Goal: Task Accomplishment & Management: Complete application form

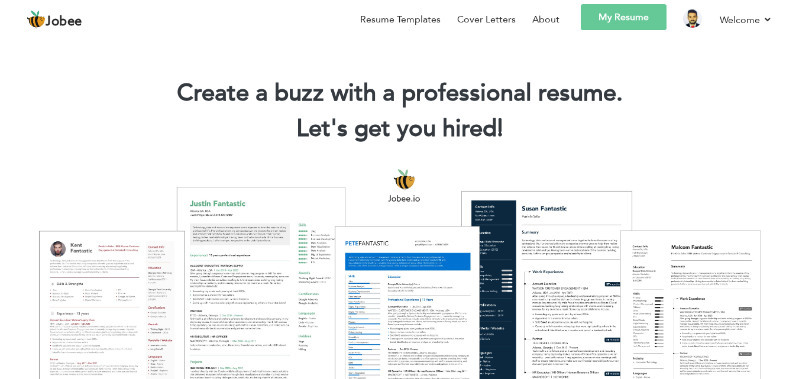
click at [625, 18] on link "My Resume" at bounding box center [624, 17] width 86 height 26
click at [597, 19] on link "My Resume" at bounding box center [624, 17] width 86 height 26
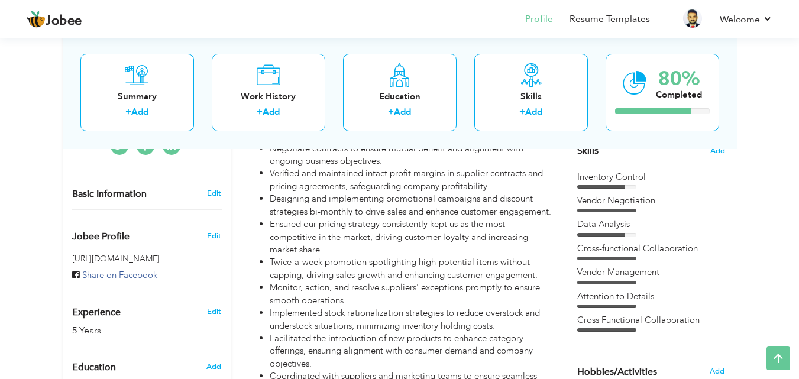
drag, startPoint x: 804, startPoint y: 50, endPoint x: 807, endPoint y: 154, distance: 103.6
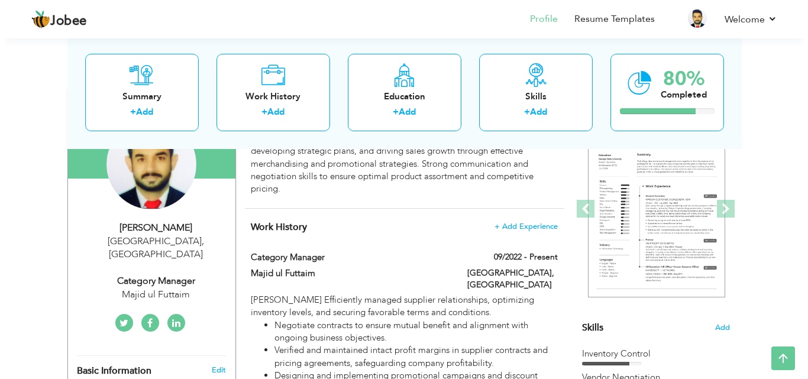
scroll to position [119, 0]
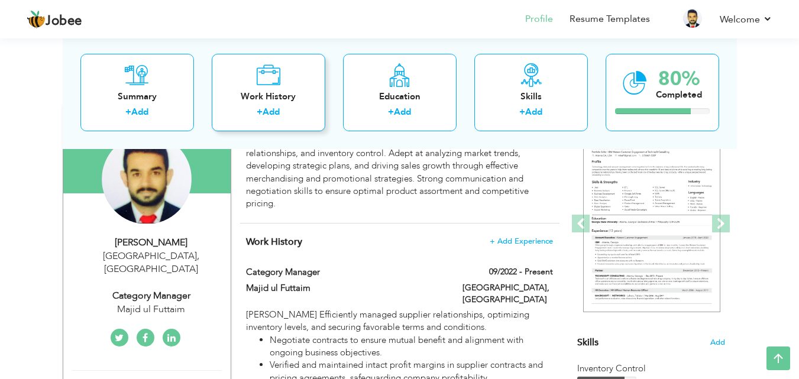
click at [273, 88] on div "Work History + Add" at bounding box center [269, 91] width 114 height 77
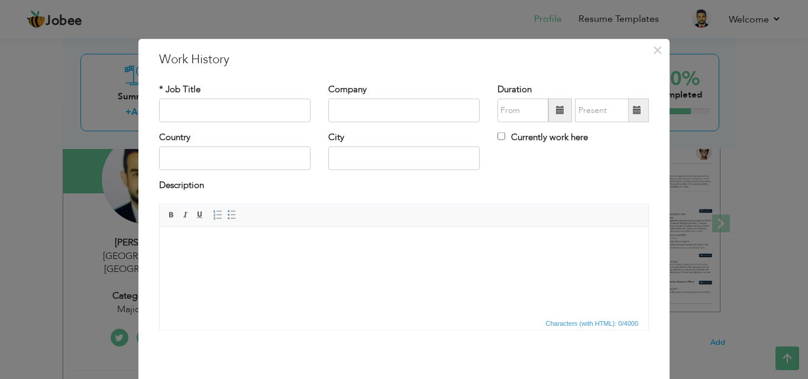
click at [179, 257] on html at bounding box center [404, 245] width 489 height 36
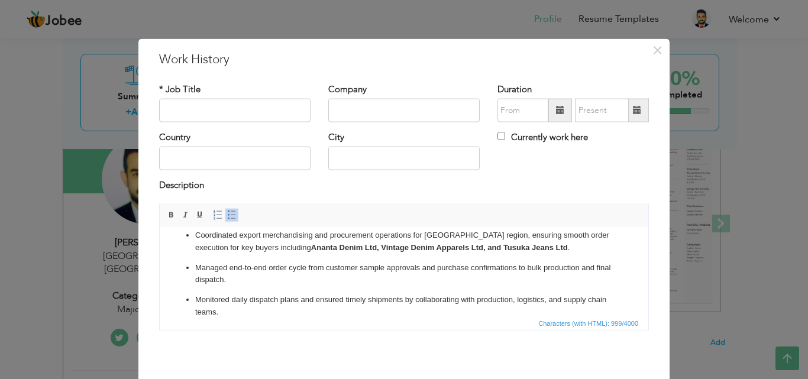
scroll to position [0, 0]
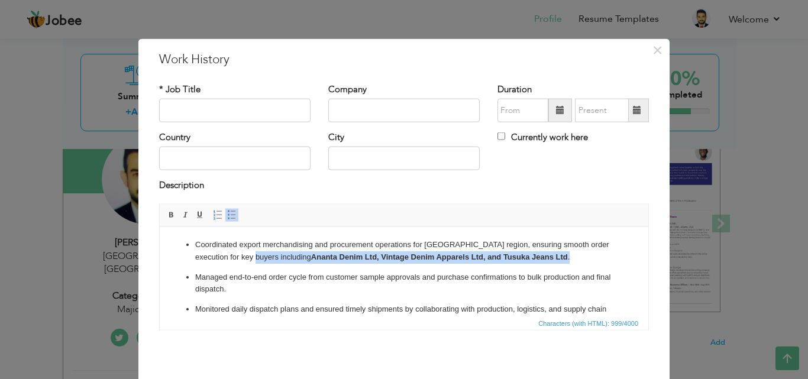
drag, startPoint x: 280, startPoint y: 255, endPoint x: 573, endPoint y: 254, distance: 292.2
click at [573, 254] on p "Coordinated export merchandising and procurement operations for Bangladesh regi…" at bounding box center [404, 250] width 418 height 25
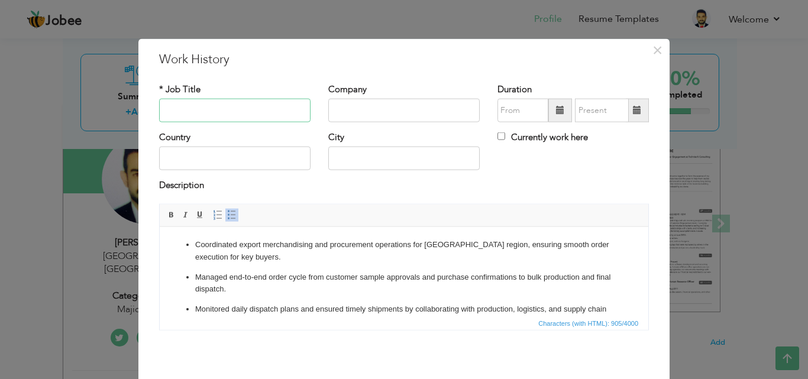
click at [221, 117] on input "text" at bounding box center [234, 111] width 151 height 24
type input "Assistant Manager Marketing (Merchandiser)"
click at [395, 104] on input "text" at bounding box center [403, 111] width 151 height 24
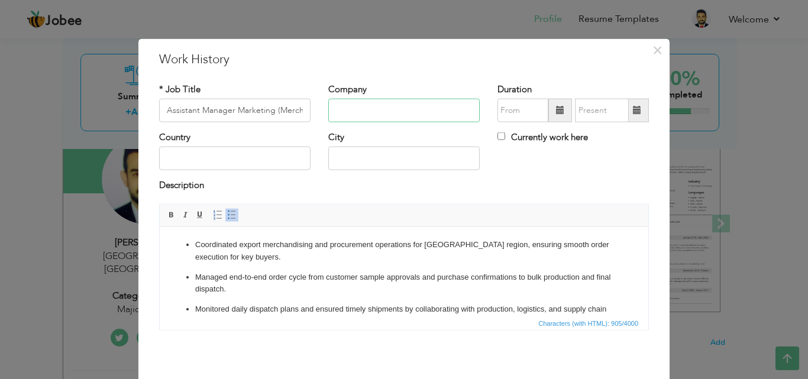
paste input "Naveena Denim Ltd — Lahore, Pakistan"
type input "Naveena Denim Ltd — Lahore"
click at [557, 108] on span at bounding box center [560, 110] width 8 height 8
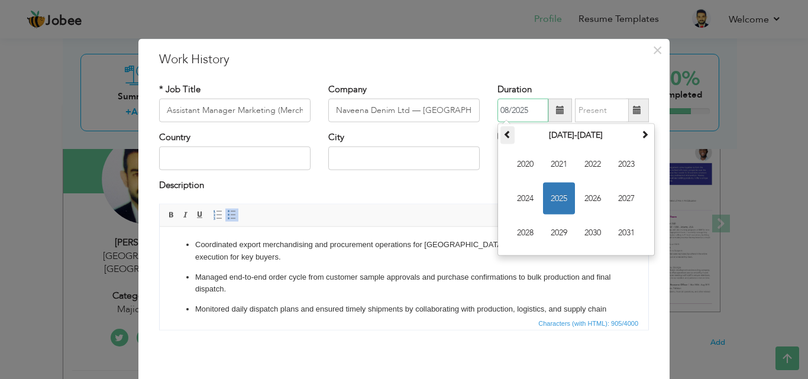
click at [506, 127] on th at bounding box center [507, 136] width 14 height 18
click at [560, 234] on span "2019" at bounding box center [559, 233] width 32 height 32
click at [587, 201] on span "Jul" at bounding box center [593, 199] width 32 height 32
type input "07/2019"
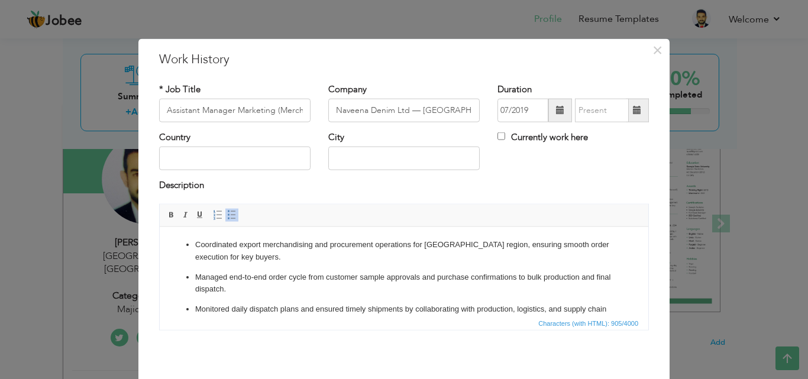
click at [634, 109] on span at bounding box center [637, 110] width 8 height 8
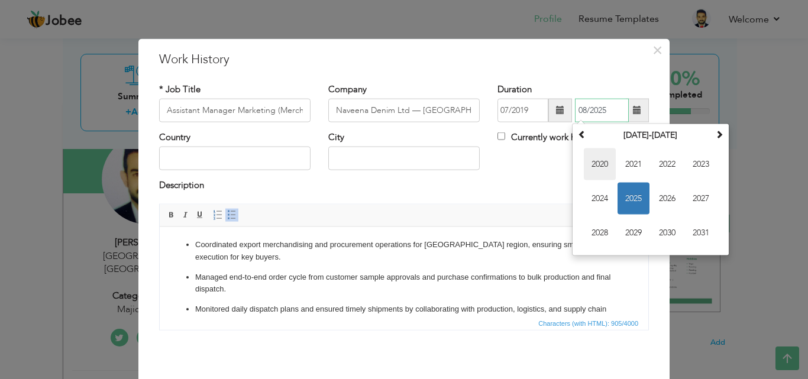
click at [596, 163] on span "2020" at bounding box center [600, 164] width 32 height 32
click at [638, 198] on span "Jun" at bounding box center [634, 199] width 32 height 32
type input "06/2020"
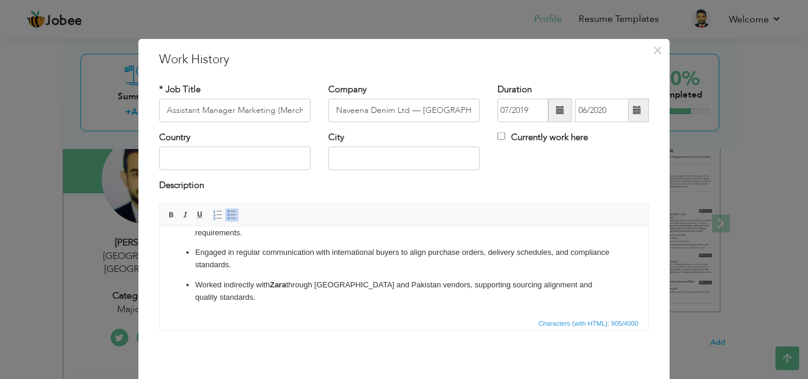
scroll to position [47, 0]
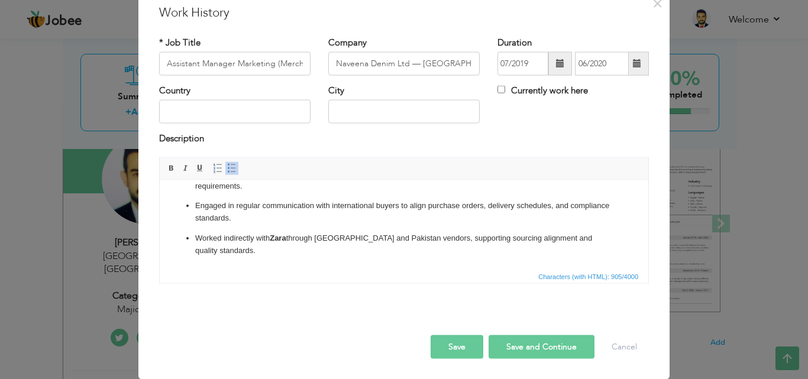
click at [552, 342] on button "Save and Continue" at bounding box center [542, 347] width 106 height 24
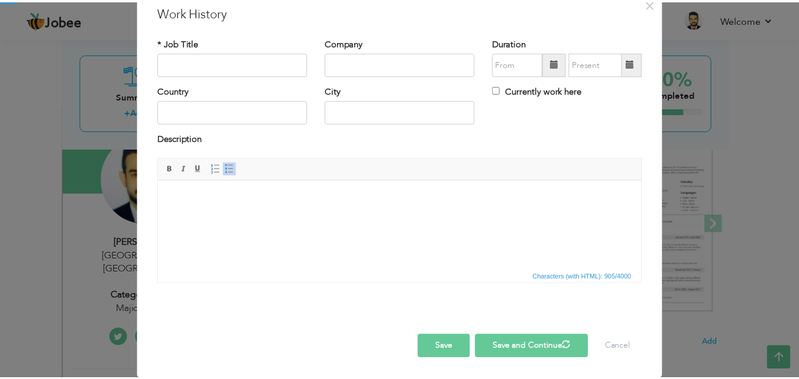
scroll to position [0, 0]
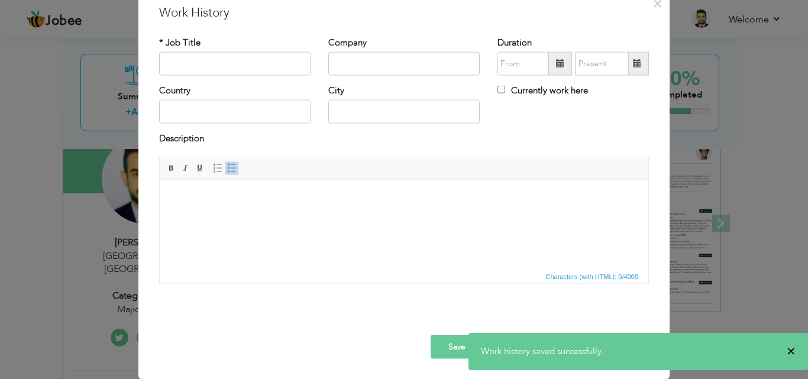
click at [787, 348] on span "×" at bounding box center [791, 351] width 9 height 12
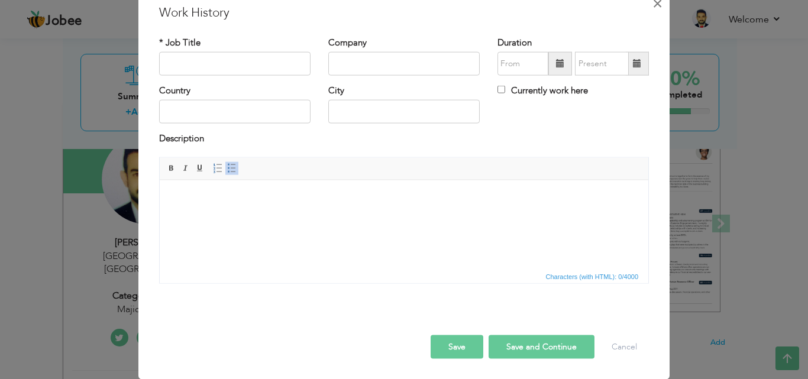
click at [652, 2] on span "×" at bounding box center [657, 2] width 10 height 21
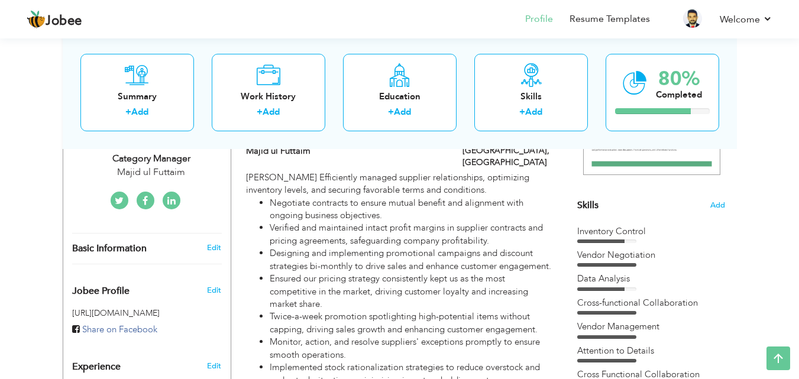
scroll to position [251, 0]
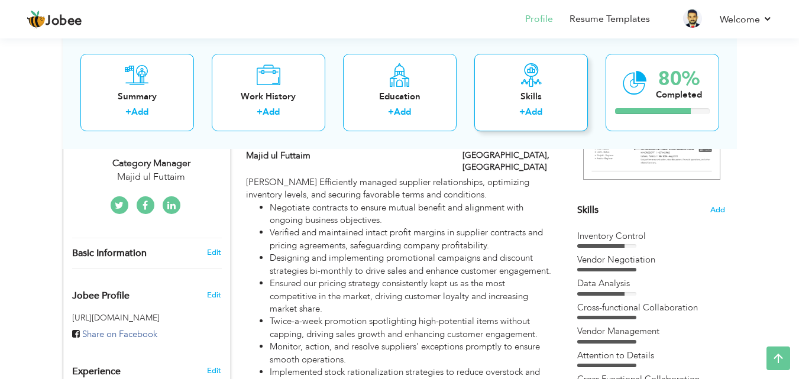
click at [529, 101] on div "Skills" at bounding box center [531, 96] width 95 height 12
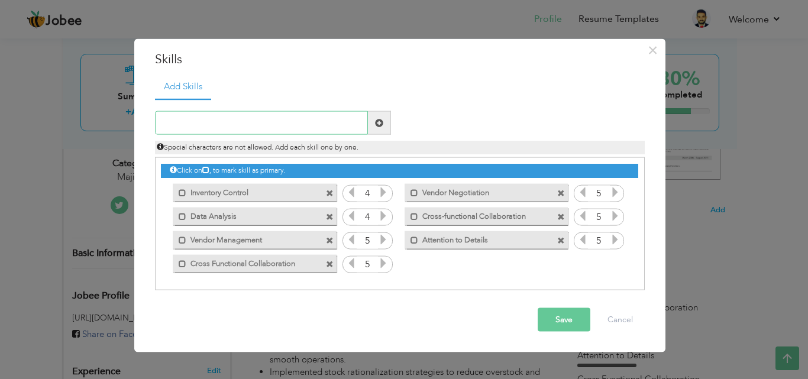
click at [309, 119] on input "text" at bounding box center [261, 123] width 213 height 24
type input "Microsoft Office"
click at [379, 122] on span at bounding box center [379, 122] width 8 height 8
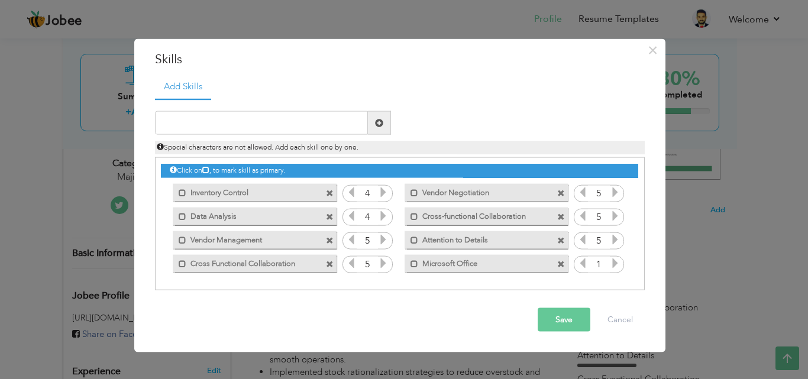
click at [613, 263] on icon at bounding box center [615, 263] width 11 height 11
click at [218, 122] on input "text" at bounding box center [261, 123] width 213 height 24
type input "Microsoft Teams"
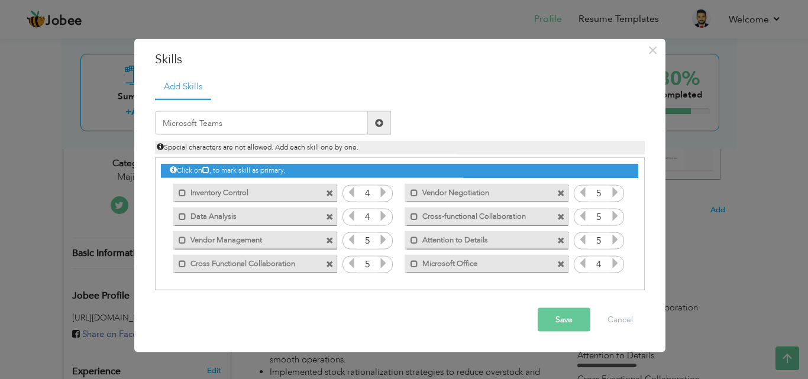
click at [378, 124] on span at bounding box center [379, 122] width 8 height 8
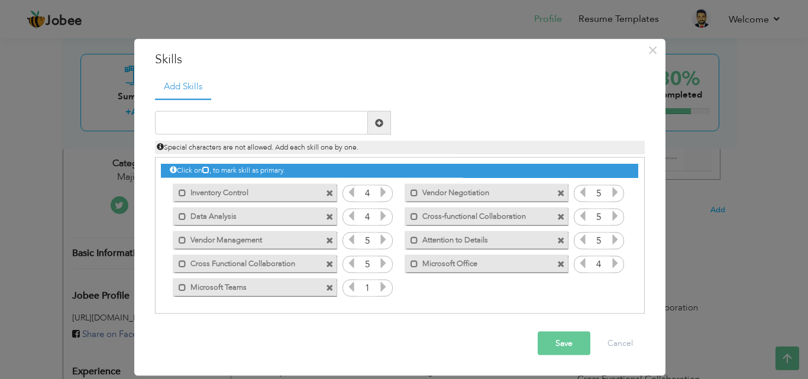
click at [383, 289] on icon at bounding box center [383, 287] width 11 height 11
click at [573, 348] on button "Save" at bounding box center [564, 344] width 53 height 24
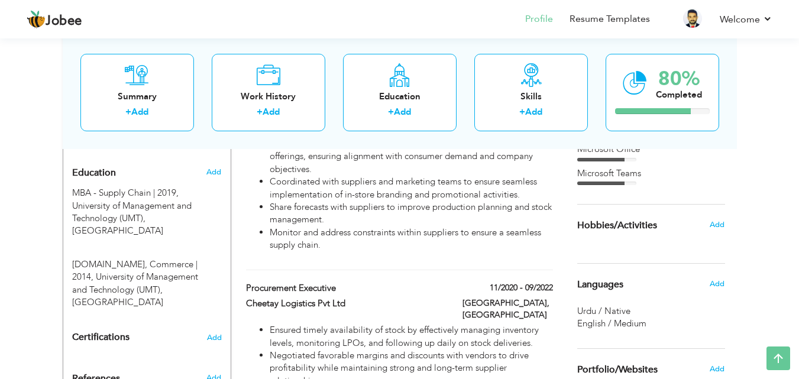
scroll to position [499, 0]
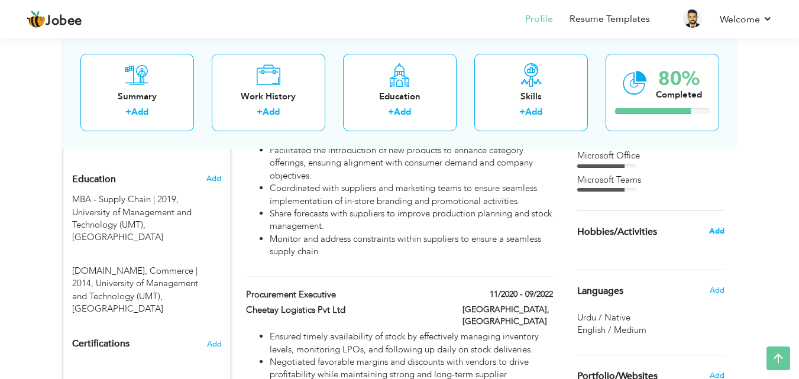
click at [720, 232] on span "Add" at bounding box center [716, 231] width 15 height 11
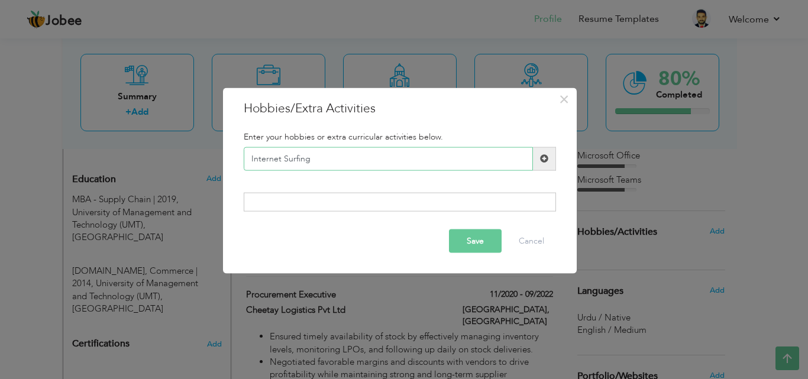
type input "Internet Surfing"
click at [544, 160] on span at bounding box center [544, 158] width 8 height 8
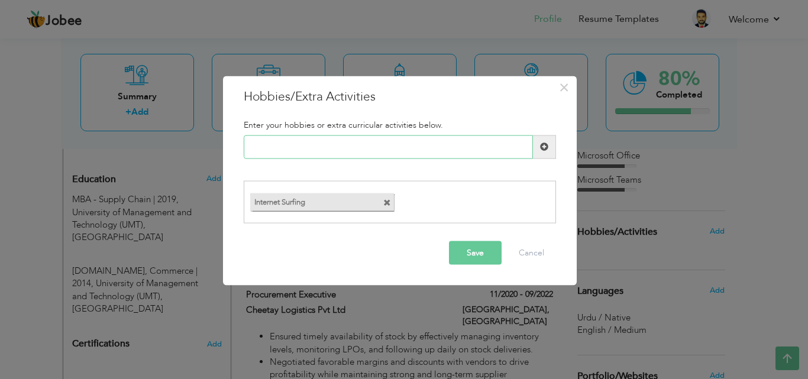
click at [425, 146] on input "text" at bounding box center [388, 147] width 289 height 24
type input "Travelling"
click at [541, 148] on span at bounding box center [544, 147] width 8 height 8
click at [312, 136] on input "text" at bounding box center [388, 147] width 289 height 24
type input "Sports"
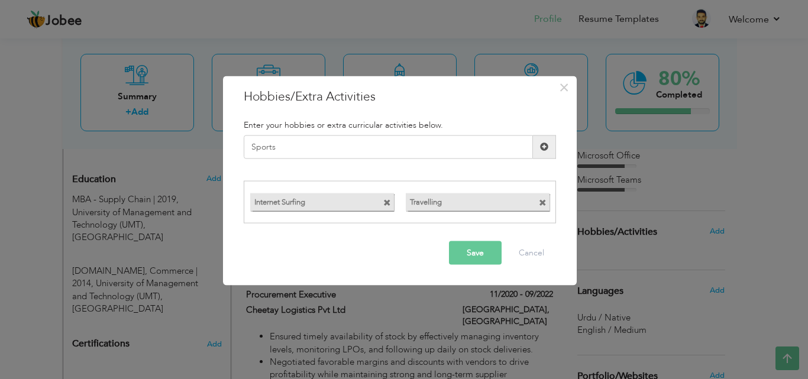
click at [546, 146] on span at bounding box center [544, 147] width 8 height 8
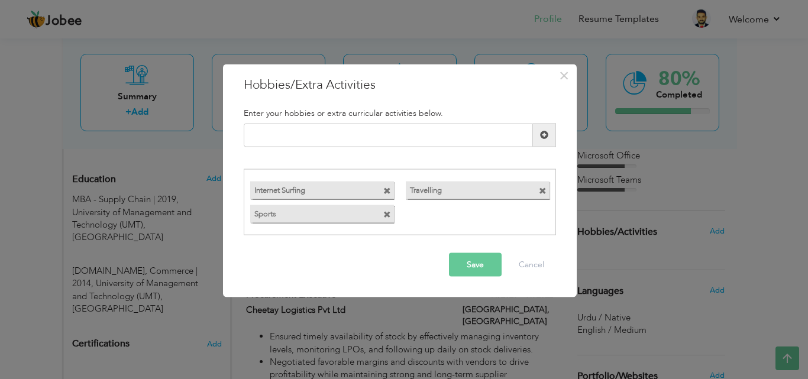
click at [477, 268] on button "Save" at bounding box center [475, 265] width 53 height 24
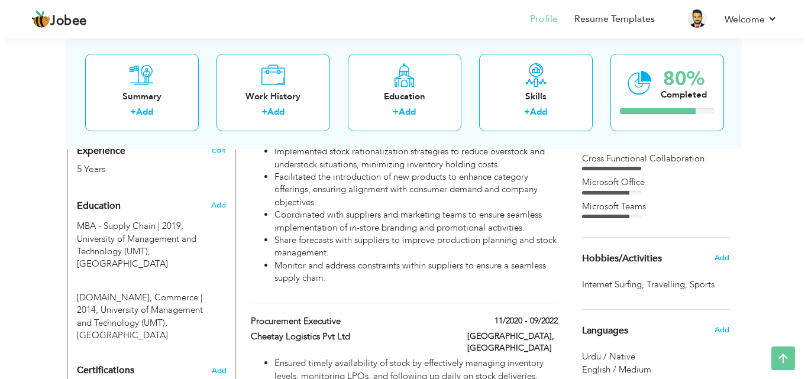
scroll to position [450, 0]
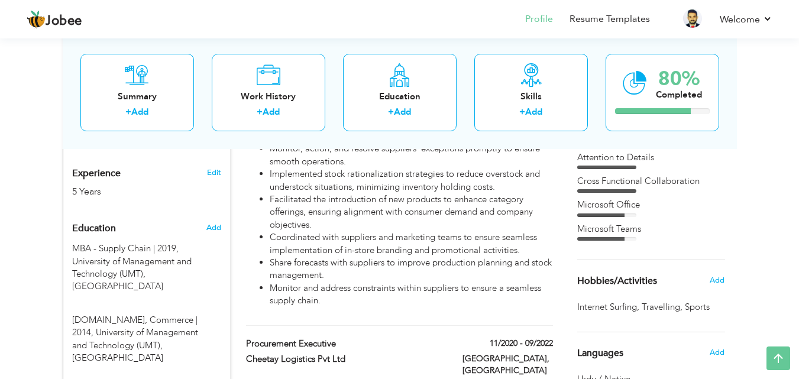
click at [215, 156] on div "Edit" at bounding box center [216, 170] width 28 height 28
type input "[PERSON_NAME]"
type input "[PHONE_NUMBER]"
select select "number:166"
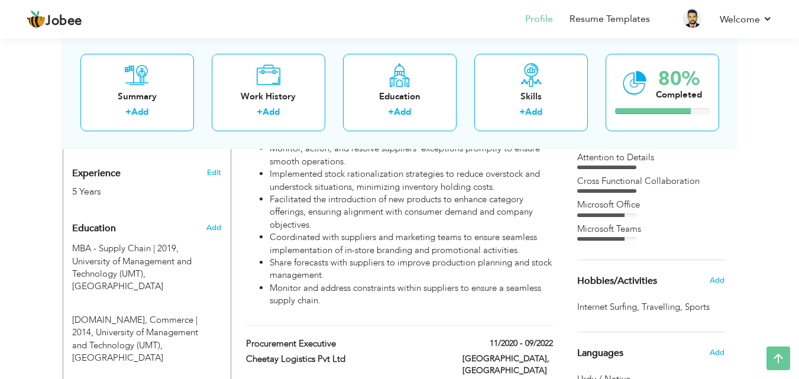
type input "[GEOGRAPHIC_DATA]"
select select "number:7"
type input "Majid ul Futtaim"
type input "Category Manager"
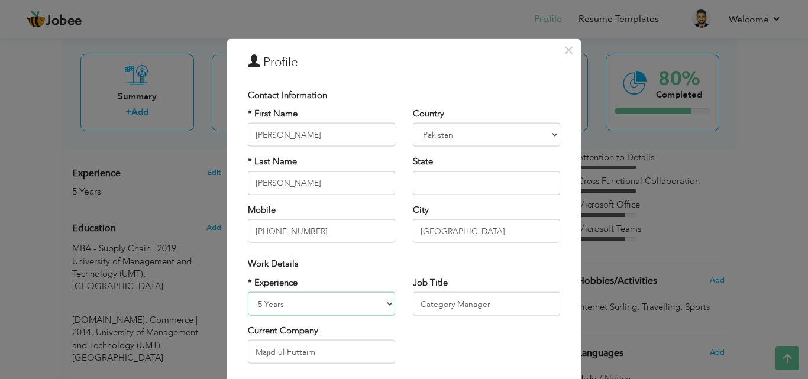
click at [387, 306] on select "Entry Level Less than 1 Year 1 Year 2 Years 3 Years 4 Years 5 Years 6 Years 7 Y…" at bounding box center [321, 304] width 147 height 24
select select "number:8"
click at [248, 292] on select "Entry Level Less than 1 Year 1 Year 2 Years 3 Years 4 Years 5 Years 6 Years 7 Y…" at bounding box center [321, 304] width 147 height 24
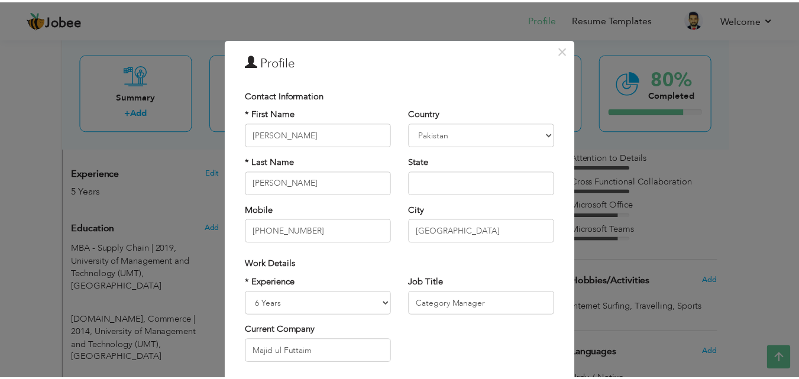
scroll to position [154, 0]
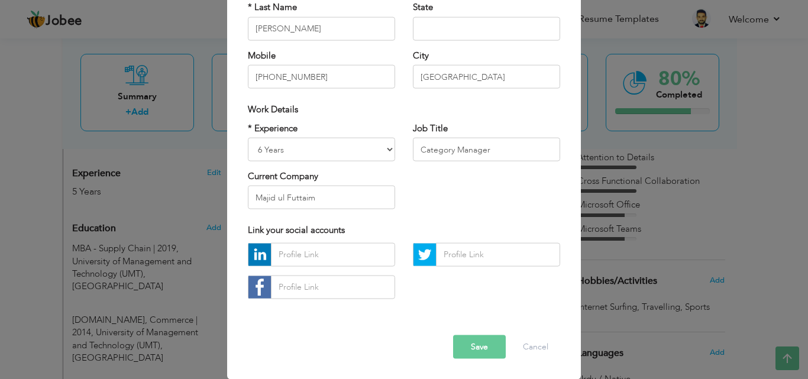
click at [470, 348] on button "Save" at bounding box center [479, 347] width 53 height 24
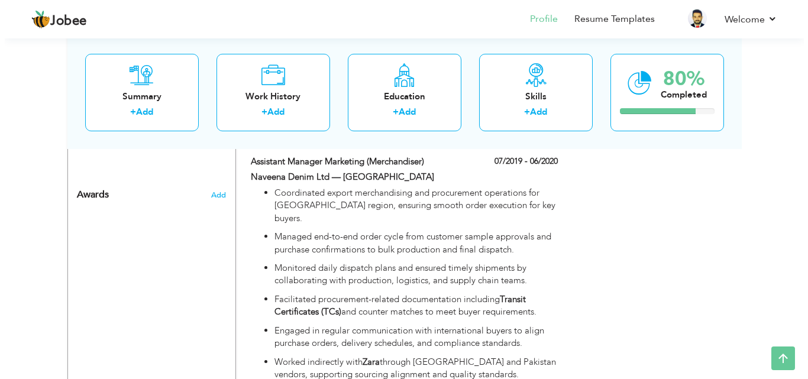
scroll to position [968, 0]
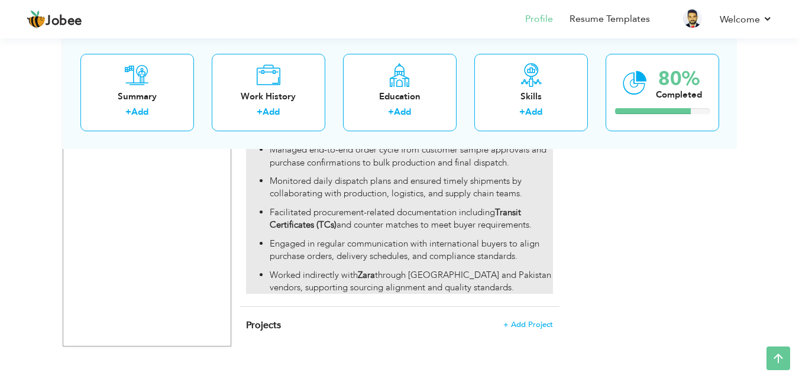
click at [434, 206] on p "Facilitated procurement-related documentation including Transit Certificates (T…" at bounding box center [411, 218] width 283 height 25
type input "Assistant Manager Marketing (Merchandiser)"
type input "Naveena Denim Ltd — Lahore"
type input "07/2019"
type input "06/2020"
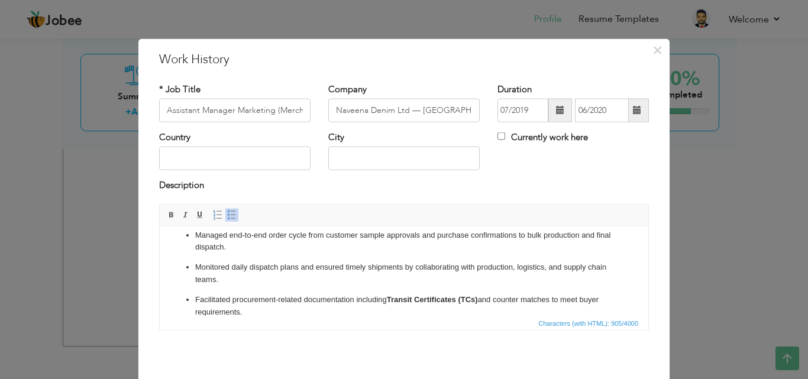
scroll to position [75, 0]
click at [458, 269] on strong "Transit Certificates (TCs)" at bounding box center [432, 265] width 91 height 9
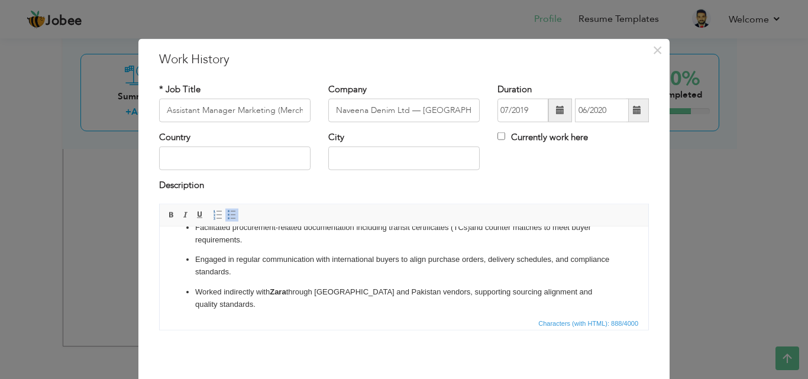
scroll to position [121, 0]
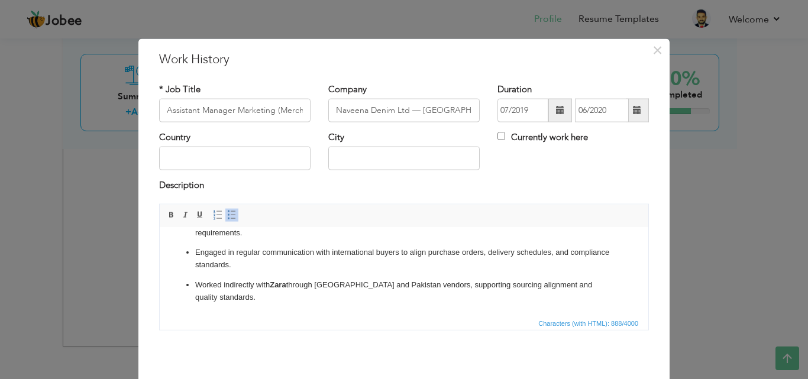
click at [286, 285] on strong "Zara" at bounding box center [278, 284] width 16 height 9
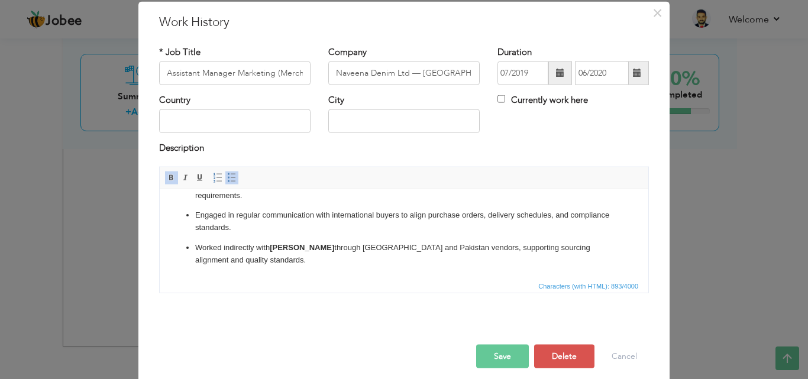
scroll to position [47, 0]
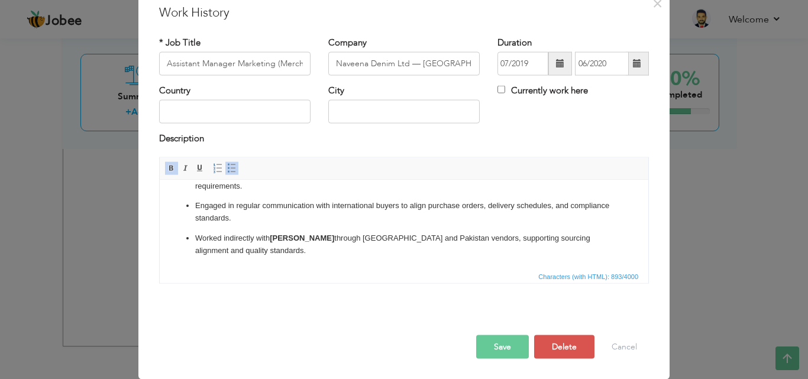
click at [496, 338] on button "Save" at bounding box center [502, 347] width 53 height 24
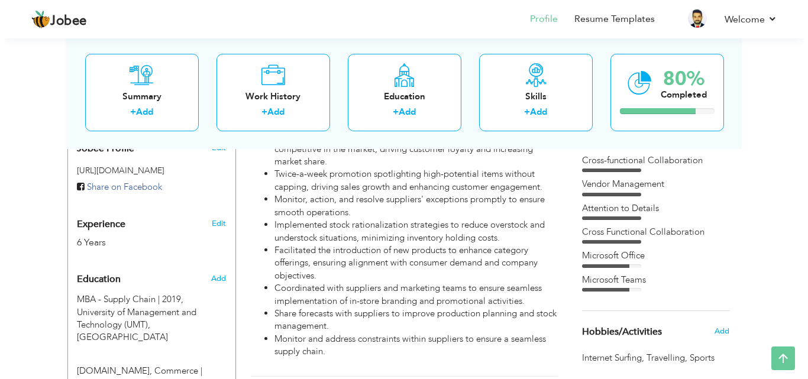
scroll to position [396, 0]
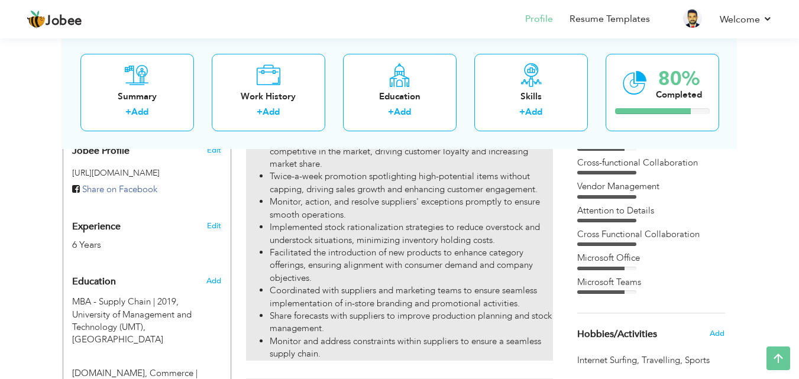
click at [408, 173] on li "Twice-a-week promotion spotlighting high-potential items without capping, drivi…" at bounding box center [411, 182] width 283 height 25
type input "Category Manager"
type input "Majid ul Futtaim"
type input "09/2022"
type input "[GEOGRAPHIC_DATA]"
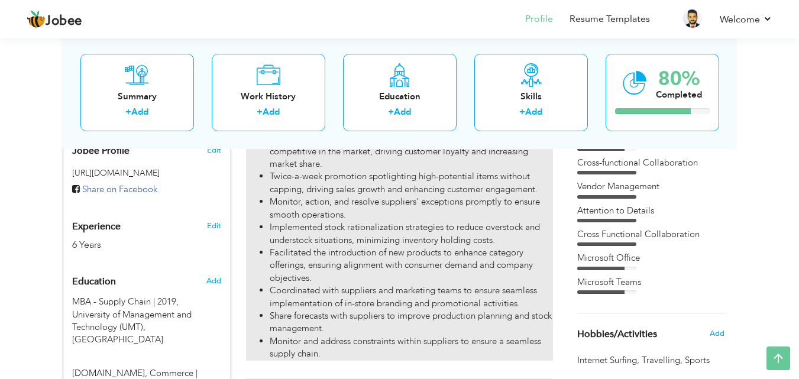
type input "[GEOGRAPHIC_DATA]"
checkbox input "true"
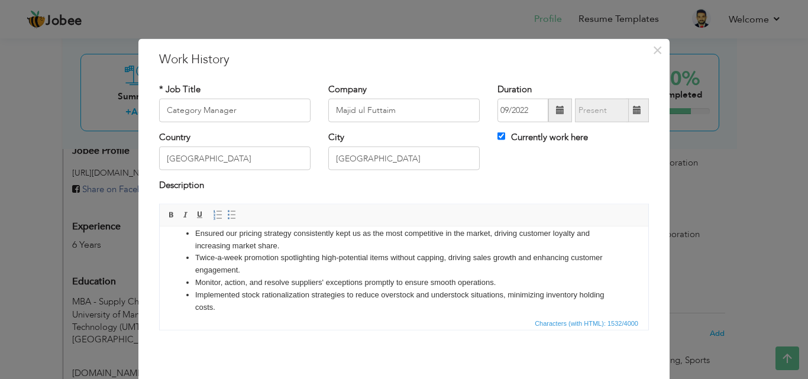
scroll to position [95, 0]
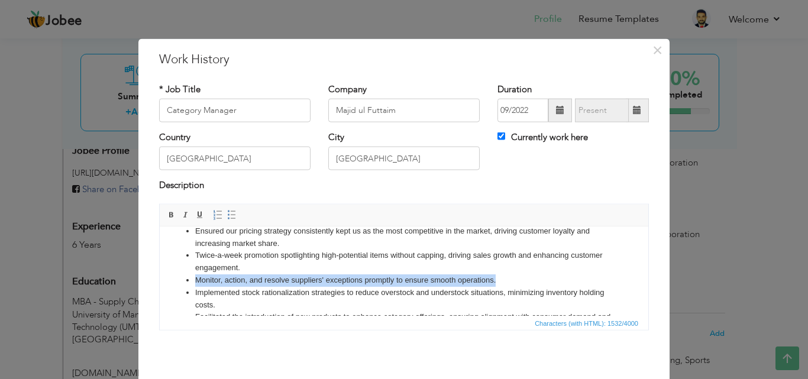
drag, startPoint x: 401, startPoint y: 280, endPoint x: 180, endPoint y: 280, distance: 221.2
click at [180, 280] on ul "Negotiate contracts to ensure mutual benefit and alignment with ongoing busines…" at bounding box center [404, 273] width 465 height 221
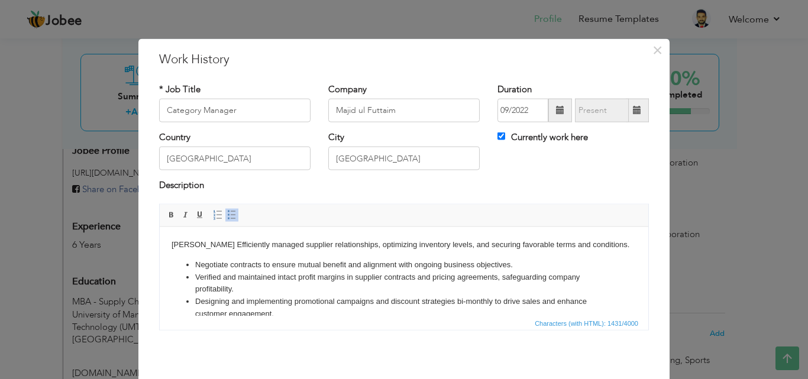
scroll to position [164, 0]
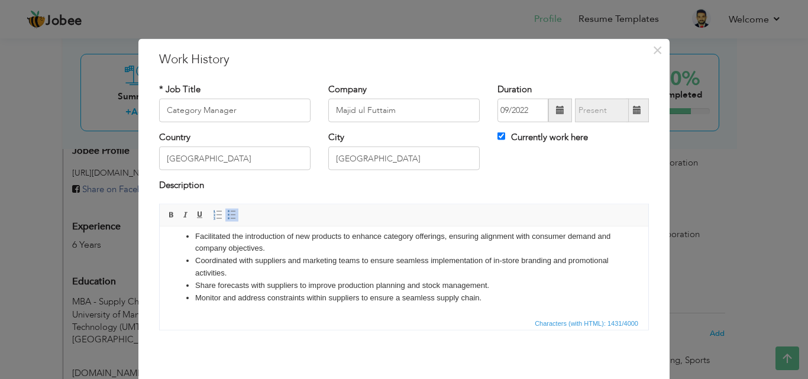
drag, startPoint x: 645, startPoint y: 277, endPoint x: 800, endPoint y: 589, distance: 347.6
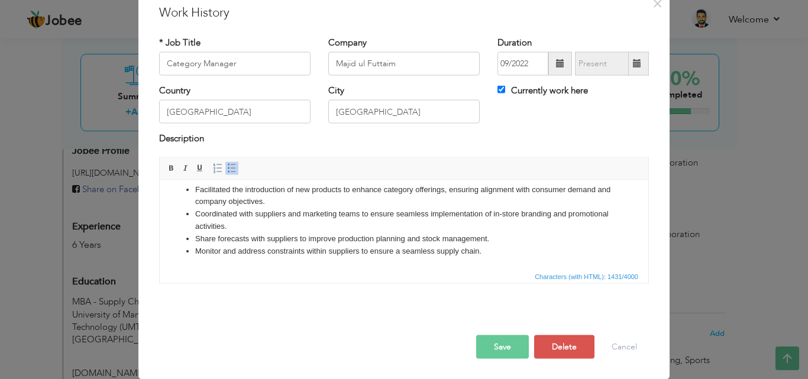
click at [496, 345] on button "Save" at bounding box center [502, 347] width 53 height 24
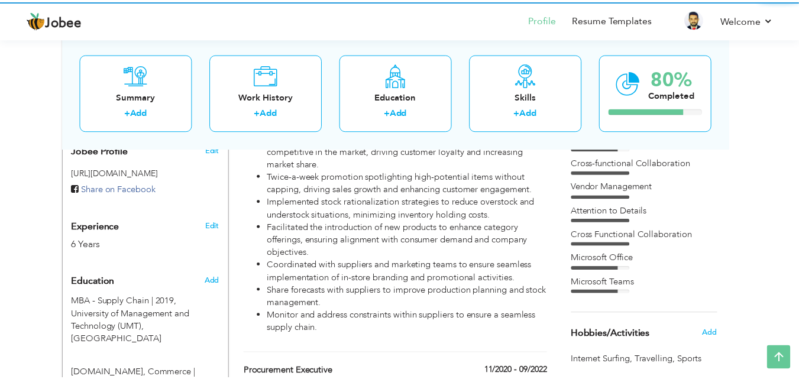
scroll to position [0, 0]
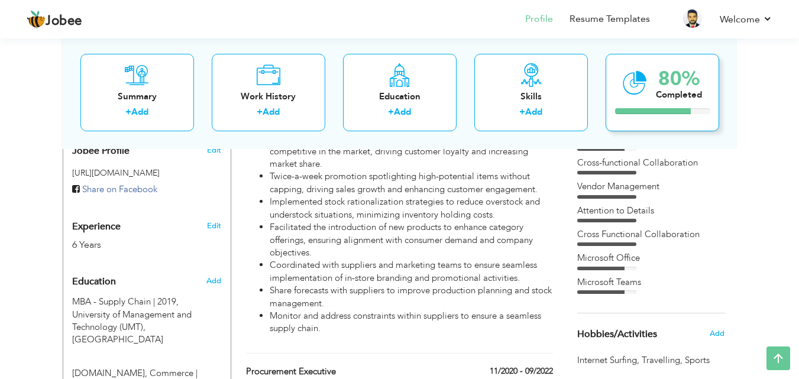
click at [644, 94] on icon at bounding box center [635, 83] width 24 height 40
click at [644, 95] on icon at bounding box center [635, 83] width 24 height 40
click at [146, 90] on div "Summary" at bounding box center [137, 96] width 95 height 12
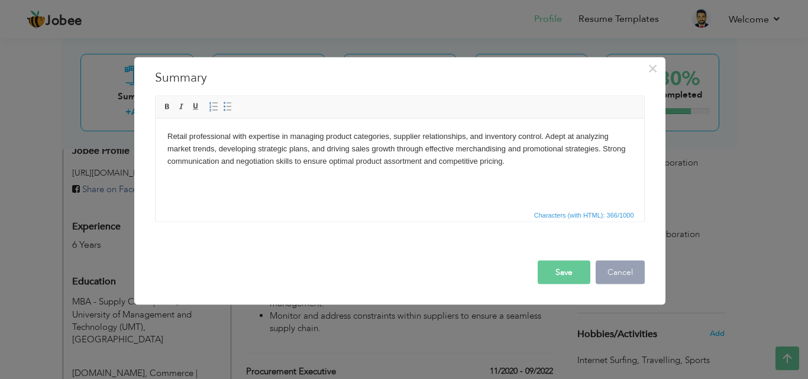
click at [615, 276] on button "Cancel" at bounding box center [620, 272] width 49 height 24
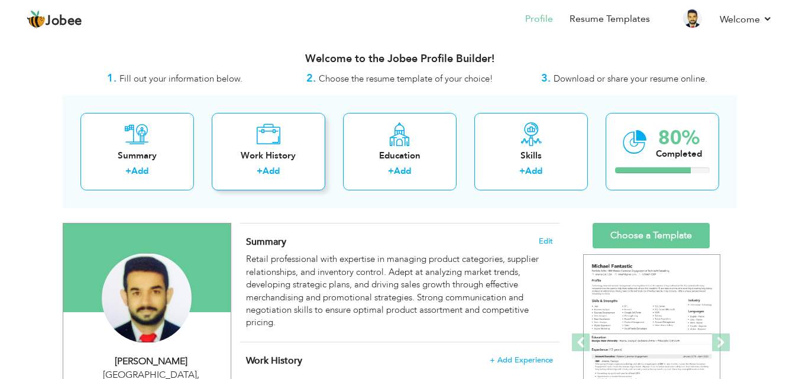
click at [286, 151] on div "Work History" at bounding box center [268, 156] width 95 height 12
checkbox input "false"
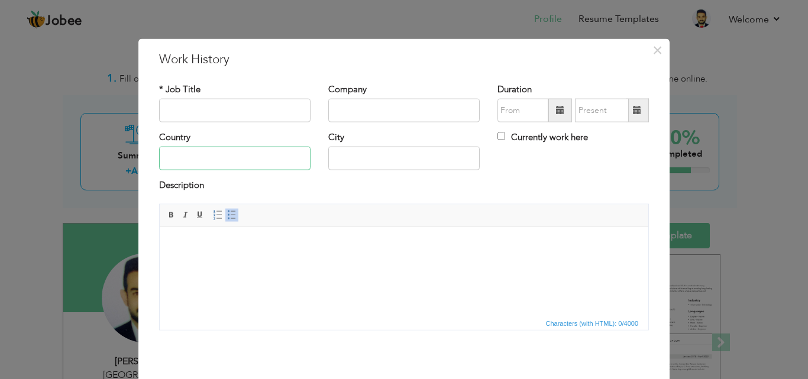
drag, startPoint x: 289, startPoint y: 60, endPoint x: 218, endPoint y: -51, distance: 131.9
click at [218, 0] on html "Jobee Profile Resume Templates Resume Templates Cover Letters About My Resume W…" at bounding box center [404, 189] width 808 height 379
click at [217, 112] on input "text" at bounding box center [234, 111] width 151 height 24
paste input "S.T Group of Industries"
type input "S.T Group of Industries"
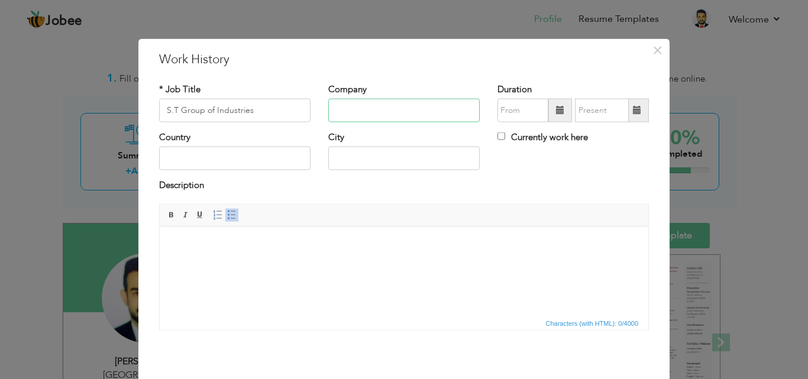
click at [358, 112] on input "text" at bounding box center [403, 111] width 151 height 24
drag, startPoint x: 251, startPoint y: 112, endPoint x: 150, endPoint y: 112, distance: 101.7
click at [150, 112] on div "* Job Title S.T Group of Industries" at bounding box center [234, 107] width 169 height 48
click at [381, 111] on input "text" at bounding box center [403, 111] width 151 height 24
paste input "S.T Group of Industries"
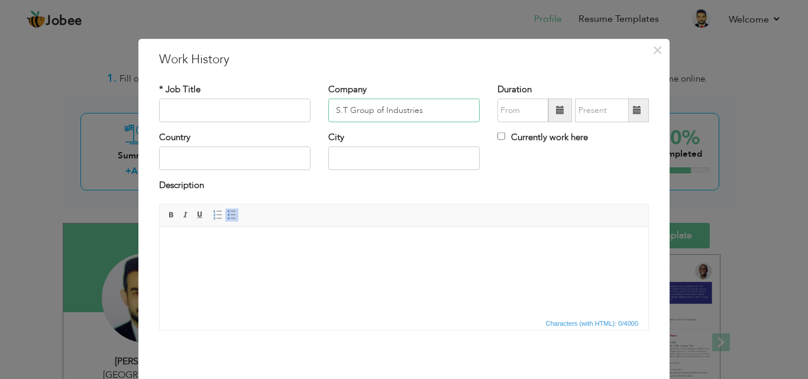
type input "S.T Group of Industries"
click at [253, 108] on input "text" at bounding box center [234, 111] width 151 height 24
paste input "Assistant Accountant"
type input "Assistant Accountant"
click at [556, 109] on span at bounding box center [560, 110] width 8 height 8
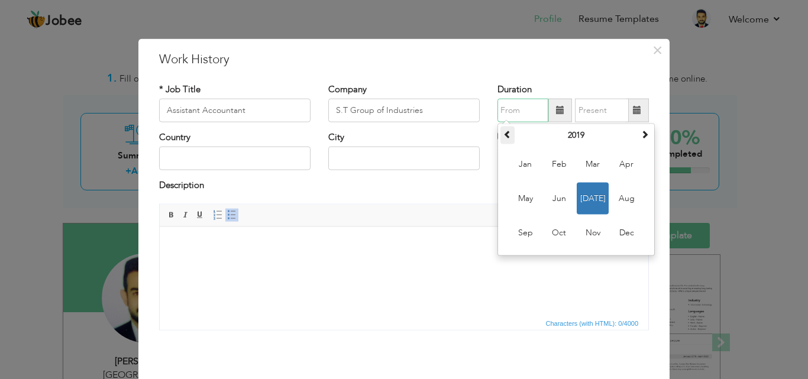
click at [505, 137] on span at bounding box center [507, 134] width 8 height 8
click at [506, 137] on span at bounding box center [507, 134] width 8 height 8
click at [618, 165] on span "Apr" at bounding box center [626, 164] width 32 height 32
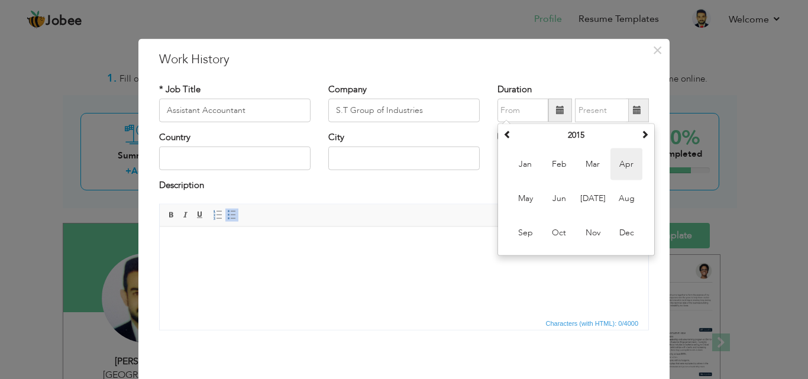
type input "04/2015"
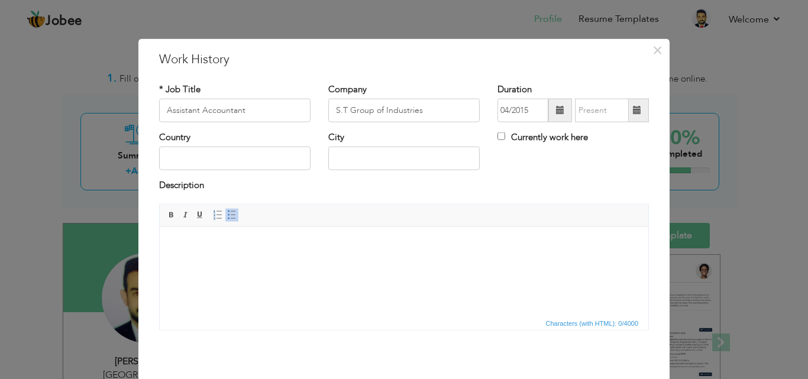
click at [633, 109] on span at bounding box center [637, 110] width 8 height 8
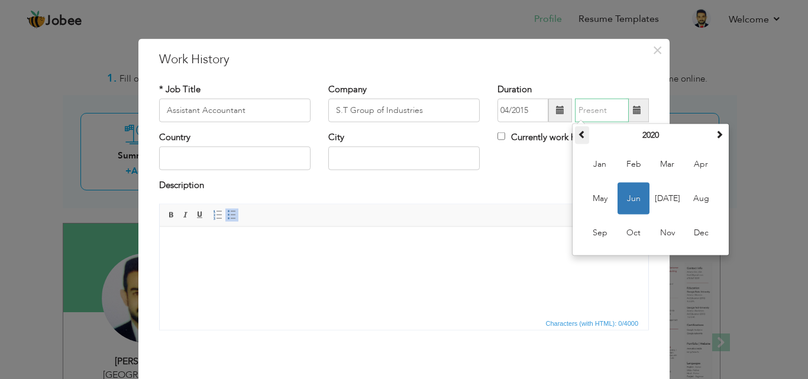
click at [578, 133] on span at bounding box center [582, 134] width 8 height 8
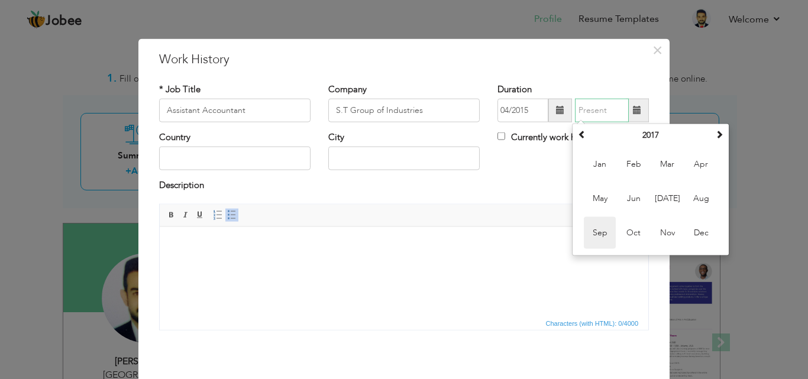
click at [600, 235] on span "Sep" at bounding box center [600, 233] width 32 height 32
type input "09/2017"
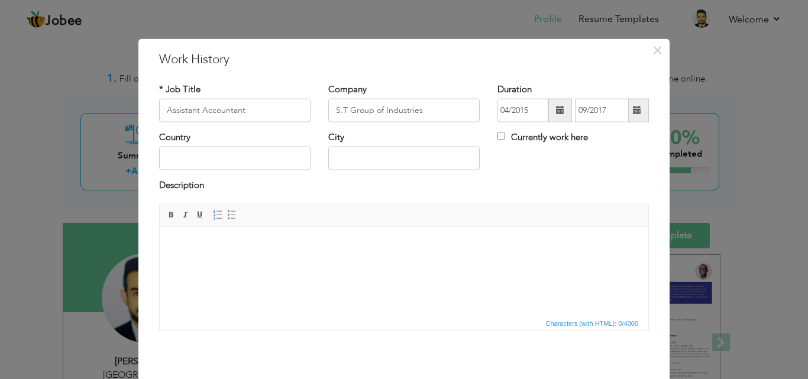
click at [219, 263] on html at bounding box center [404, 245] width 489 height 36
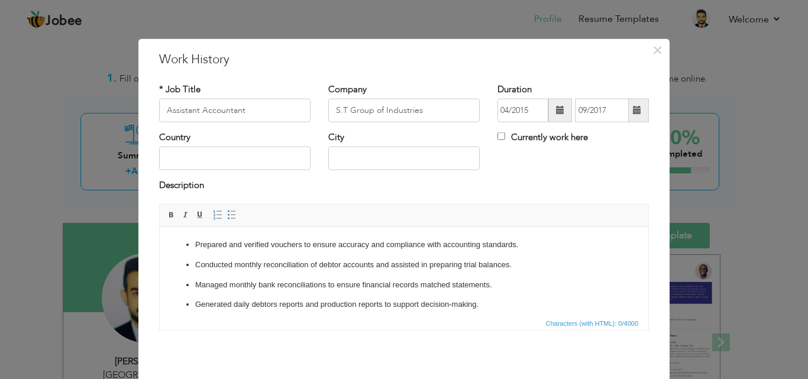
scroll to position [13, 0]
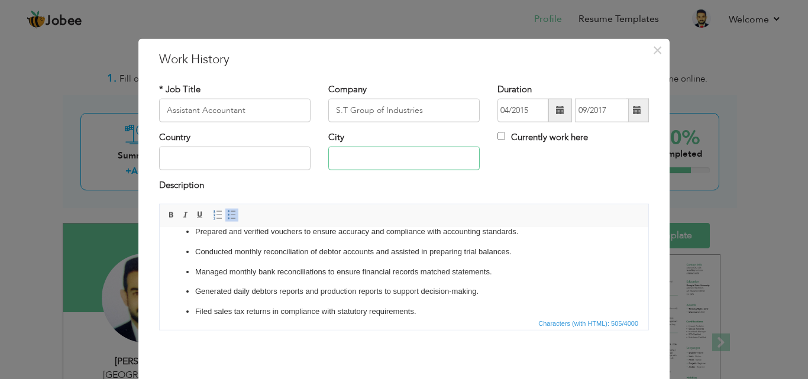
click at [437, 160] on input "text" at bounding box center [403, 159] width 151 height 24
type input "[GEOGRAPHIC_DATA]"
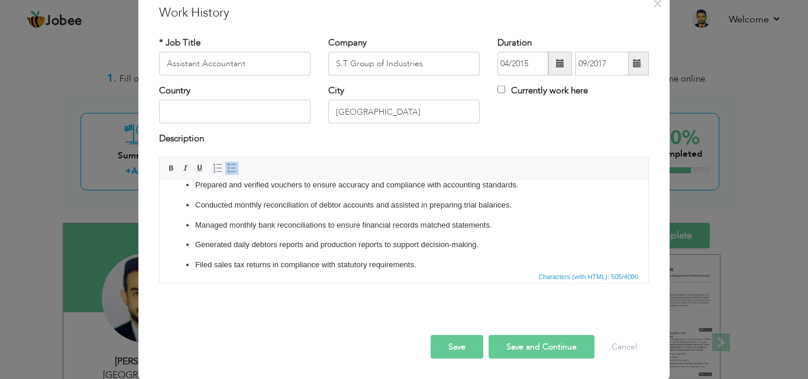
click at [538, 351] on button "Save and Continue" at bounding box center [542, 347] width 106 height 24
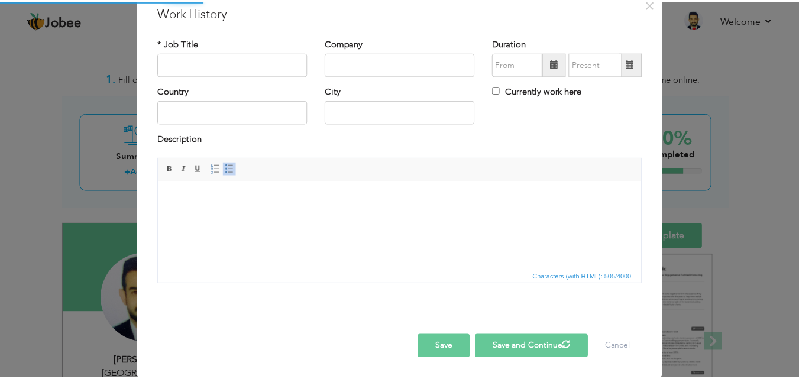
scroll to position [0, 0]
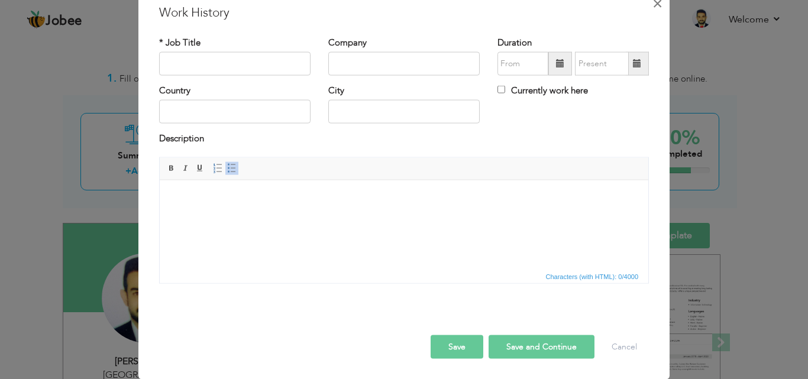
click at [655, 4] on span "×" at bounding box center [657, 2] width 10 height 21
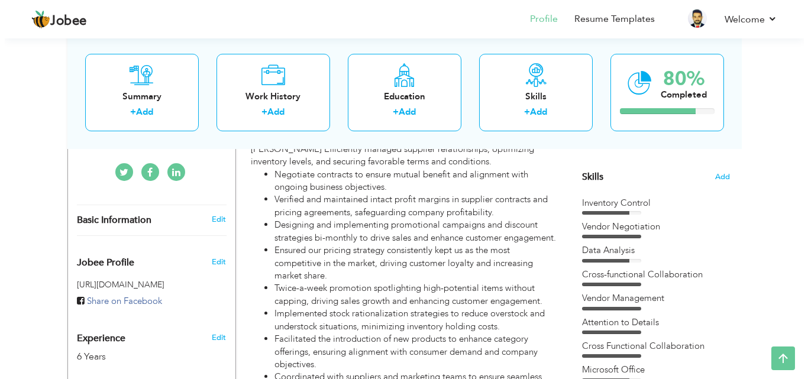
scroll to position [319, 0]
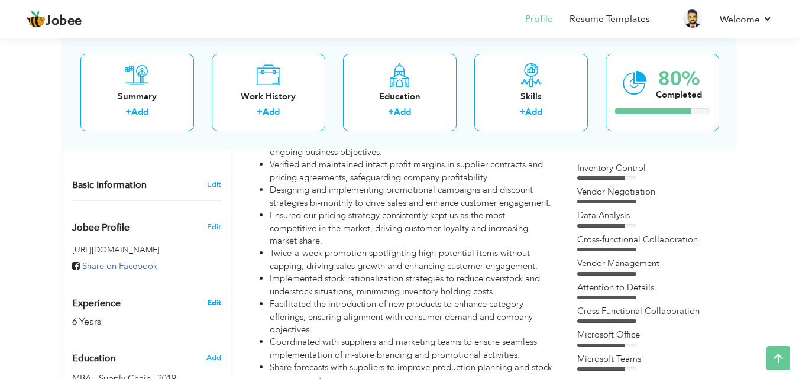
click at [217, 298] on link "Edit" at bounding box center [214, 303] width 14 height 11
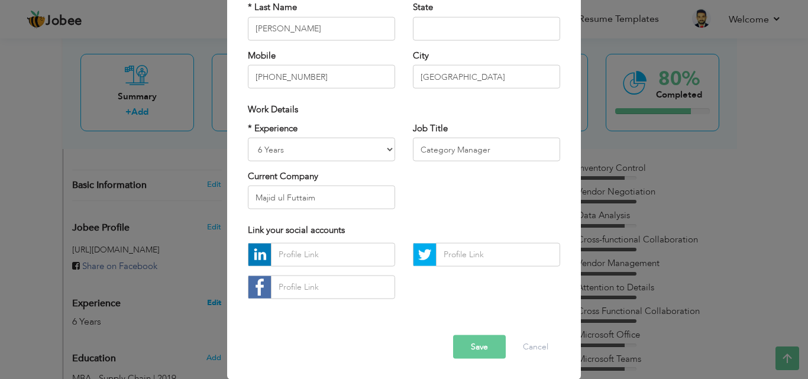
scroll to position [0, 0]
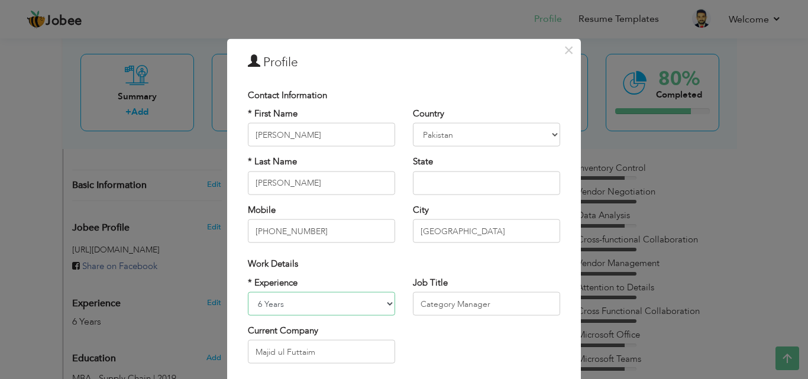
click at [384, 302] on select "Entry Level Less than 1 Year 1 Year 2 Years 3 Years 4 Years 5 Years 6 Years 7 Y…" at bounding box center [321, 304] width 147 height 24
select select "number:10"
click at [248, 292] on select "Entry Level Less than 1 Year 1 Year 2 Years 3 Years 4 Years 5 Years 6 Years 7 Y…" at bounding box center [321, 304] width 147 height 24
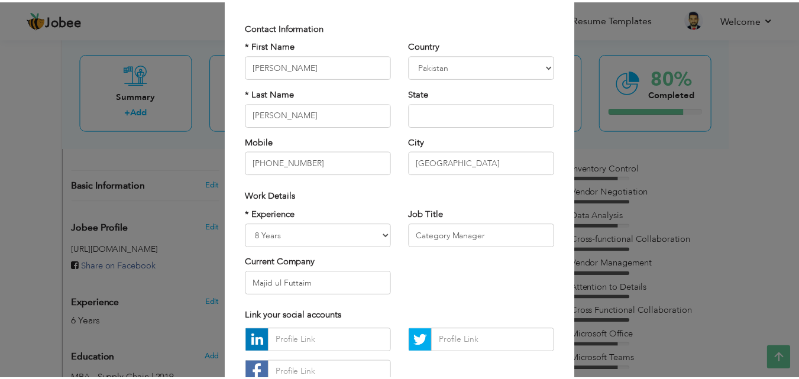
scroll to position [154, 0]
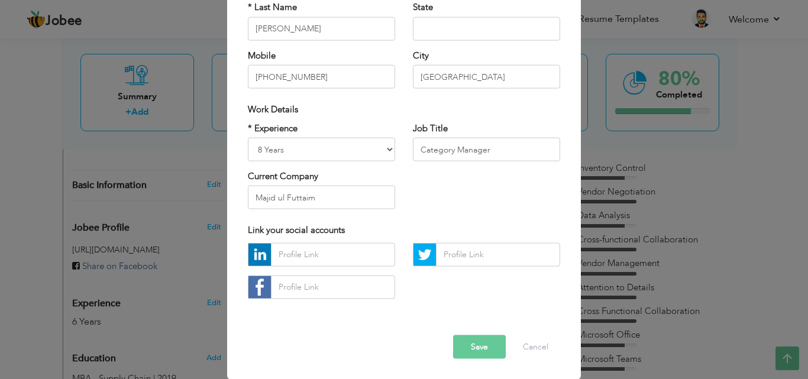
click at [474, 351] on button "Save" at bounding box center [479, 347] width 53 height 24
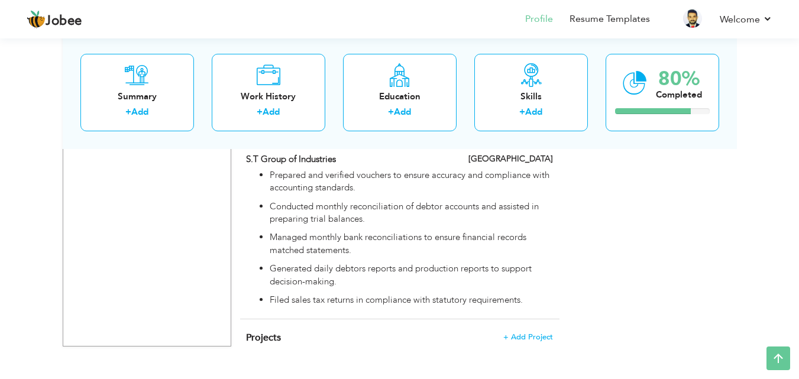
scroll to position [0, 0]
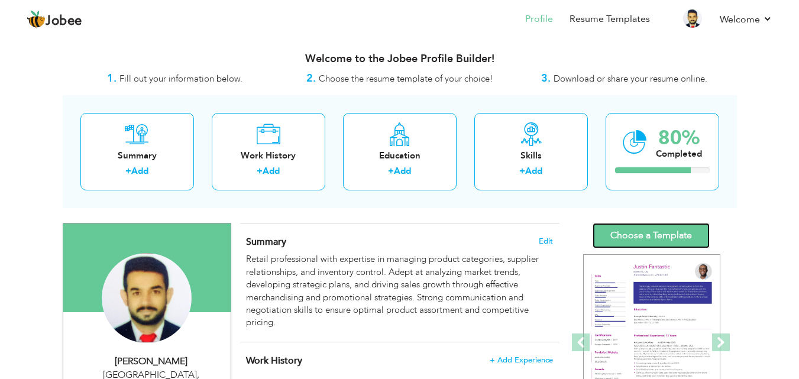
click at [653, 228] on link "Choose a Template" at bounding box center [651, 235] width 117 height 25
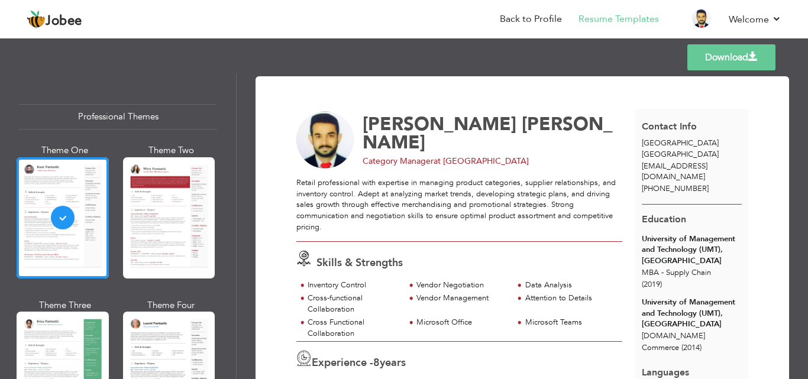
scroll to position [78, 0]
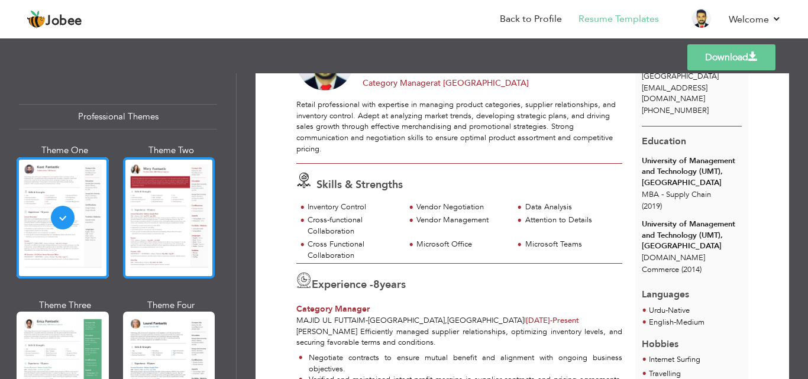
click at [196, 227] on div at bounding box center [169, 217] width 92 height 121
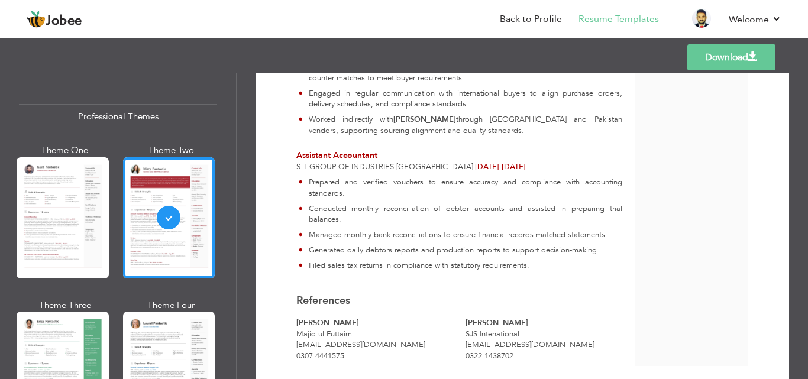
scroll to position [903, 0]
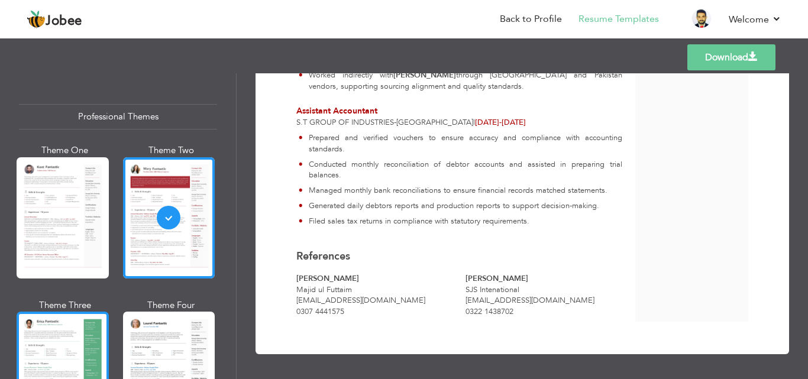
click at [53, 332] on div at bounding box center [63, 372] width 92 height 121
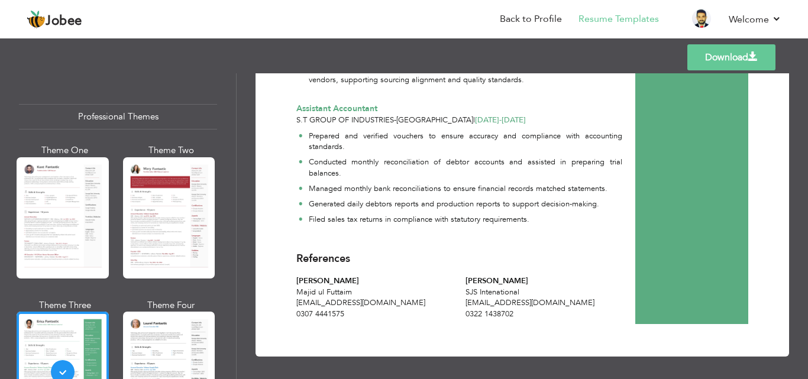
scroll to position [912, 0]
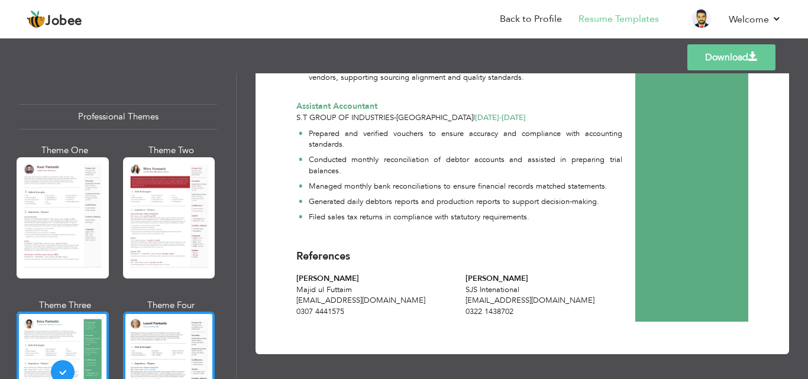
click at [186, 325] on div at bounding box center [169, 372] width 92 height 121
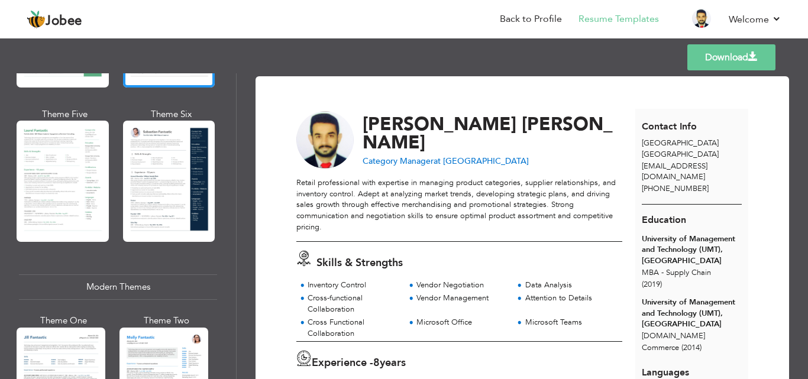
scroll to position [346, 0]
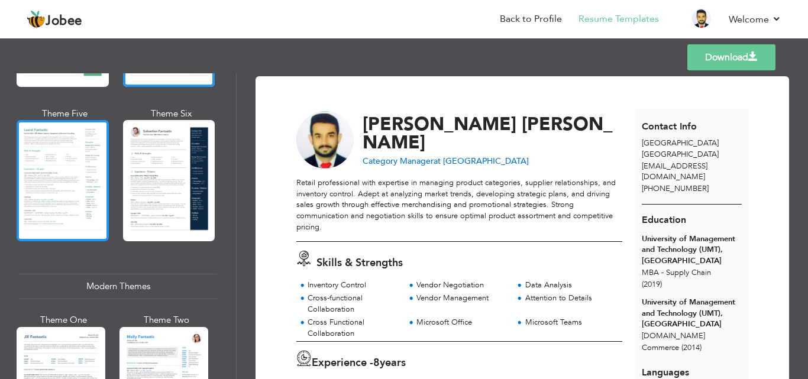
click at [71, 145] on div at bounding box center [63, 180] width 92 height 121
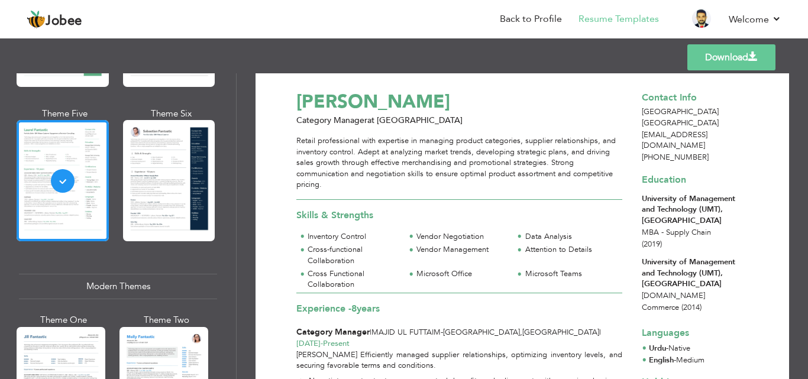
scroll to position [20, 0]
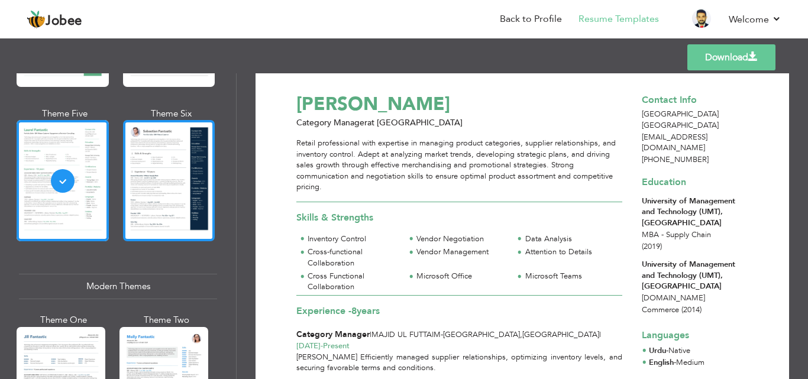
click at [157, 175] on div at bounding box center [169, 180] width 92 height 121
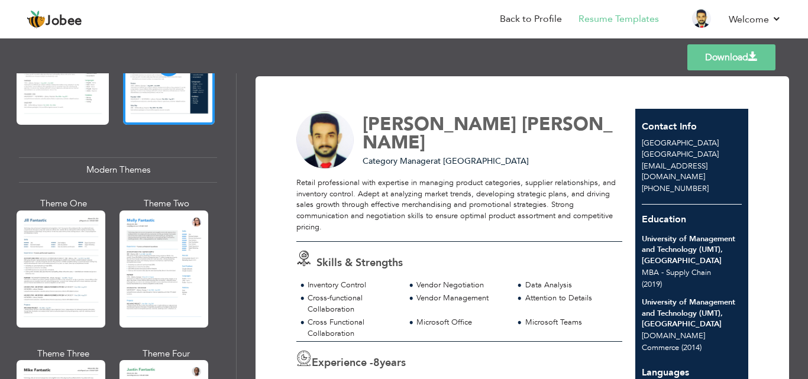
scroll to position [486, 0]
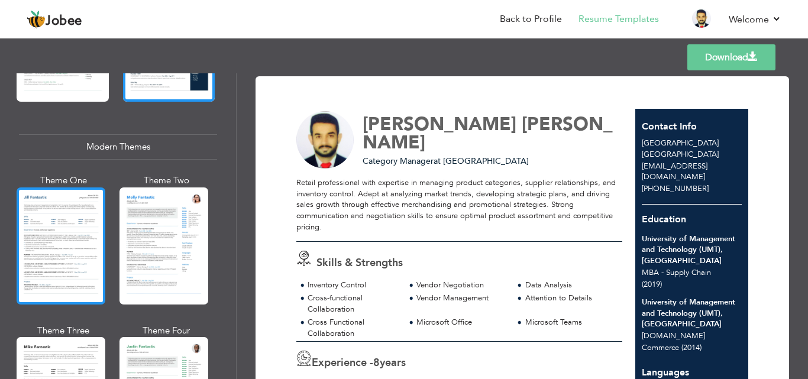
click at [37, 241] on div at bounding box center [61, 246] width 89 height 117
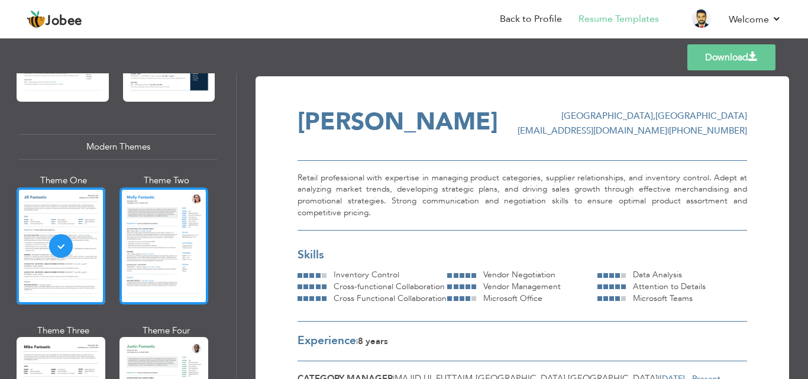
click at [175, 226] on div at bounding box center [163, 246] width 89 height 117
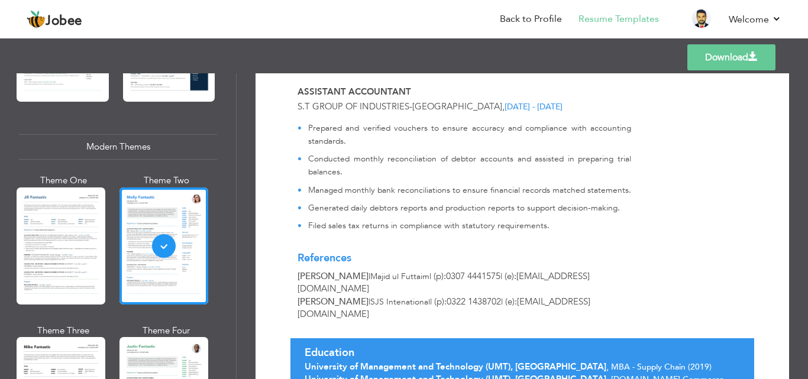
scroll to position [1010, 0]
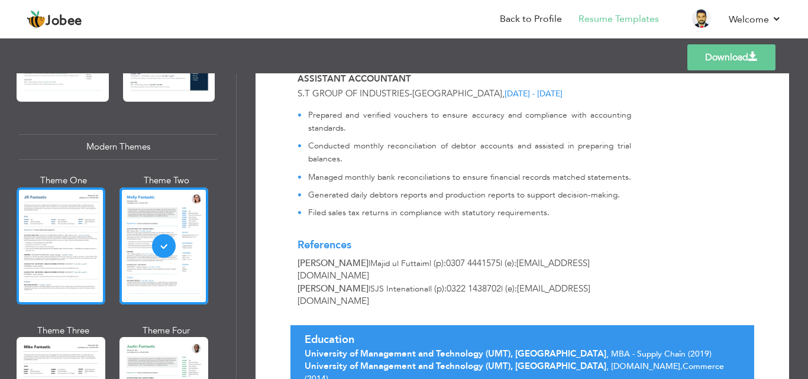
click at [22, 215] on div at bounding box center [61, 246] width 89 height 117
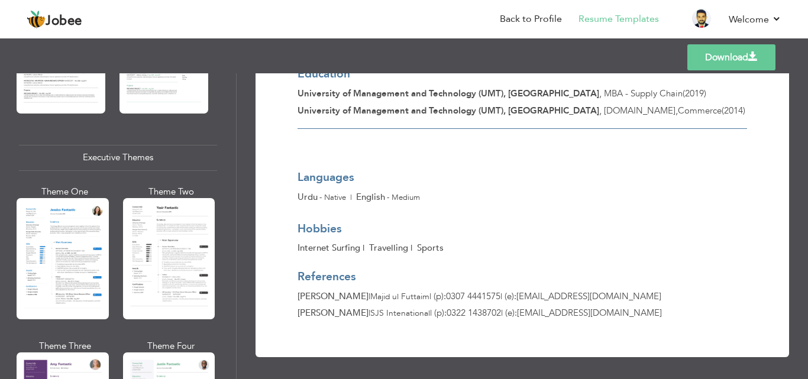
scroll to position [836, 0]
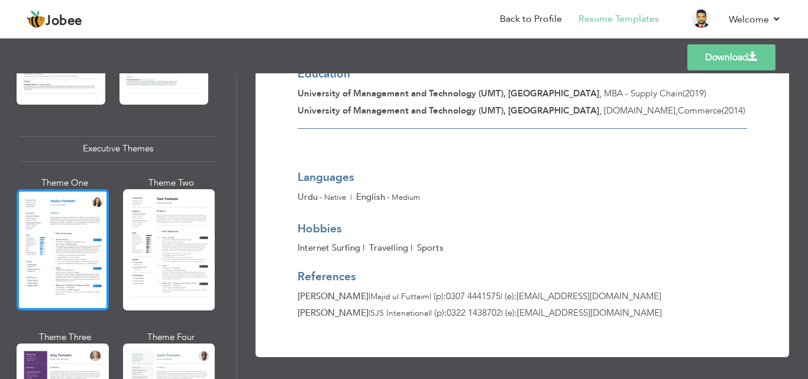
click at [28, 246] on div at bounding box center [63, 249] width 92 height 121
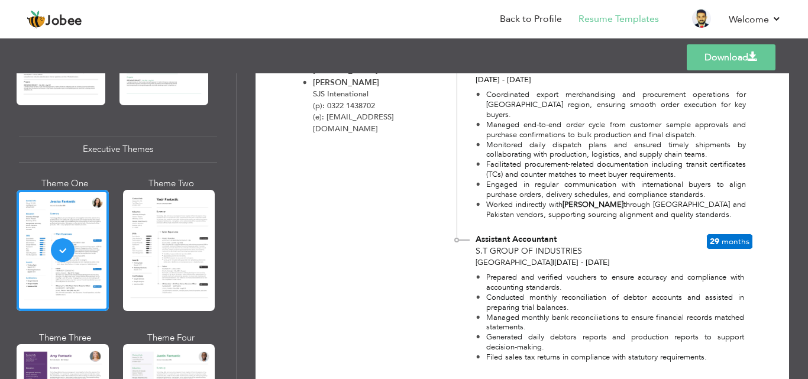
scroll to position [736, 0]
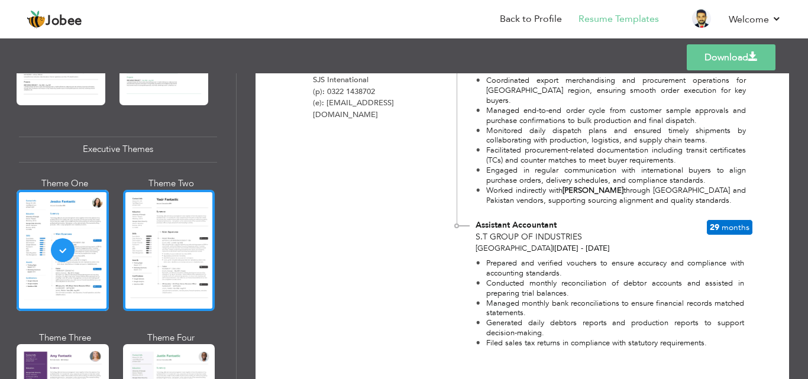
click at [169, 221] on div at bounding box center [169, 250] width 92 height 121
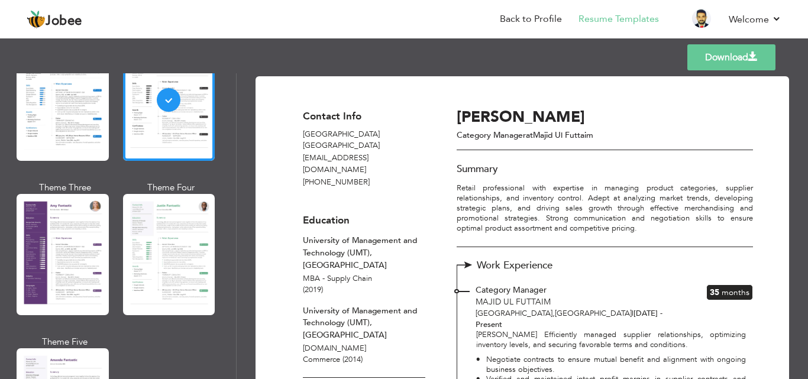
scroll to position [995, 0]
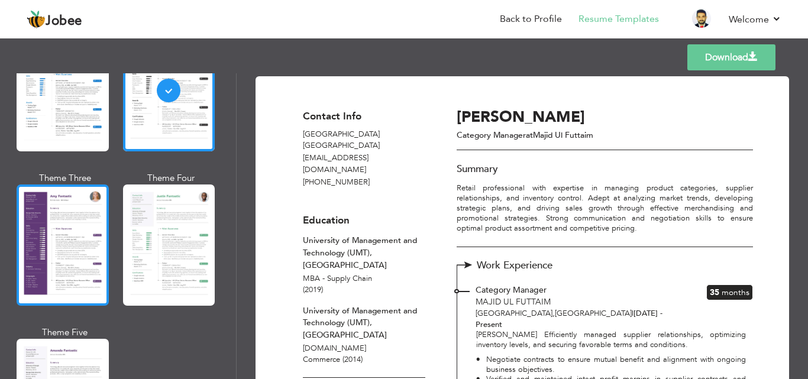
click at [53, 247] on div at bounding box center [63, 245] width 92 height 121
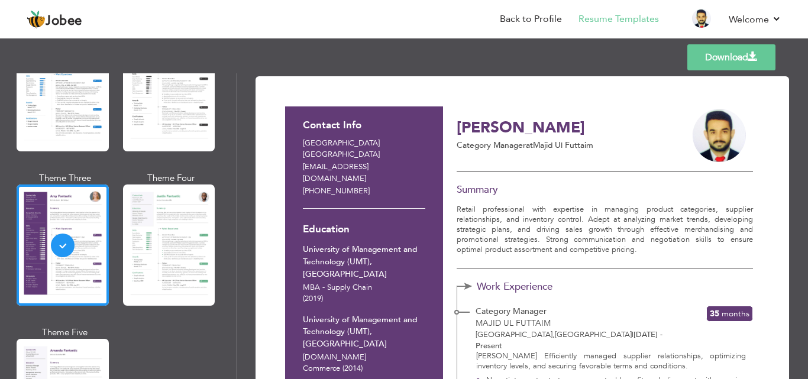
click at [157, 237] on div at bounding box center [169, 245] width 92 height 121
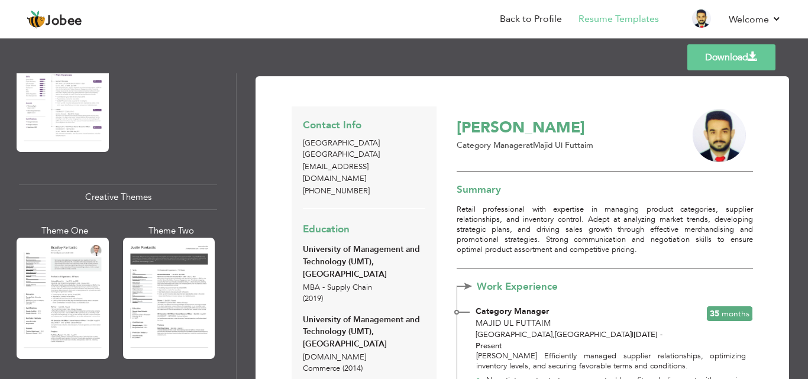
scroll to position [1401, 0]
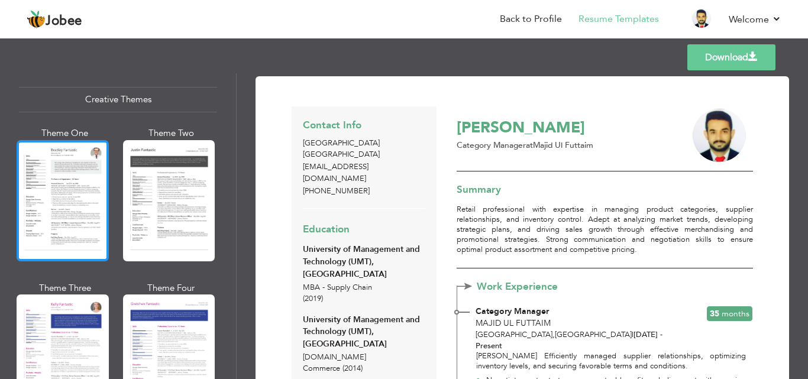
click at [62, 151] on div at bounding box center [63, 200] width 92 height 121
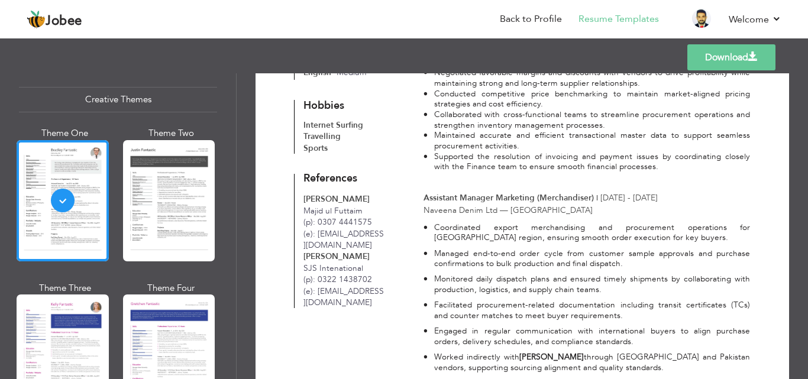
scroll to position [563, 0]
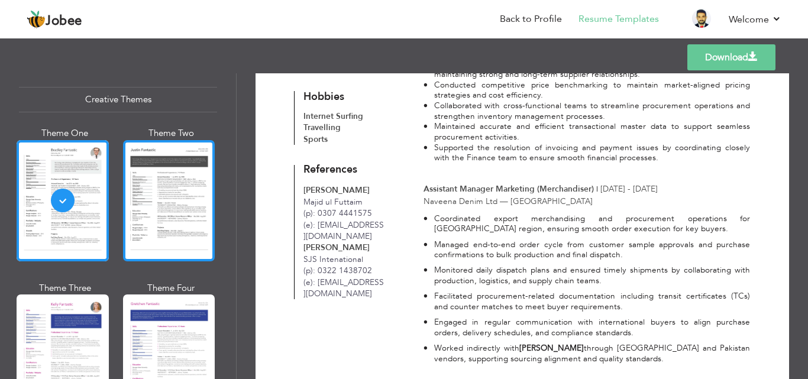
click at [167, 175] on div at bounding box center [169, 200] width 92 height 121
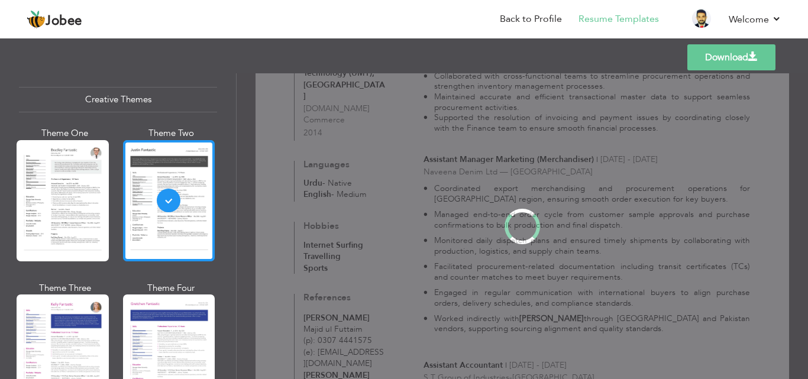
scroll to position [0, 0]
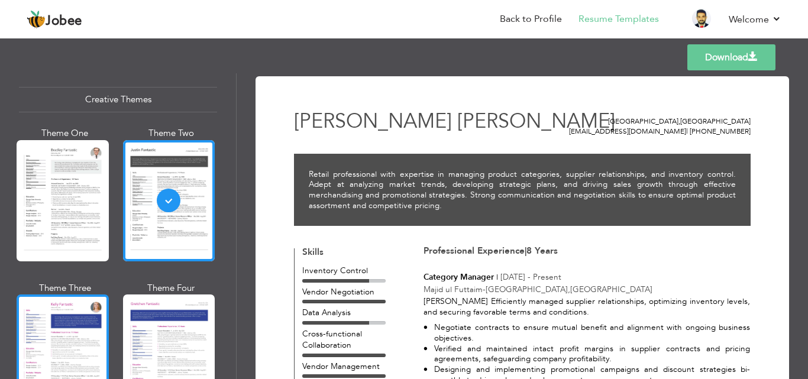
click at [51, 340] on div at bounding box center [63, 355] width 92 height 121
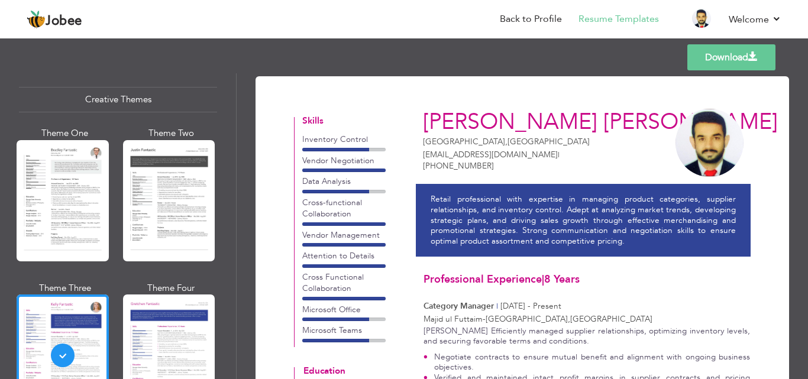
click at [232, 264] on div "Professional Themes Theme One Theme Two Theme Three Theme Four" at bounding box center [404, 226] width 808 height 306
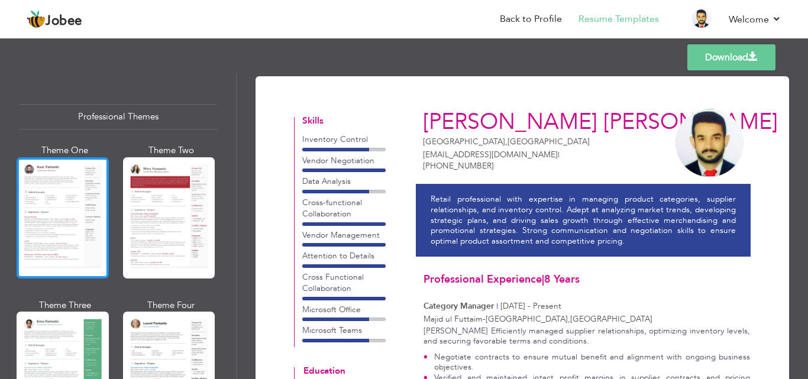
click at [79, 160] on div at bounding box center [63, 217] width 92 height 121
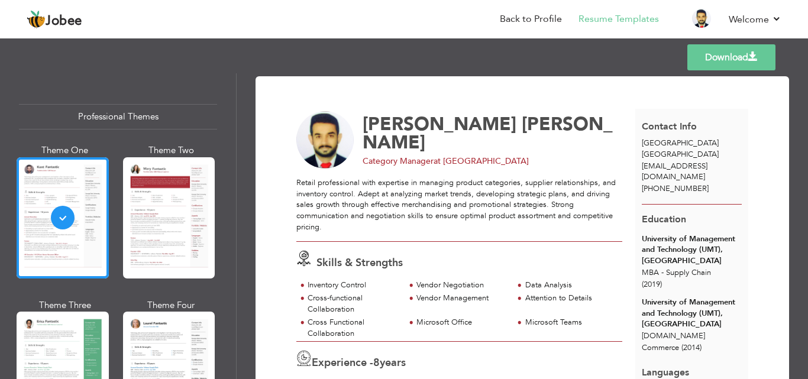
click at [740, 55] on link "Download" at bounding box center [731, 57] width 88 height 26
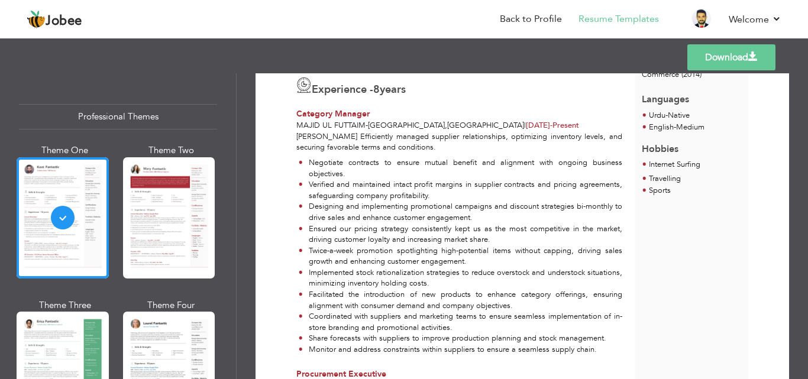
scroll to position [250, 0]
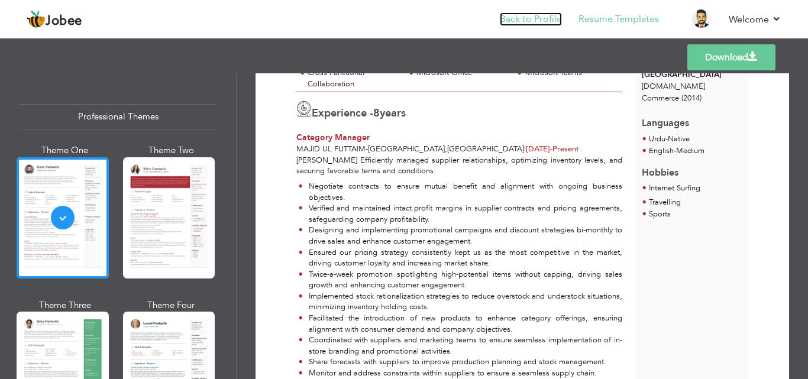
click at [524, 19] on link "Back to Profile" at bounding box center [531, 19] width 62 height 14
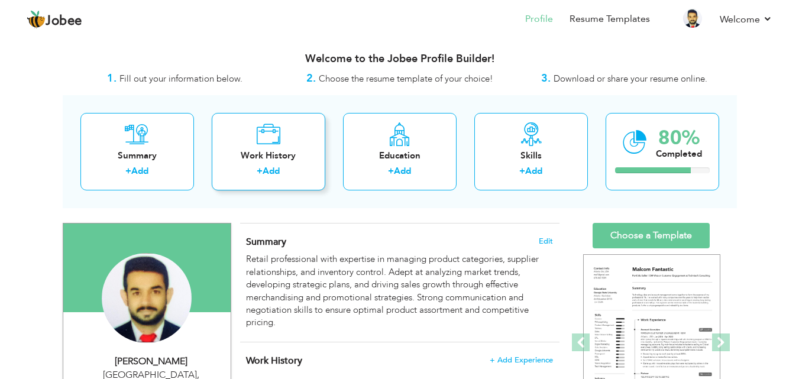
click at [301, 157] on div "Work History" at bounding box center [268, 156] width 95 height 12
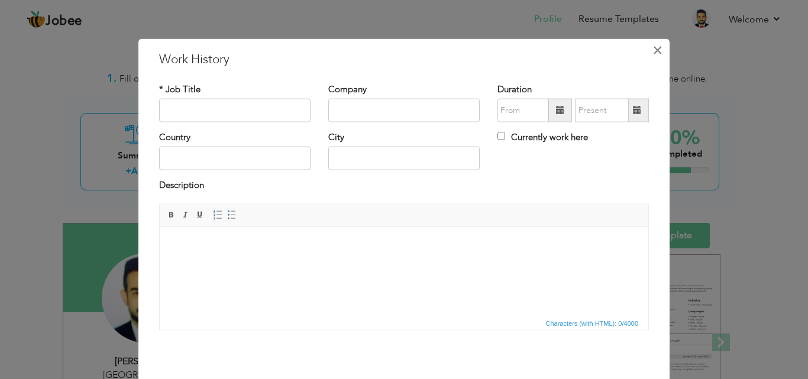
click at [653, 44] on span "×" at bounding box center [657, 49] width 10 height 21
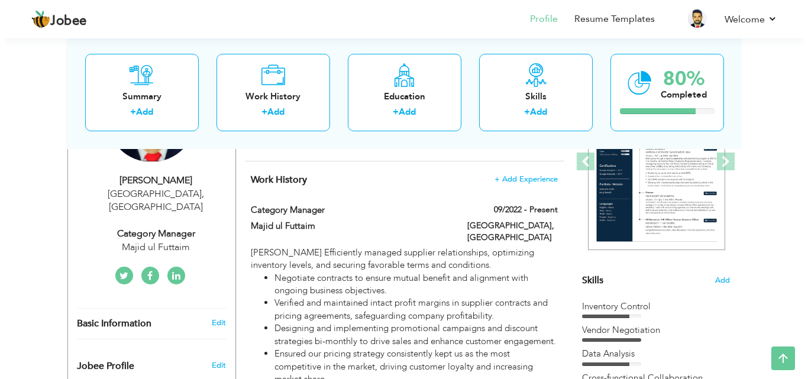
scroll to position [183, 0]
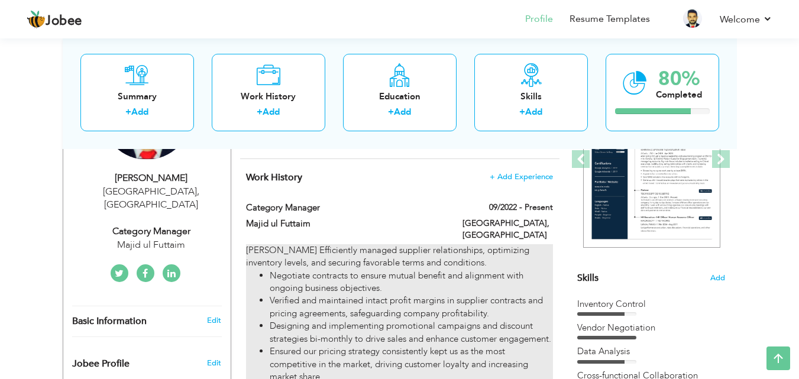
click at [405, 280] on li "Negotiate contracts to ensure mutual benefit and alignment with ongoing busines…" at bounding box center [411, 282] width 283 height 25
type input "Category Manager"
type input "Majid ul Futtaim"
type input "09/2022"
type input "Pakistan"
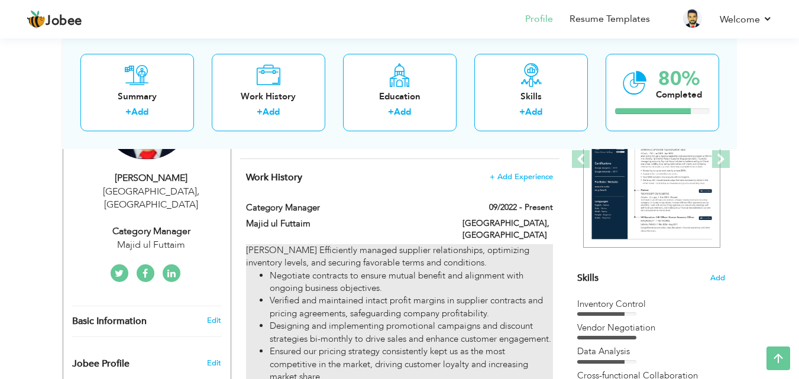
type input "Lahore"
checkbox input "true"
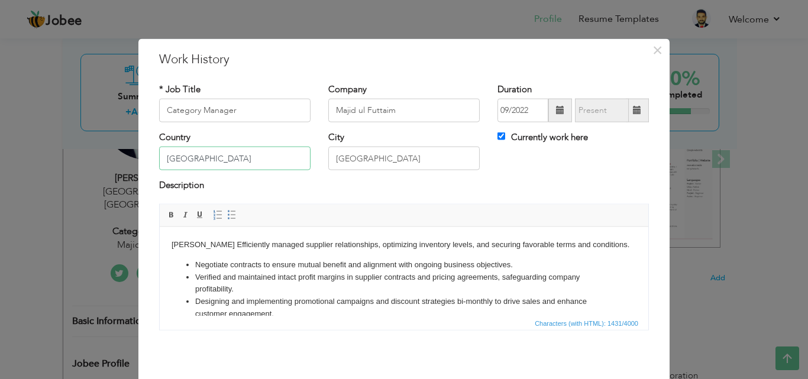
click at [203, 160] on input "[GEOGRAPHIC_DATA]" at bounding box center [234, 159] width 151 height 24
type input "P"
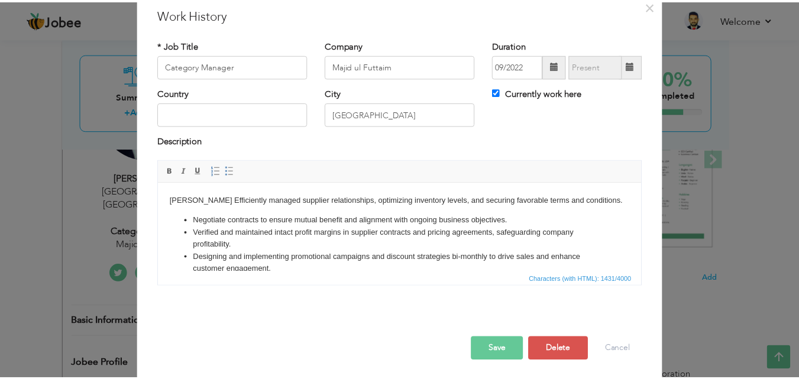
scroll to position [47, 0]
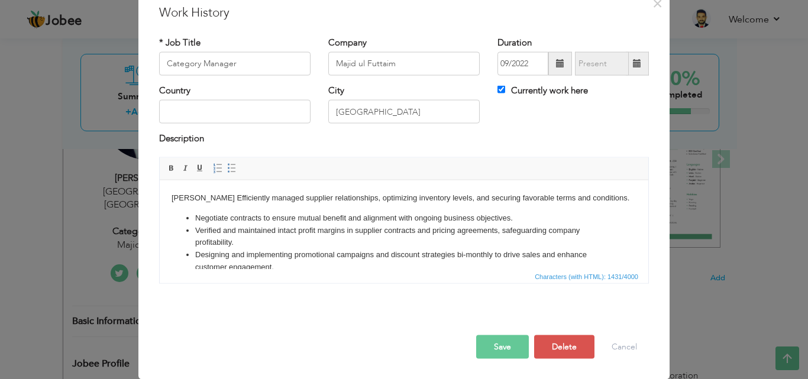
click at [505, 340] on button "Save" at bounding box center [502, 347] width 53 height 24
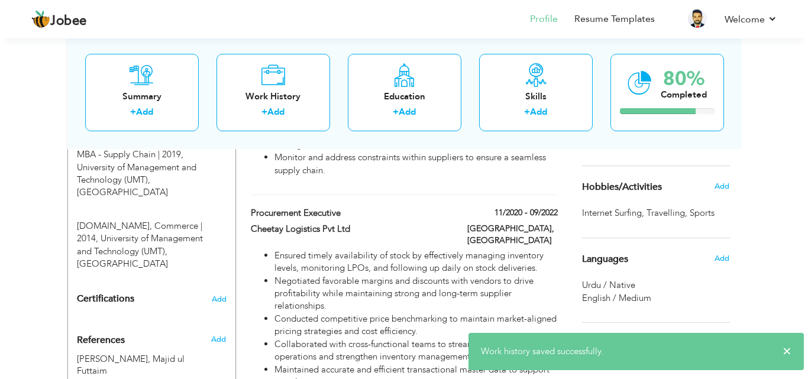
scroll to position [561, 0]
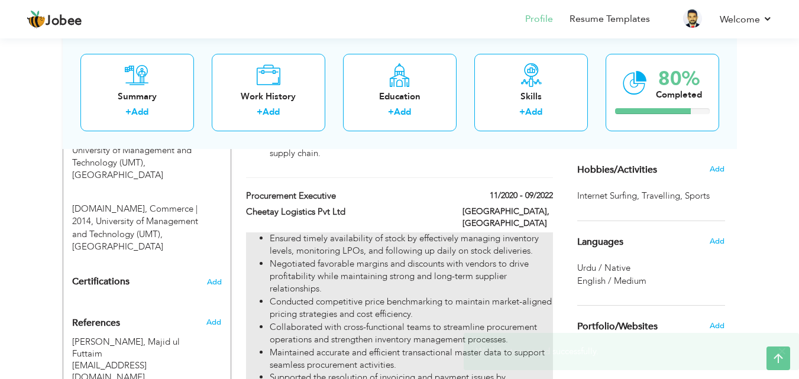
click at [419, 288] on li "Negotiated favorable margins and discounts with vendors to drive profitability …" at bounding box center [411, 277] width 283 height 38
type input "Procurement Executive"
type input "Cheetay Logistics Pvt Ltd"
type input "11/2020"
type input "09/2022"
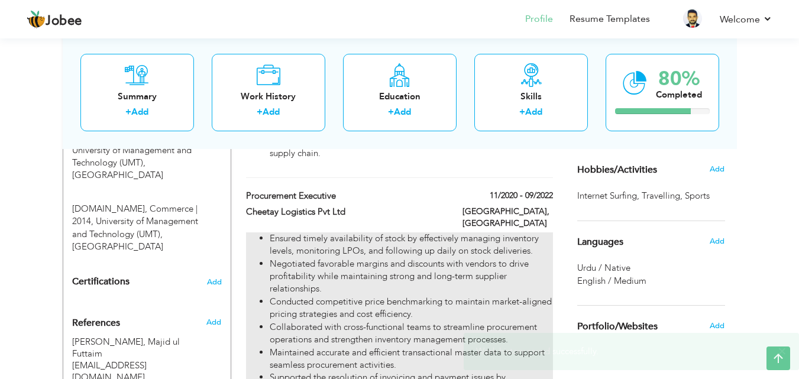
type input "[GEOGRAPHIC_DATA]"
checkbox input "false"
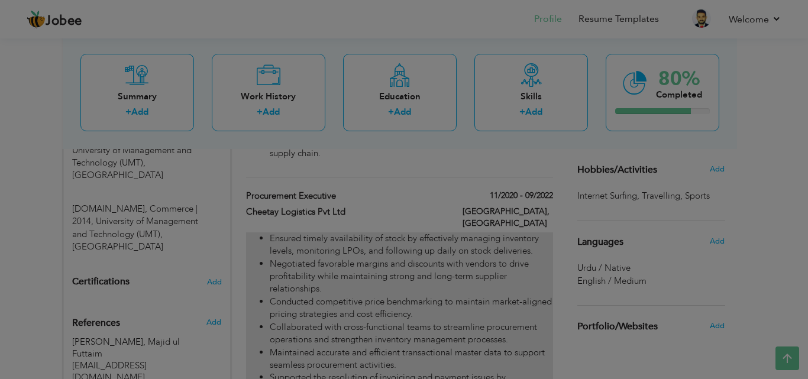
scroll to position [0, 0]
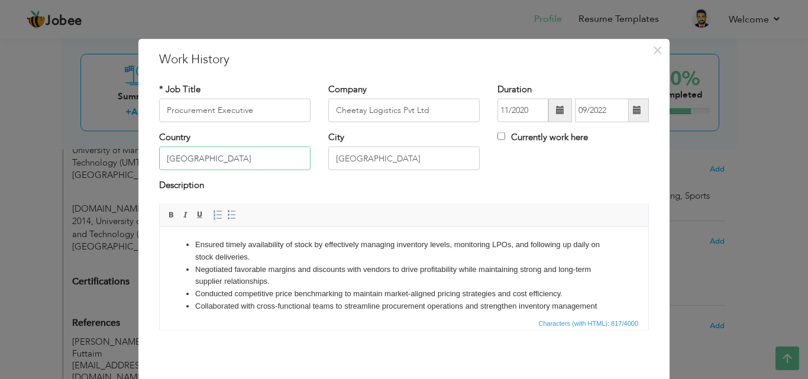
click at [212, 157] on input "[GEOGRAPHIC_DATA]" at bounding box center [234, 159] width 151 height 24
type input "P"
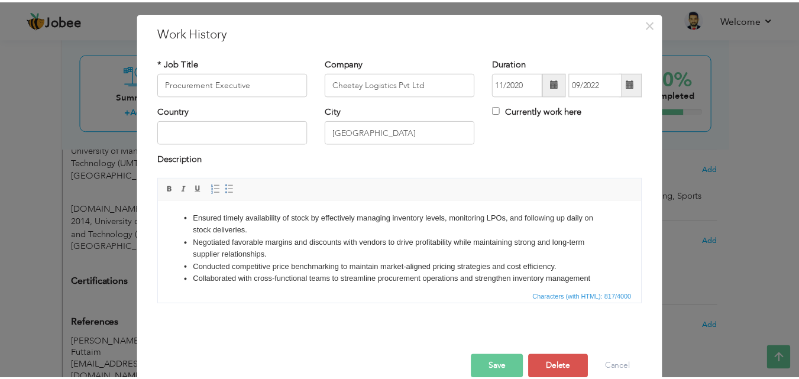
scroll to position [47, 0]
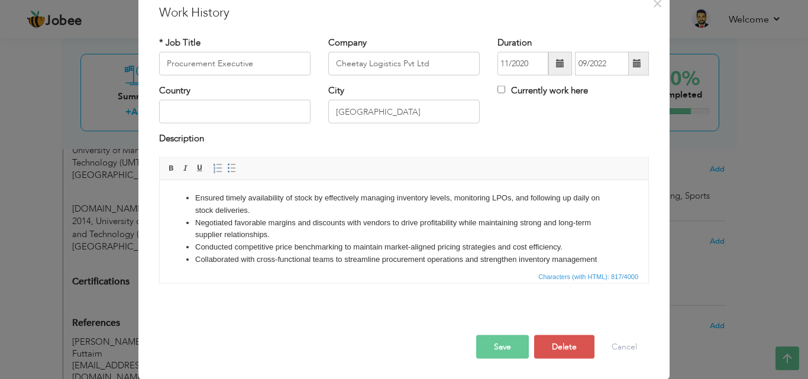
click at [495, 348] on button "Save" at bounding box center [502, 347] width 53 height 24
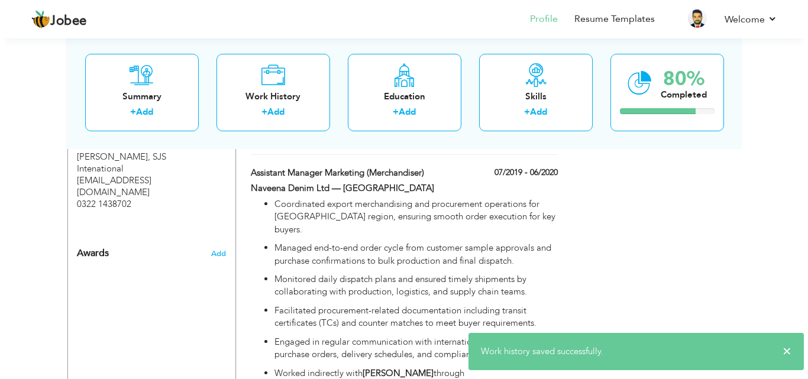
scroll to position [825, 0]
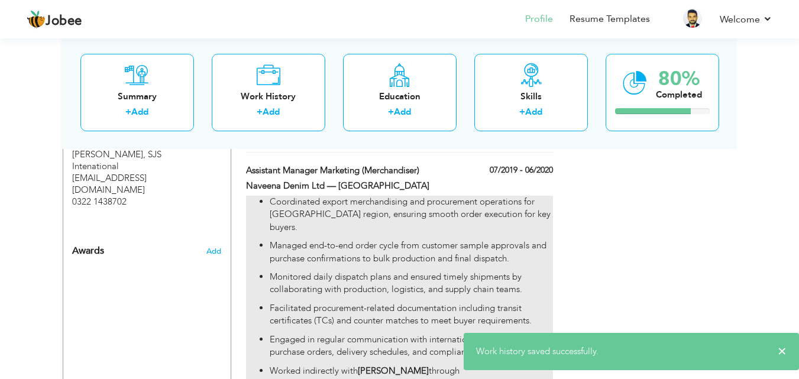
click at [386, 248] on p "Managed end-to-end order cycle from customer sample approvals and purchase conf…" at bounding box center [411, 252] width 283 height 25
type input "Assistant Manager Marketing (Merchandiser)"
type input "Naveena Denim Ltd — Lahore"
type input "07/2019"
type input "06/2020"
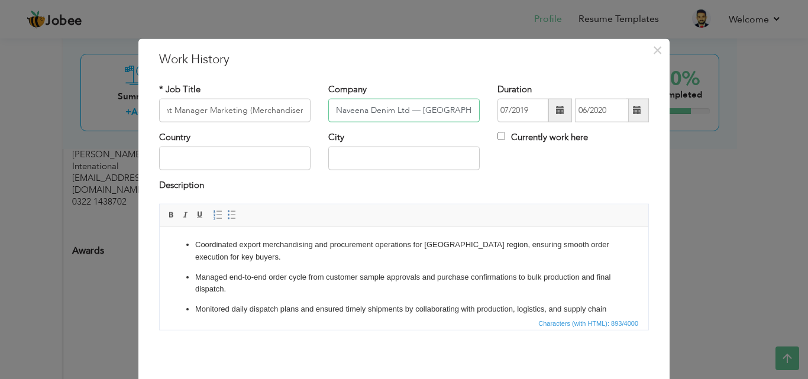
scroll to position [0, 0]
click at [416, 111] on input "Naveena Denim Ltd — Lahore" at bounding box center [403, 111] width 151 height 24
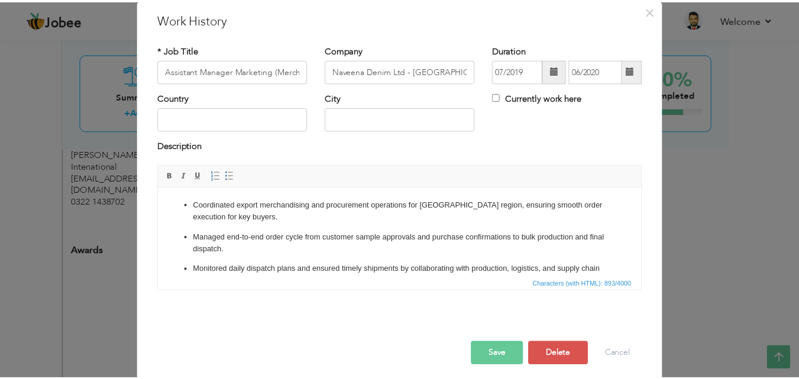
scroll to position [47, 0]
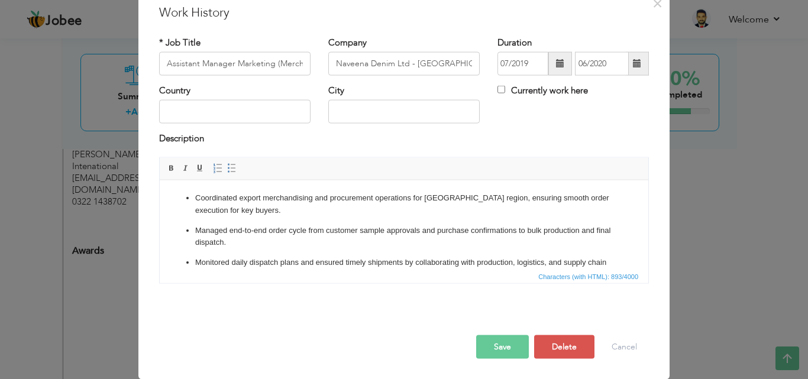
click at [497, 344] on button "Save" at bounding box center [502, 347] width 53 height 24
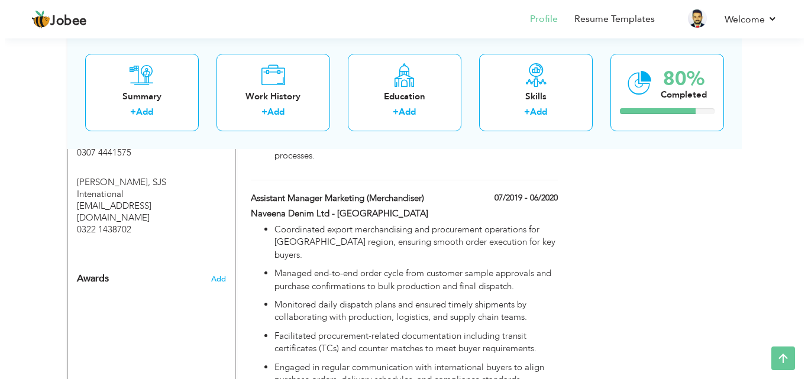
scroll to position [800, 0]
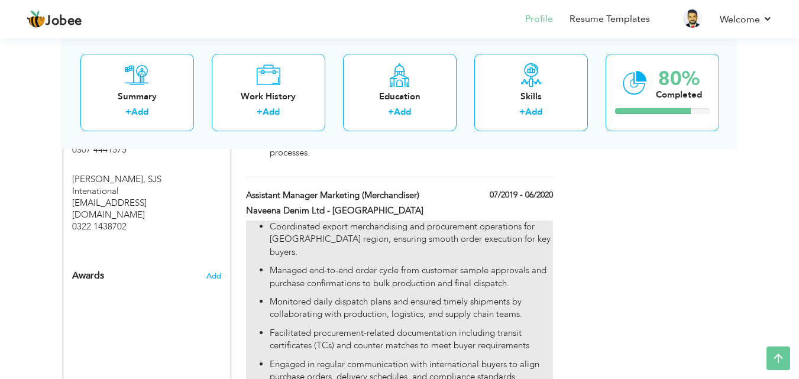
click at [406, 250] on p "Coordinated export merchandising and procurement operations for [GEOGRAPHIC_DAT…" at bounding box center [411, 240] width 283 height 38
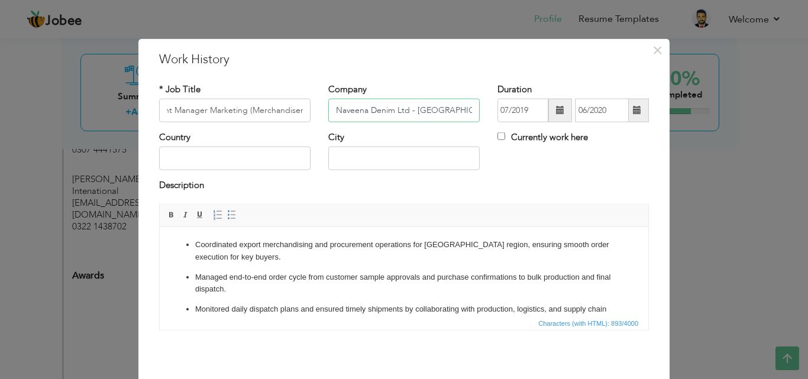
scroll to position [0, 0]
click at [447, 110] on input "Naveena Denim Ltd - Lahore" at bounding box center [403, 111] width 151 height 24
type input "Naveena Denim Ltd"
click at [422, 151] on input "text" at bounding box center [403, 159] width 151 height 24
type input "[GEOGRAPHIC_DATA]"
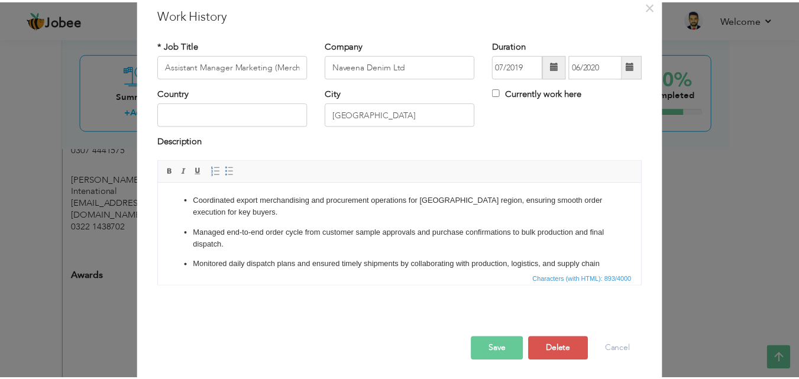
scroll to position [47, 0]
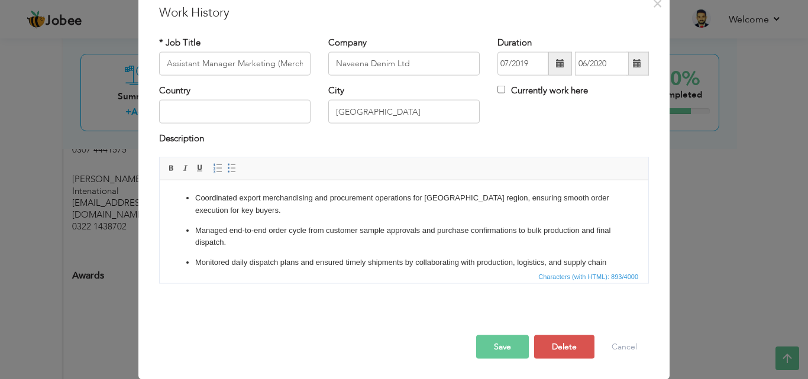
click at [493, 340] on button "Save" at bounding box center [502, 347] width 53 height 24
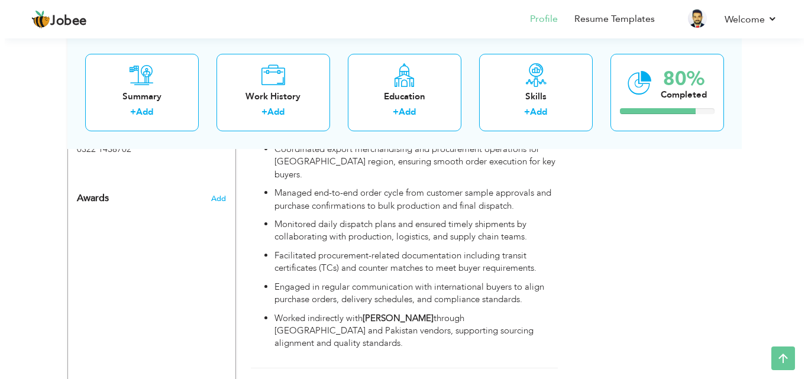
scroll to position [875, 0]
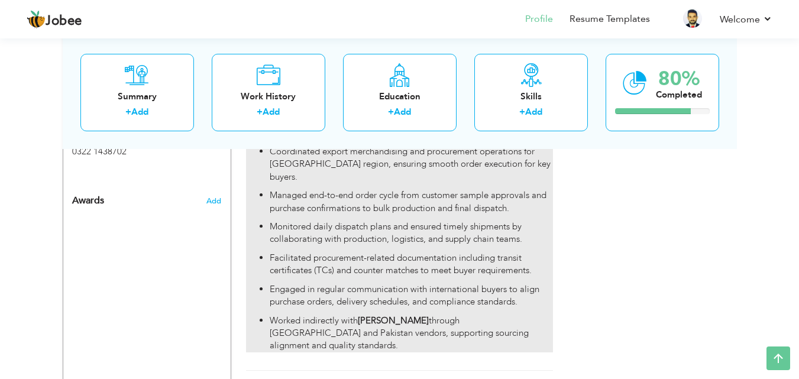
click at [305, 321] on p "Worked indirectly with ZARA through Bangladesh and Pakistan vendors, supporting…" at bounding box center [411, 334] width 283 height 38
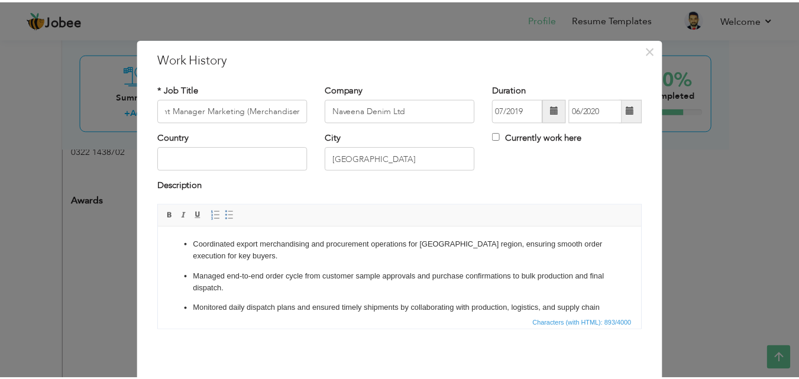
scroll to position [0, 0]
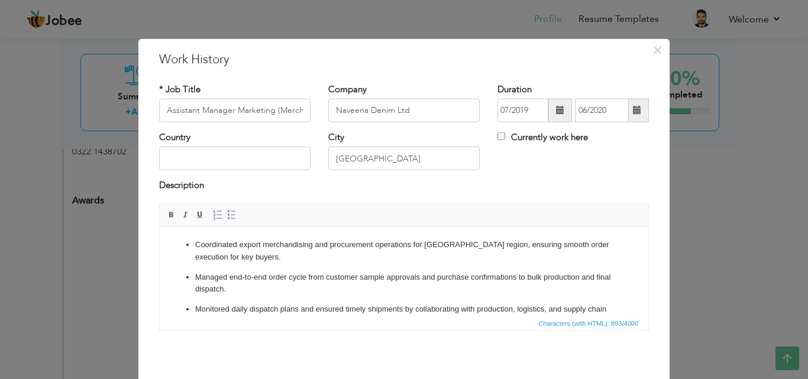
click at [201, 267] on ul "Coordinated export merchandising and procurement operations for Bangladesh regi…" at bounding box center [404, 331] width 465 height 186
click at [209, 264] on ul "Coordinated export merchandising and procurement operations for Bangladesh regi…" at bounding box center [404, 331] width 465 height 186
click at [653, 50] on span "×" at bounding box center [657, 49] width 10 height 21
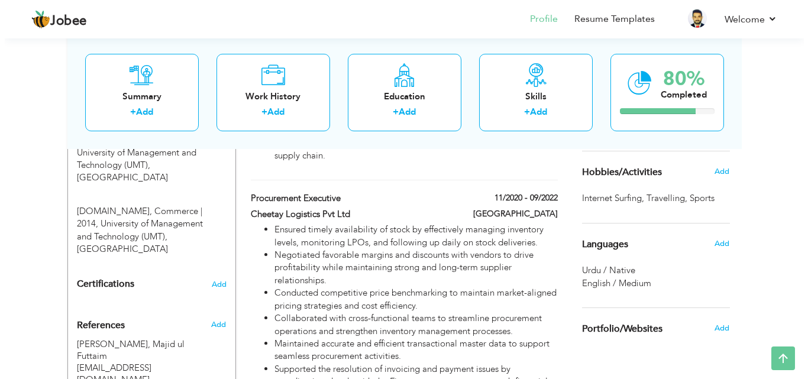
scroll to position [614, 0]
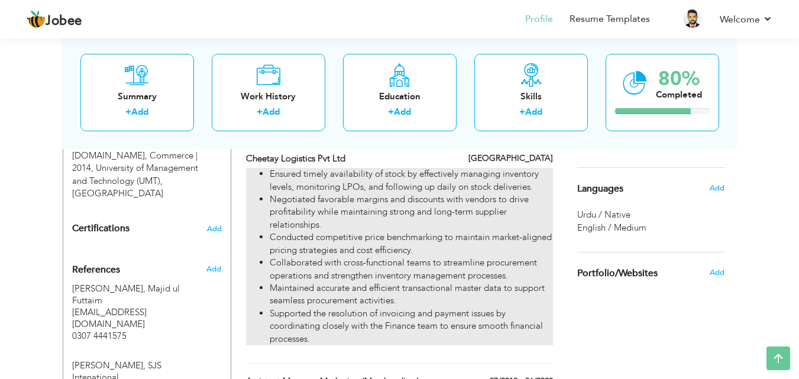
click at [389, 271] on li "Collaborated with cross-functional teams to streamline procurement operations a…" at bounding box center [411, 269] width 283 height 25
type input "Procurement Executive"
type input "Cheetay Logistics Pvt Ltd"
type input "11/2020"
type input "09/2022"
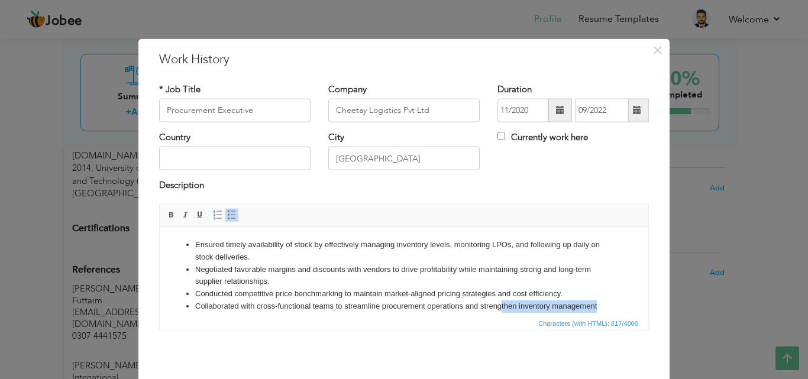
scroll to position [11, 0]
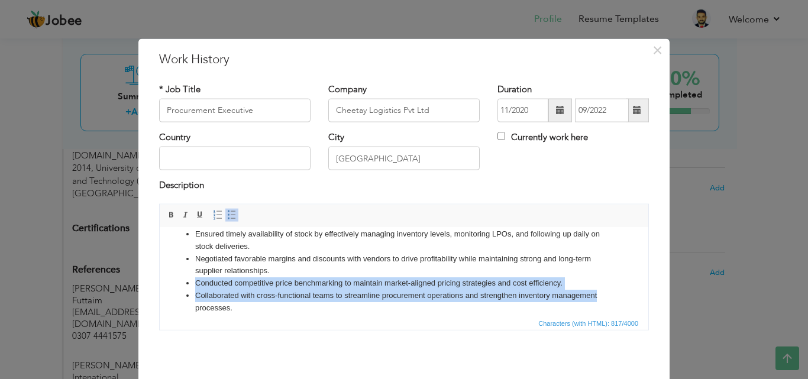
drag, startPoint x: 602, startPoint y: 309, endPoint x: 170, endPoint y: 285, distance: 432.5
click at [170, 285] on html "Ensured timely availability of stock by effectively managing inventory levels, …" at bounding box center [404, 289] width 489 height 147
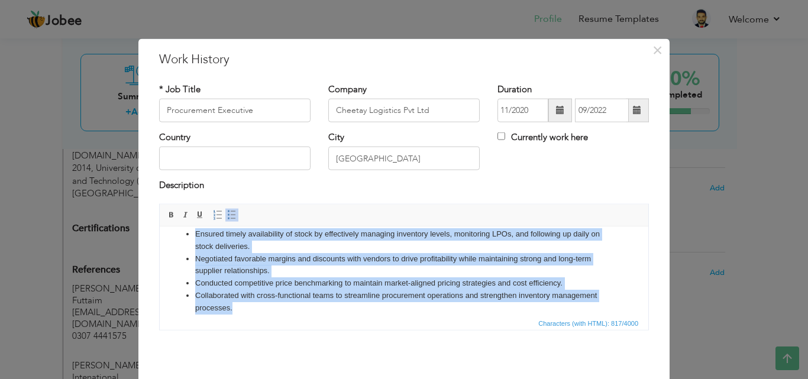
scroll to position [0, 0]
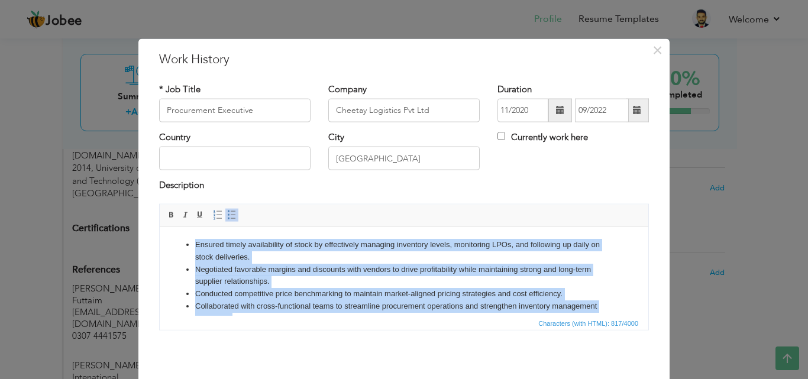
drag, startPoint x: 238, startPoint y: 310, endPoint x: 335, endPoint y: 445, distance: 166.1
click at [179, 227] on html "Ensured timely availability of stock by effectively managing inventory levels, …" at bounding box center [404, 300] width 489 height 147
click at [227, 215] on span at bounding box center [231, 214] width 9 height 9
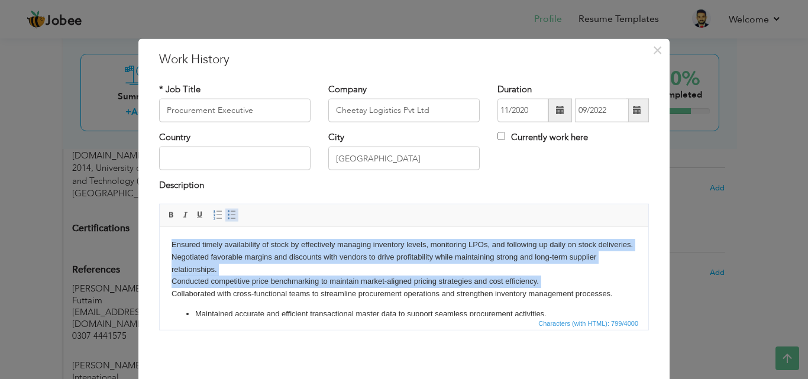
click at [227, 215] on span at bounding box center [231, 214] width 9 height 9
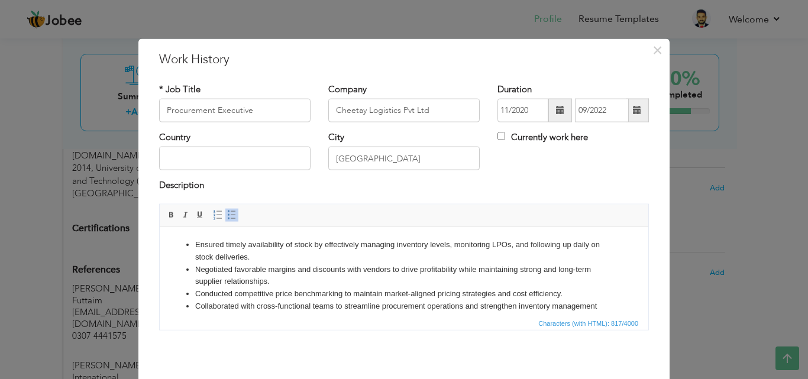
click at [316, 264] on li "Negotiated favorable margins and discounts with vendors to drive profitability …" at bounding box center [404, 275] width 418 height 25
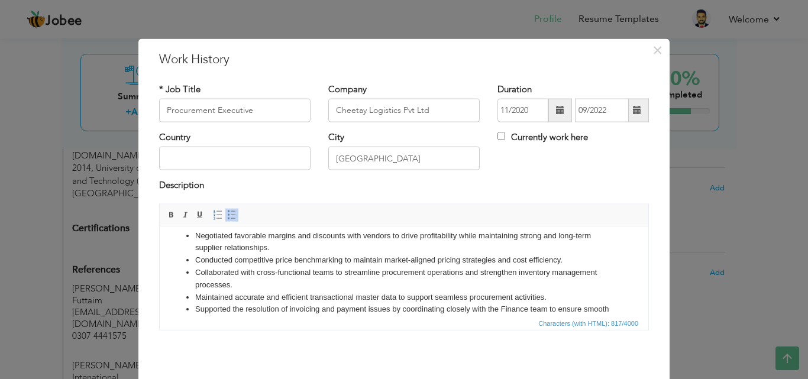
scroll to position [58, 0]
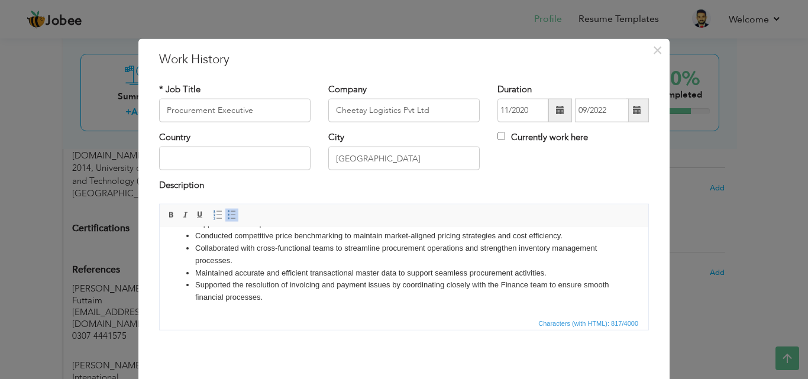
click at [295, 303] on html "Ensured timely availability of stock by effectively managing inventory levels, …" at bounding box center [404, 242] width 489 height 147
click at [231, 263] on li "Collaborated with cross-functional teams to streamline procurement operations a…" at bounding box center [404, 254] width 418 height 25
click at [656, 52] on span "×" at bounding box center [657, 49] width 10 height 21
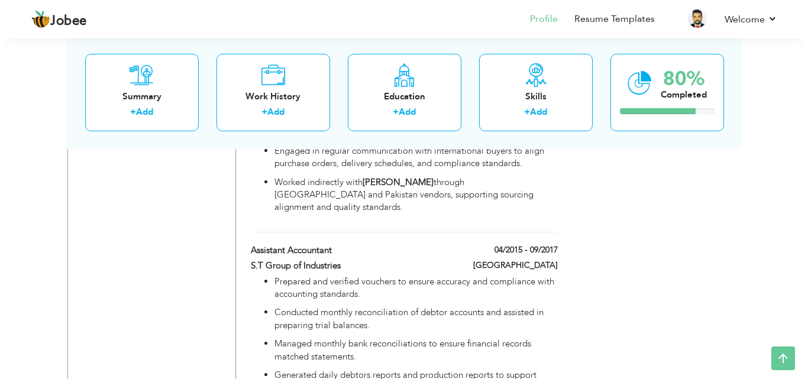
scroll to position [1059, 0]
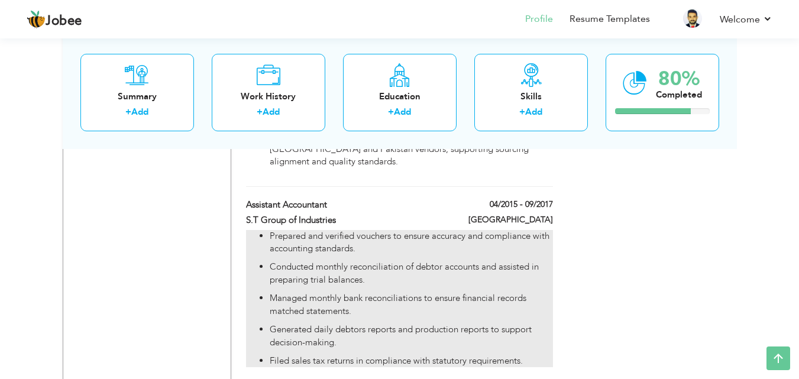
click at [403, 276] on ul "Prepared and verified vouchers to ensure accuracy and compliance with accountin…" at bounding box center [399, 299] width 306 height 138
type input "Assistant Accountant"
type input "S.T Group of Industries"
type input "04/2015"
type input "09/2017"
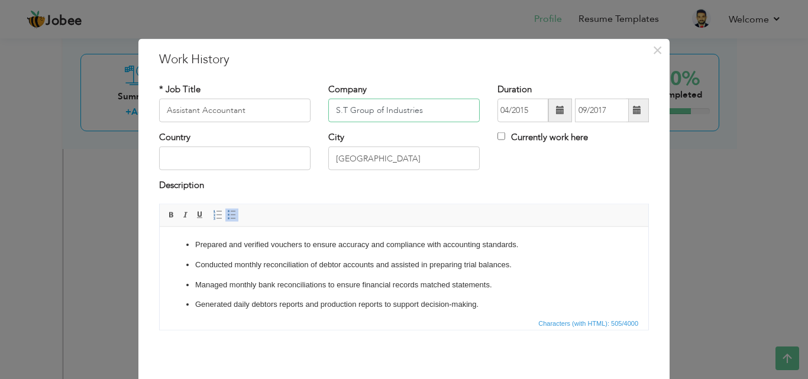
click at [379, 110] on input "S.T Group of Industries" at bounding box center [403, 111] width 151 height 24
type input "S.T Group of Industries"
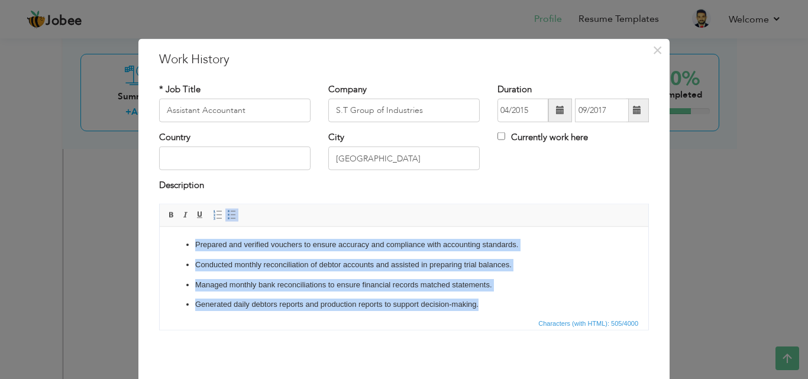
drag, startPoint x: 486, startPoint y: 305, endPoint x: 270, endPoint y: 418, distance: 243.4
click at [160, 227] on html "Prepared and verified vouchers to ensure accuracy and compliance with accountin…" at bounding box center [404, 285] width 489 height 116
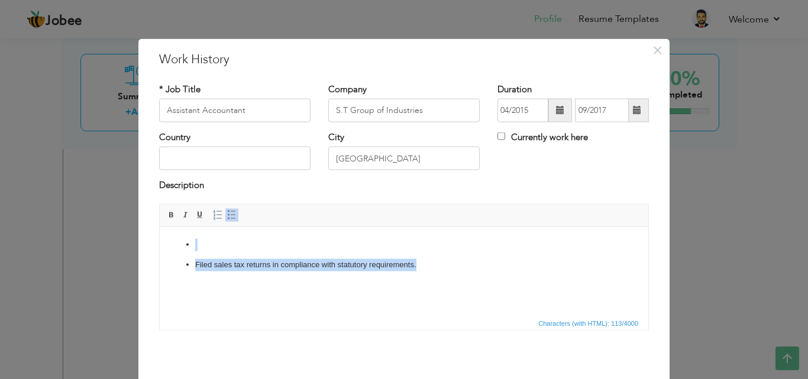
drag, startPoint x: 415, startPoint y: 272, endPoint x: 296, endPoint y: 450, distance: 214.4
click at [160, 227] on html "Filed sales tax returns in compliance with statutory requirements." at bounding box center [404, 255] width 489 height 56
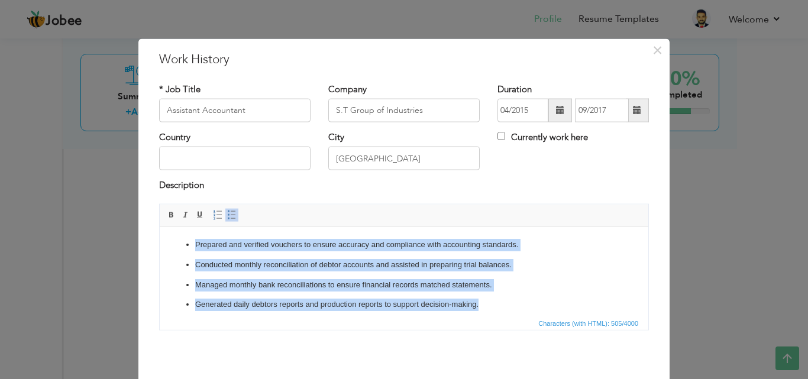
click at [597, 309] on p "Generated daily debtors reports and production reports to support decision-maki…" at bounding box center [404, 304] width 418 height 12
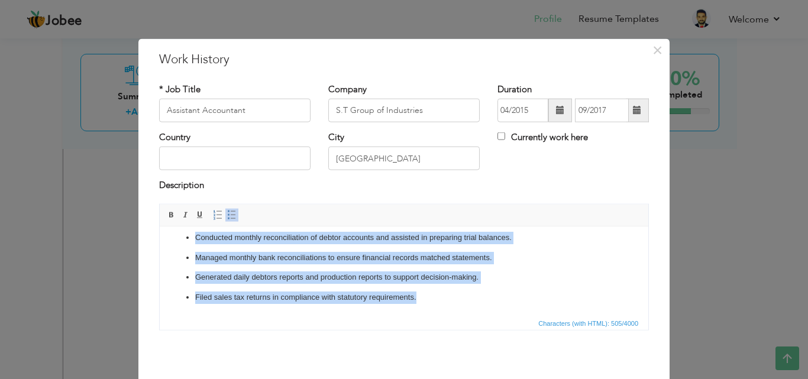
scroll to position [0, 0]
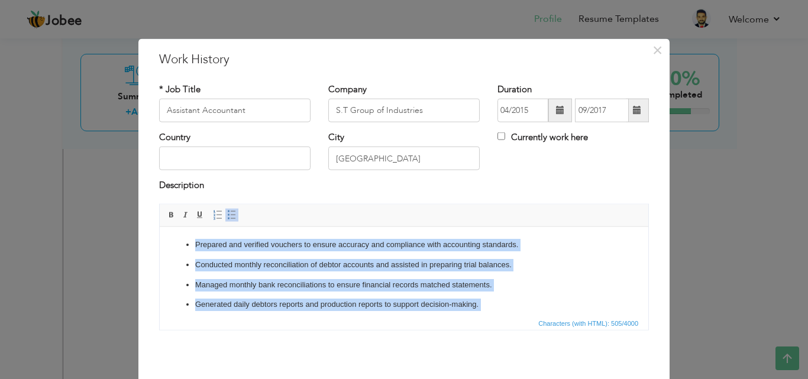
drag, startPoint x: 427, startPoint y: 302, endPoint x: 312, endPoint y: 428, distance: 169.6
click at [160, 227] on html "Prepared and verified vouchers to ensure accuracy and compliance with accountin…" at bounding box center [404, 285] width 489 height 116
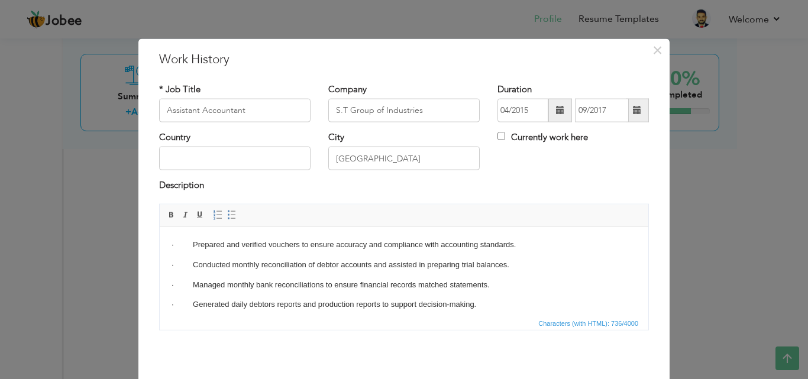
drag, startPoint x: 642, startPoint y: 266, endPoint x: 791, endPoint y: 442, distance: 230.9
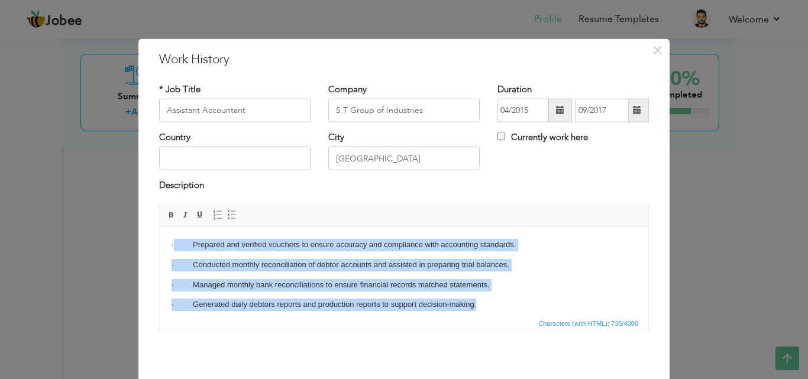
drag, startPoint x: 497, startPoint y: 296, endPoint x: 329, endPoint y: 407, distance: 201.5
click at [174, 227] on html "· Prepared and verified vouchers to ensure accuracy and compliance with account…" at bounding box center [404, 295] width 489 height 136
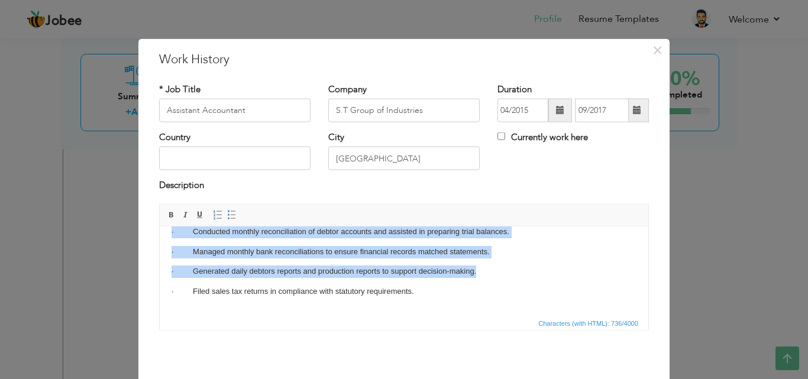
scroll to position [47, 0]
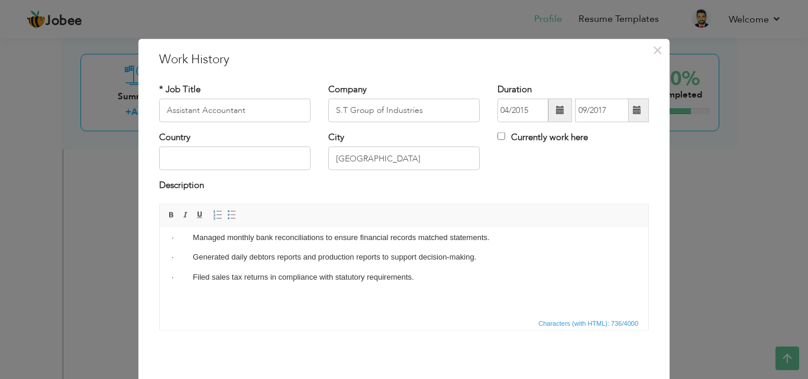
click at [418, 279] on p "· Filed sales tax returns in compliance with statutory requirements." at bounding box center [404, 277] width 465 height 12
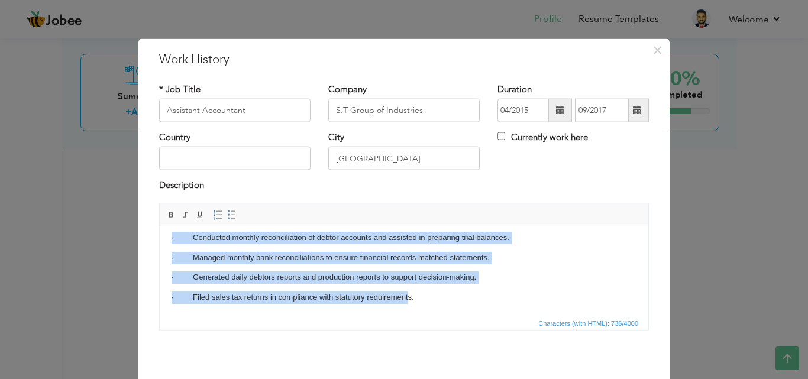
scroll to position [0, 0]
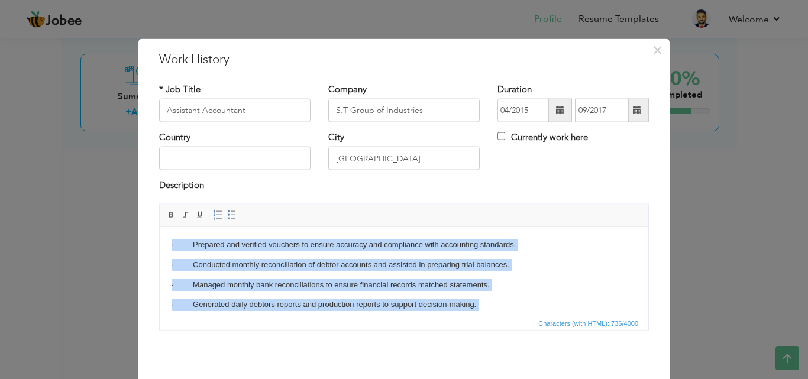
drag, startPoint x: 160, startPoint y: 243, endPoint x: 247, endPoint y: 409, distance: 188.1
click at [160, 227] on html "· Prepared and verified vouchers to ensure accuracy and compliance with account…" at bounding box center [404, 285] width 489 height 116
click at [227, 211] on span at bounding box center [231, 214] width 9 height 9
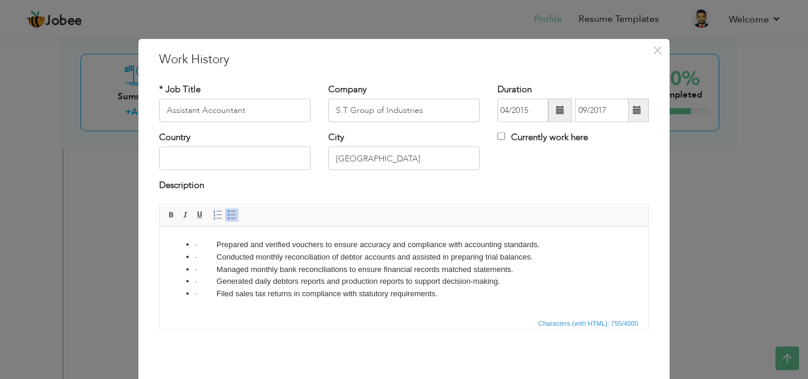
click at [567, 256] on li "· Conducted monthly reconciliation of debtor accounts and assisted in preparing…" at bounding box center [404, 257] width 418 height 12
click at [219, 243] on li "· Prepared and verified vouchers to ensure accuracy and compliance with account…" at bounding box center [404, 244] width 418 height 12
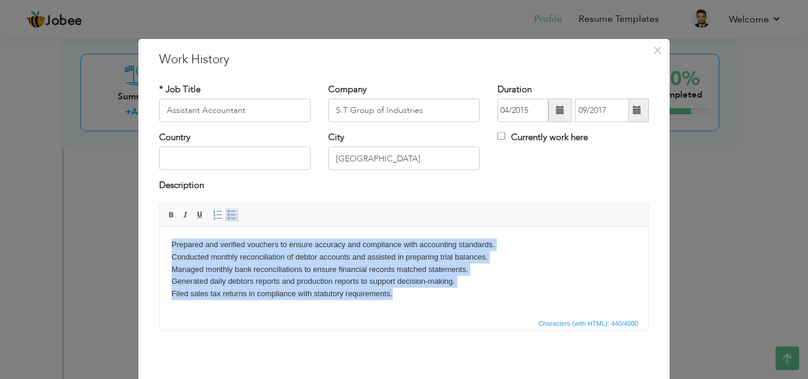
click at [227, 213] on span at bounding box center [231, 214] width 9 height 9
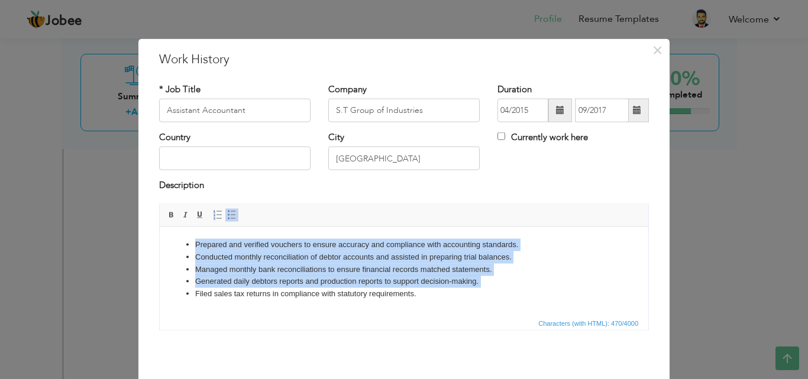
click at [347, 266] on li "Managed monthly bank reconciliations to ensure financial records matched statem…" at bounding box center [404, 269] width 418 height 12
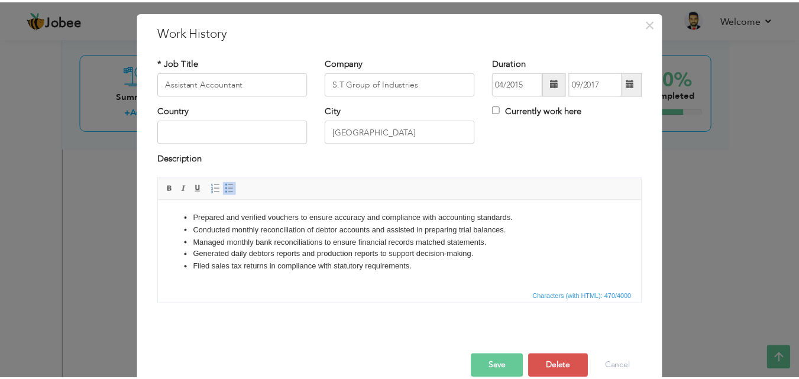
scroll to position [47, 0]
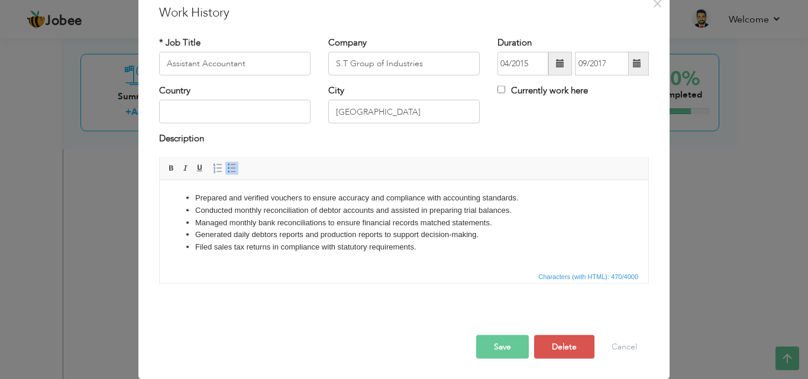
click at [496, 349] on button "Save" at bounding box center [502, 347] width 53 height 24
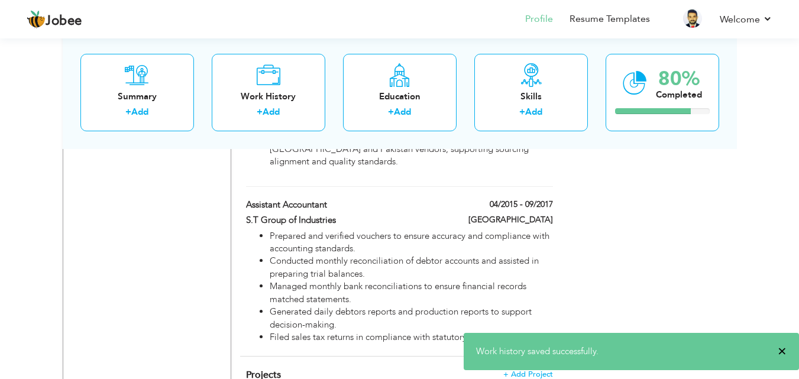
click at [780, 351] on span "×" at bounding box center [782, 351] width 9 height 12
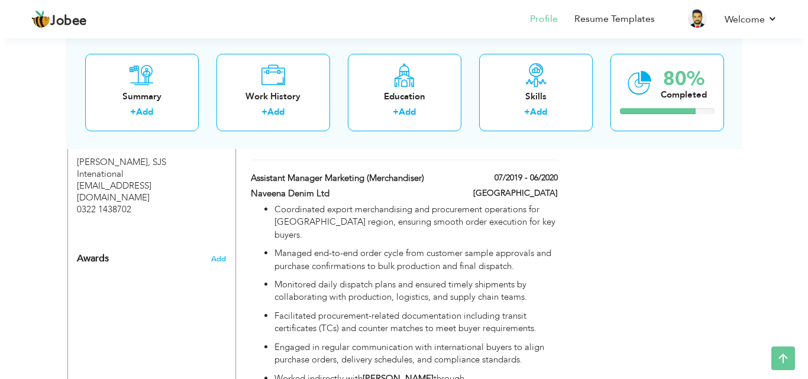
scroll to position [841, 0]
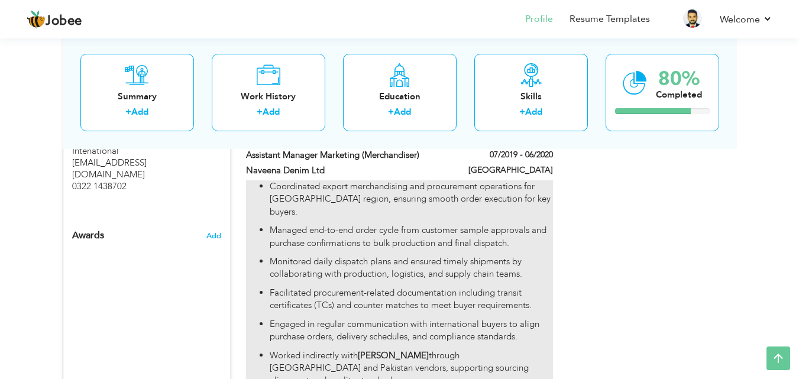
click at [360, 269] on p "Monitored daily dispatch plans and ensured timely shipments by collaborating wi…" at bounding box center [411, 268] width 283 height 25
type input "Assistant Manager Marketing (Merchandiser)"
type input "Naveena Denim Ltd"
type input "07/2019"
type input "06/2020"
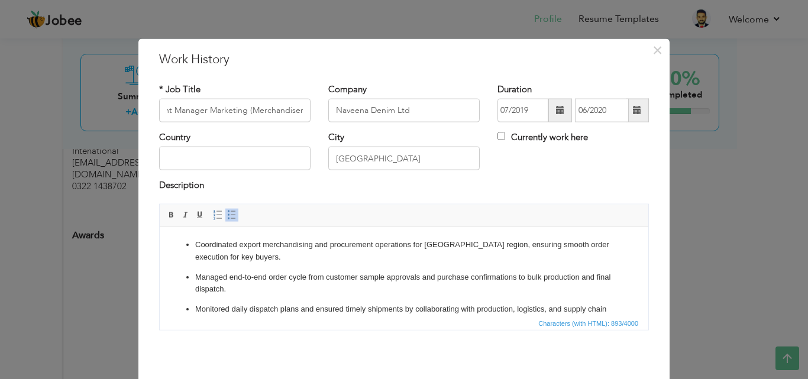
scroll to position [0, 0]
click at [506, 296] on ul "Coordinated export merchandising and procurement operations for Bangladesh regi…" at bounding box center [404, 331] width 465 height 186
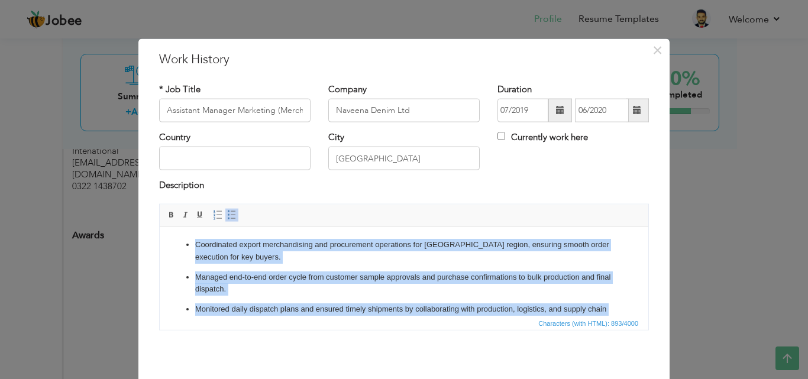
copy ul "Coordinated export merchandising and procurement operations for Bangladesh regi…"
click at [279, 299] on ul "Coordinated export merchandising and procurement operations for Bangladesh regi…" at bounding box center [404, 331] width 465 height 186
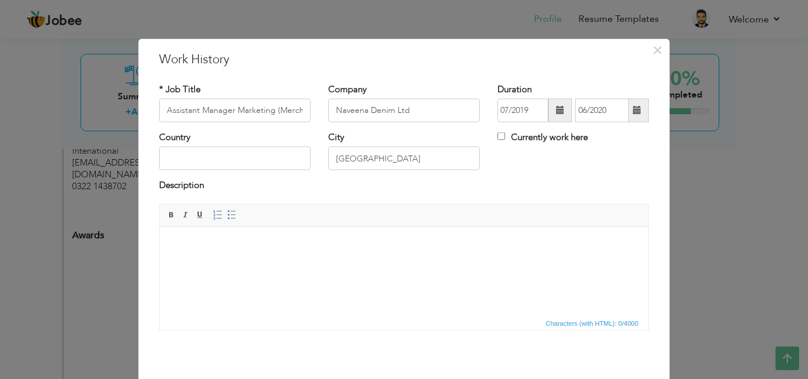
click at [208, 238] on body at bounding box center [404, 244] width 465 height 12
click at [172, 235] on html at bounding box center [404, 245] width 489 height 36
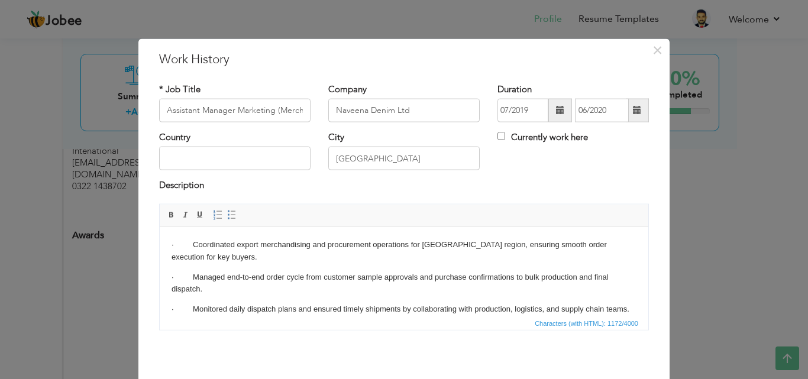
click at [193, 271] on p "· Coordinated export merchandising and procurement operations for Bangladesh re…" at bounding box center [404, 283] width 465 height 25
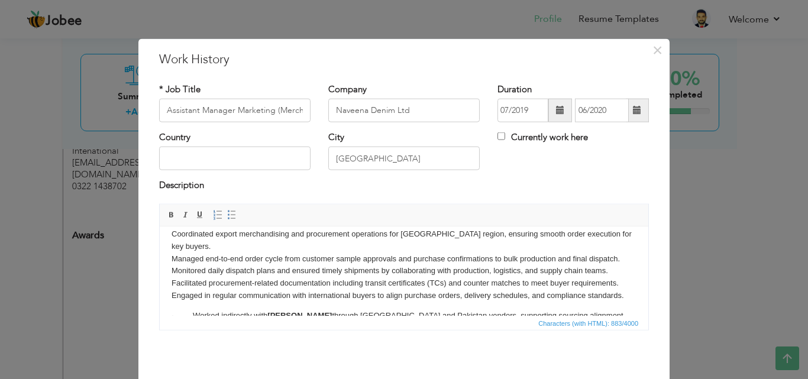
scroll to position [29, 0]
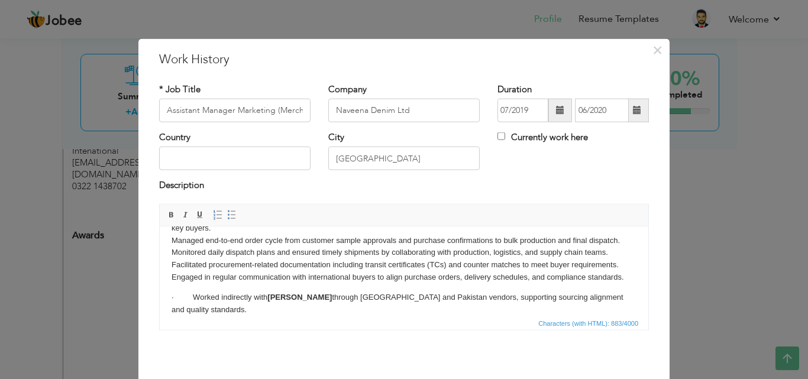
click p "· Worked indirectly with ZARA through Bangladesh and Pakistan vendors, supporti…"
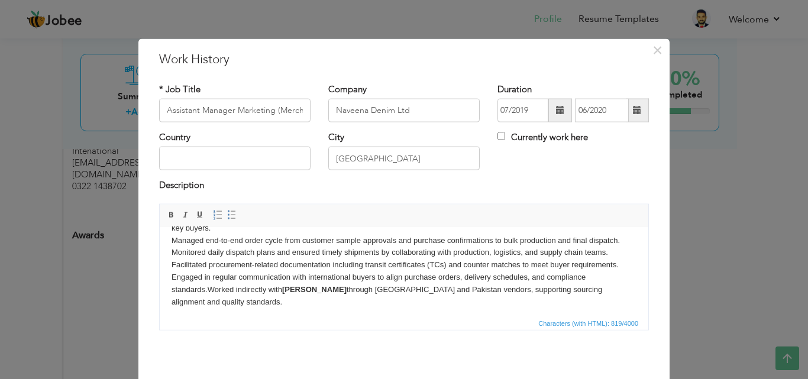
scroll to position [21, 0]
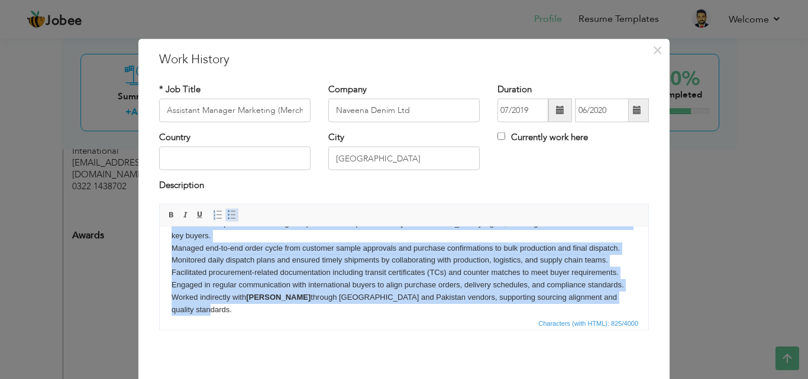
click at [227, 216] on span at bounding box center [231, 214] width 9 height 9
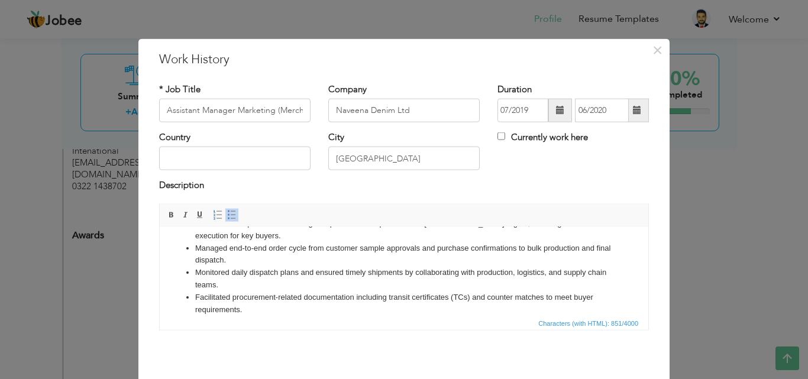
click at [359, 282] on li "Monitored daily dispatch plans and ensured timely shipments by collaborating wi…" at bounding box center [404, 278] width 418 height 25
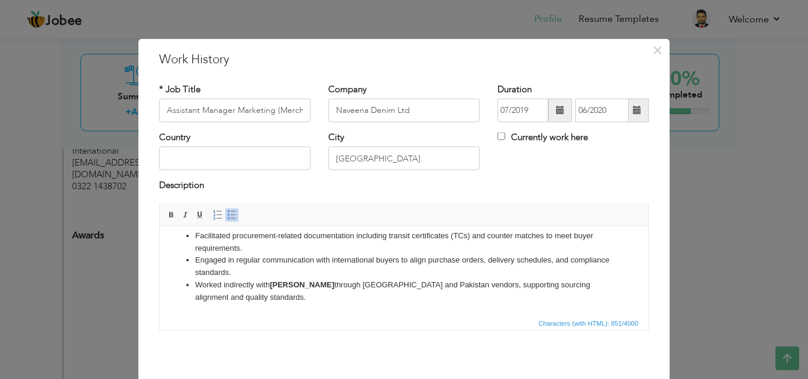
scroll to position [47, 0]
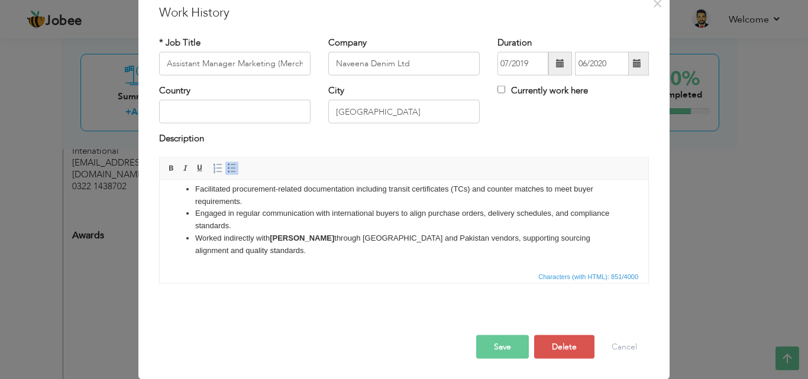
click at [493, 349] on button "Save" at bounding box center [502, 347] width 53 height 24
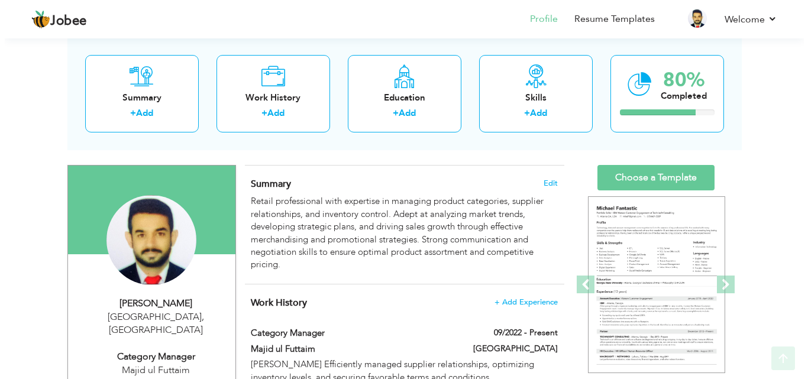
scroll to position [241, 0]
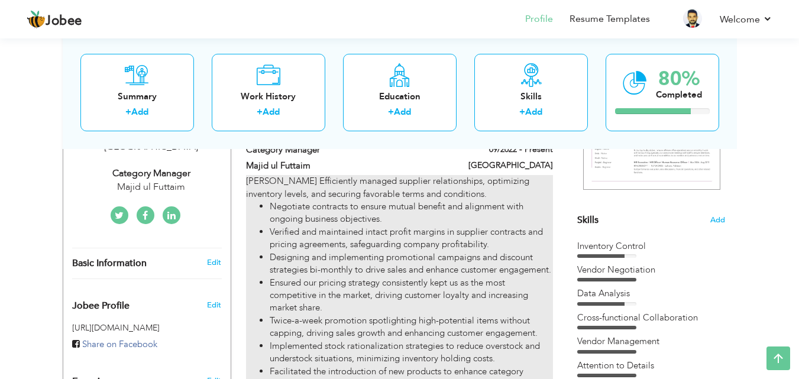
click at [409, 277] on li "Designing and implementing promotional campaigns and discount strategies bi-mon…" at bounding box center [411, 263] width 283 height 25
type input "Category Manager"
type input "Majid ul Futtaim"
type input "09/2022"
checkbox input "true"
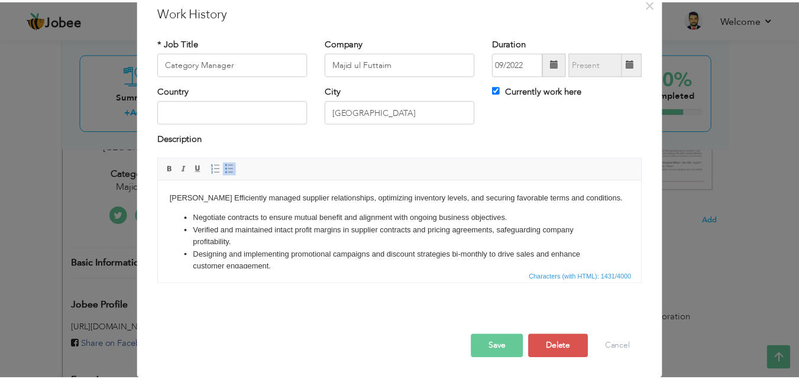
scroll to position [0, 0]
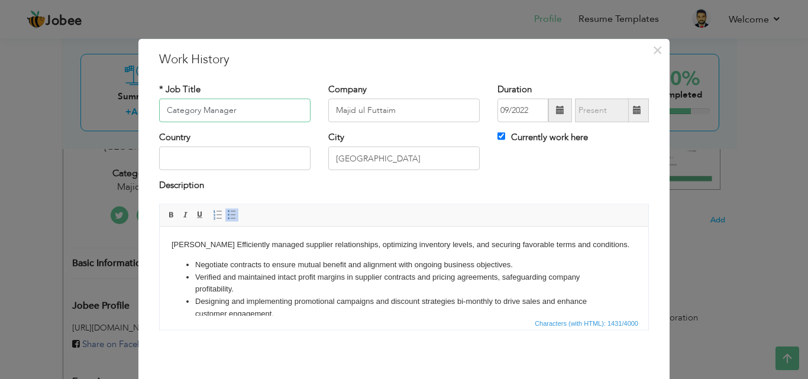
click at [254, 107] on input "Category Manager" at bounding box center [234, 111] width 151 height 24
drag, startPoint x: 254, startPoint y: 107, endPoint x: 157, endPoint y: 112, distance: 97.7
click at [159, 112] on input "Category Manager" at bounding box center [234, 111] width 151 height 24
click at [657, 49] on span "×" at bounding box center [657, 49] width 10 height 21
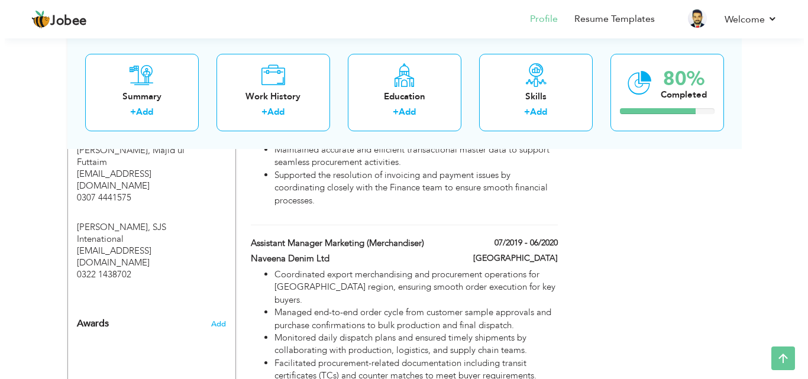
scroll to position [755, 0]
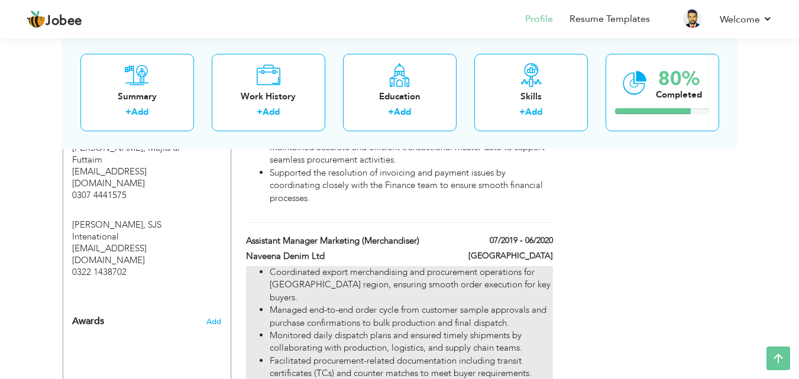
click at [468, 295] on li "Coordinated export merchandising and procurement operations for [GEOGRAPHIC_DAT…" at bounding box center [411, 285] width 283 height 38
type input "Assistant Manager Marketing (Merchandiser)"
type input "Naveena Denim Ltd"
type input "07/2019"
type input "06/2020"
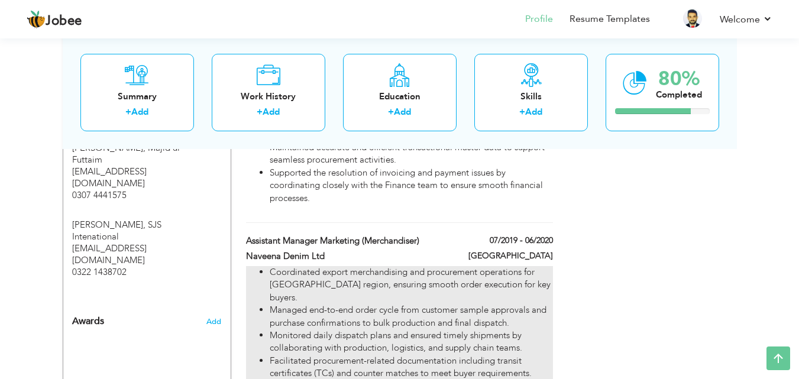
checkbox input "false"
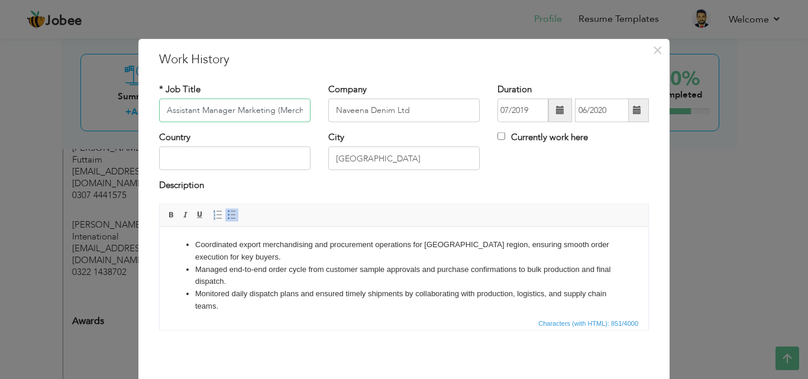
scroll to position [0, 28]
click at [300, 109] on input "Assistant Manager Marketing (Merchandiser)" at bounding box center [234, 111] width 151 height 24
type input "Assistant Manager Marketing"
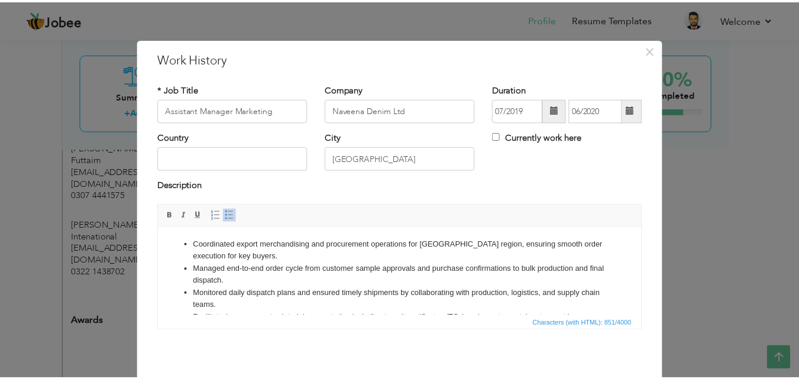
scroll to position [47, 0]
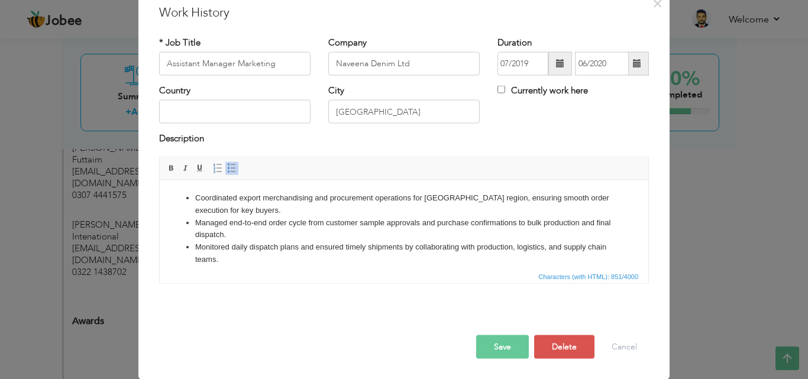
click at [500, 338] on button "Save" at bounding box center [502, 347] width 53 height 24
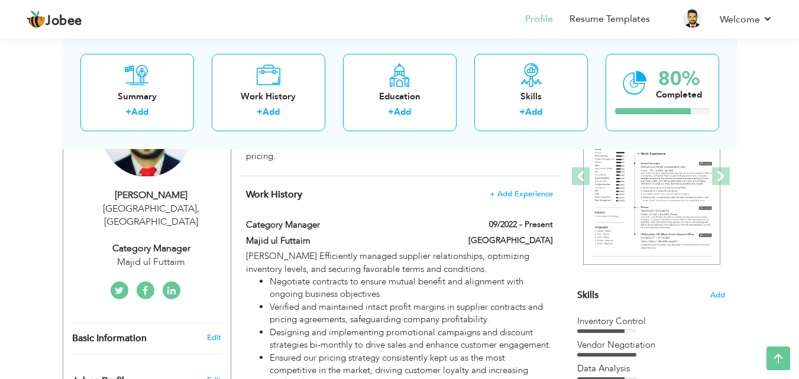
scroll to position [176, 0]
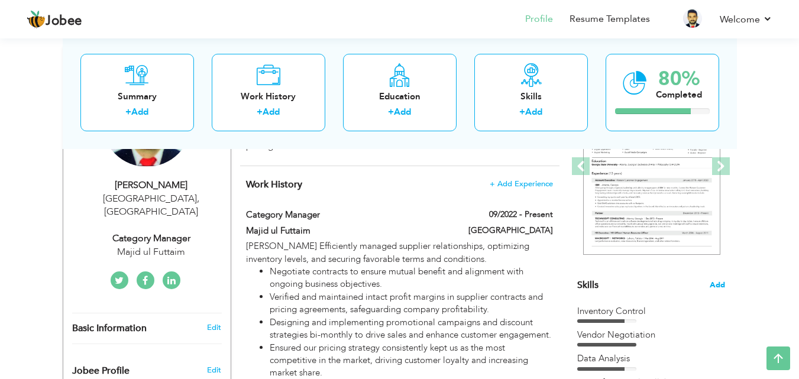
click at [720, 282] on span "Add" at bounding box center [717, 285] width 15 height 11
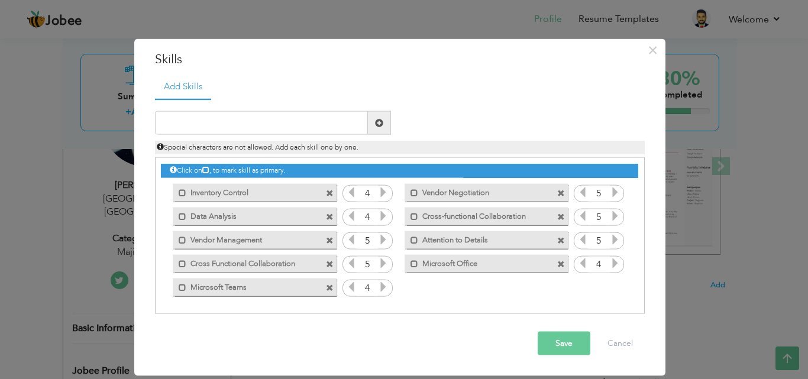
click at [328, 263] on span at bounding box center [330, 264] width 8 height 8
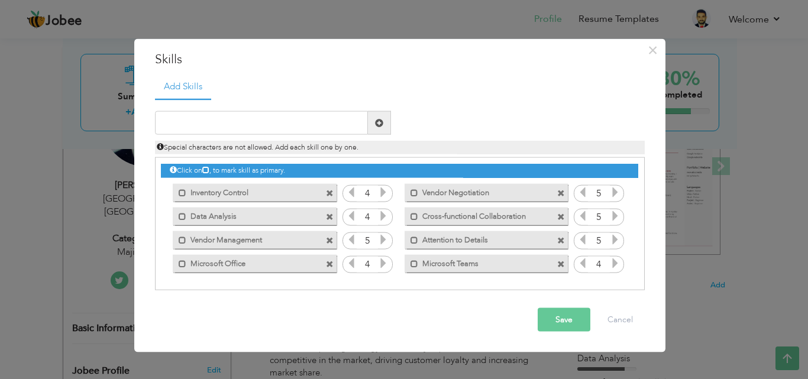
click at [568, 315] on button "Save" at bounding box center [564, 320] width 53 height 24
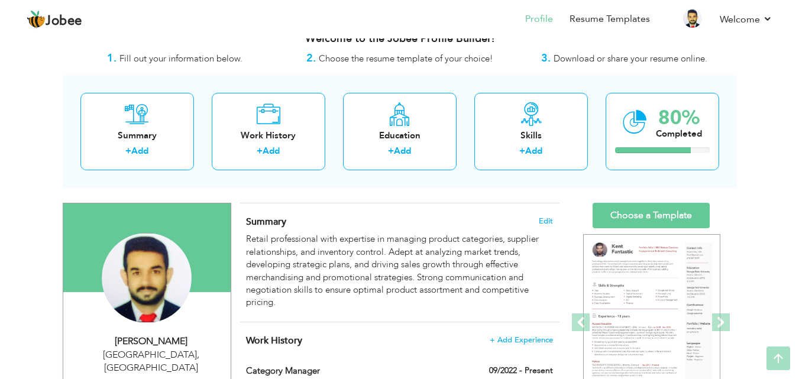
scroll to position [0, 0]
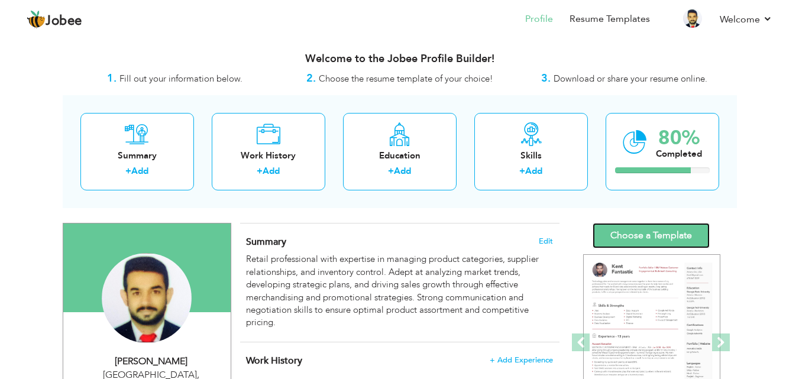
click at [643, 234] on link "Choose a Template" at bounding box center [651, 235] width 117 height 25
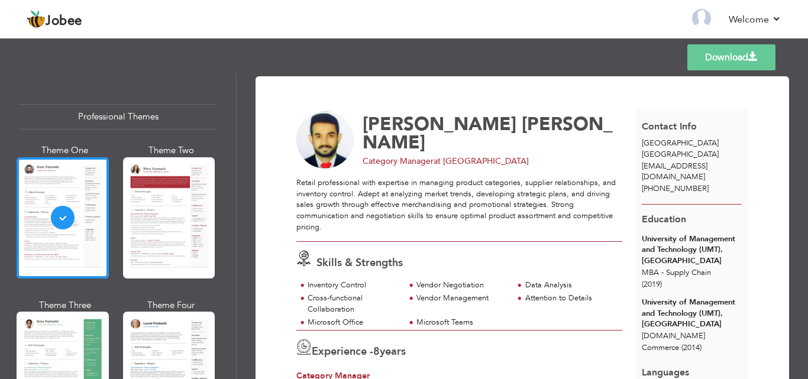
click at [719, 56] on link "Download" at bounding box center [731, 57] width 88 height 26
click at [480, 38] on header "Jobee Back to Profile Resume Templates Resume Templates Cover Letters About My …" at bounding box center [404, 18] width 808 height 39
click at [46, 27] on span "Jobee" at bounding box center [64, 21] width 37 height 13
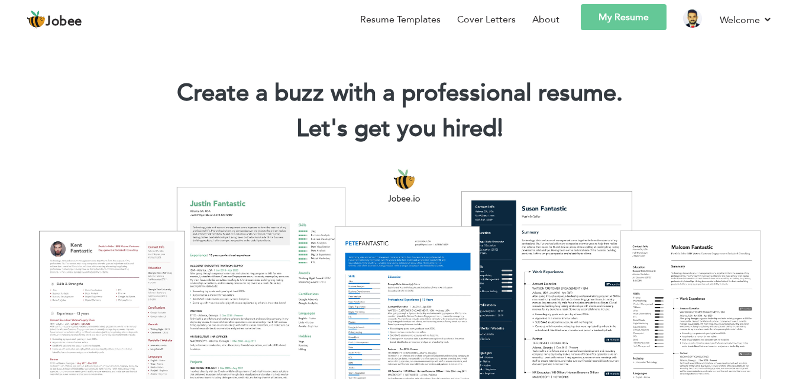
click at [629, 20] on link "My Resume" at bounding box center [624, 17] width 86 height 26
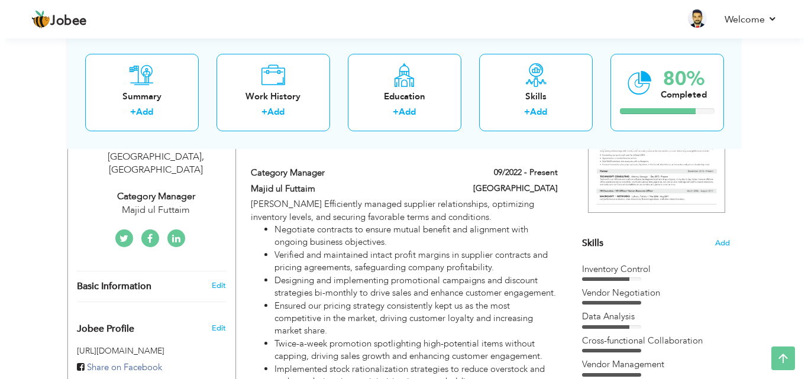
scroll to position [216, 0]
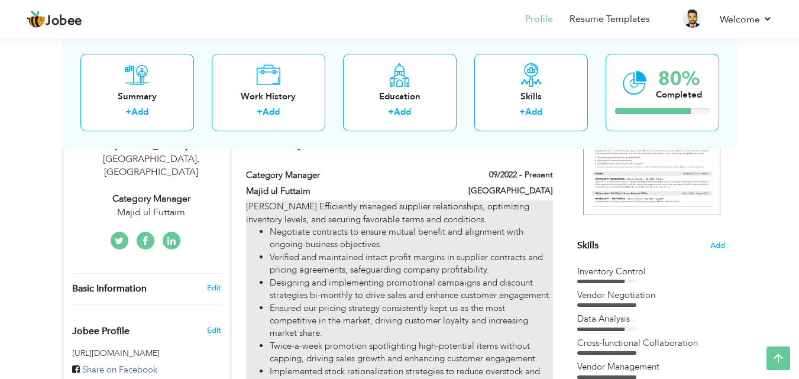
click at [344, 254] on li "Verified and maintained intact profit margins in supplier contracts and pricing…" at bounding box center [411, 263] width 283 height 25
type input "Category Manager"
type input "Majid ul Futtaim"
type input "09/2022"
type input "[GEOGRAPHIC_DATA]"
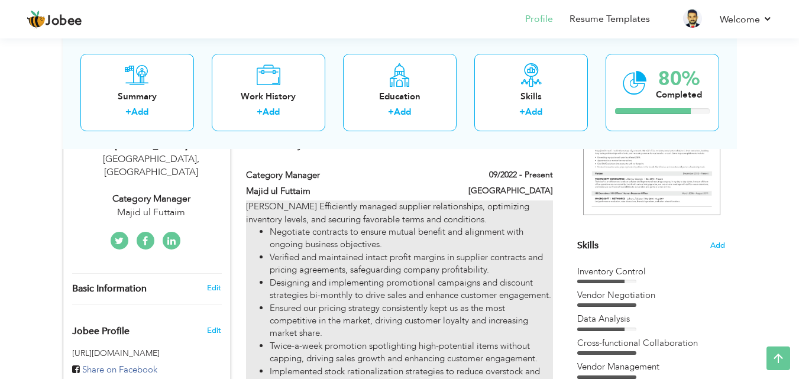
checkbox input "true"
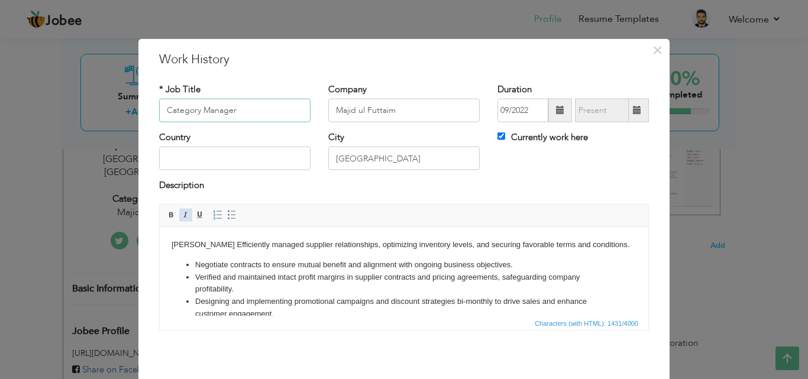
click at [179, 217] on link "Italic" at bounding box center [185, 214] width 13 height 13
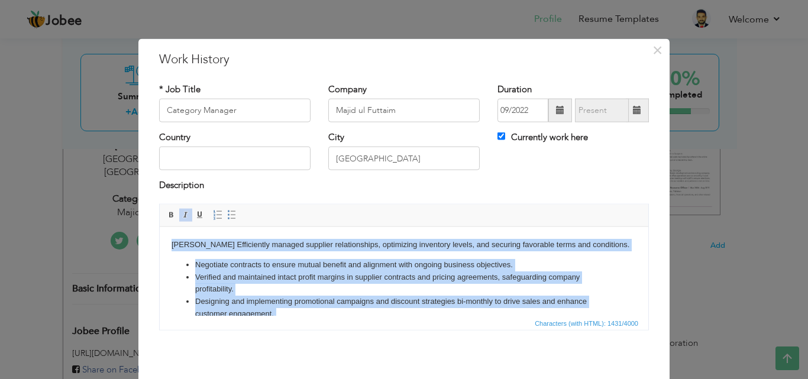
click at [182, 211] on span at bounding box center [185, 214] width 9 height 9
click at [182, 212] on span at bounding box center [185, 214] width 9 height 9
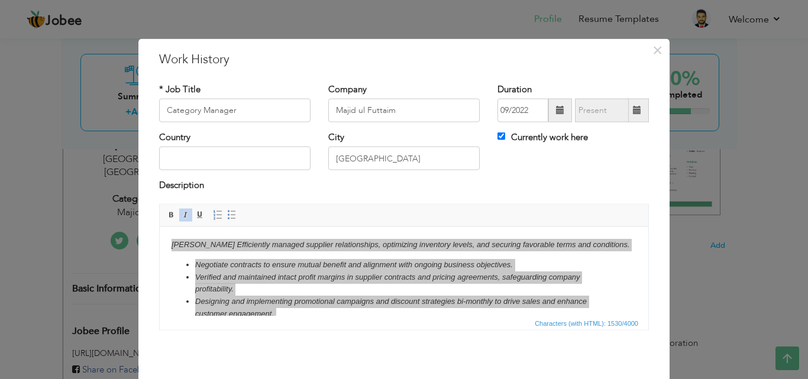
click at [267, 192] on div "Description" at bounding box center [404, 186] width 490 height 15
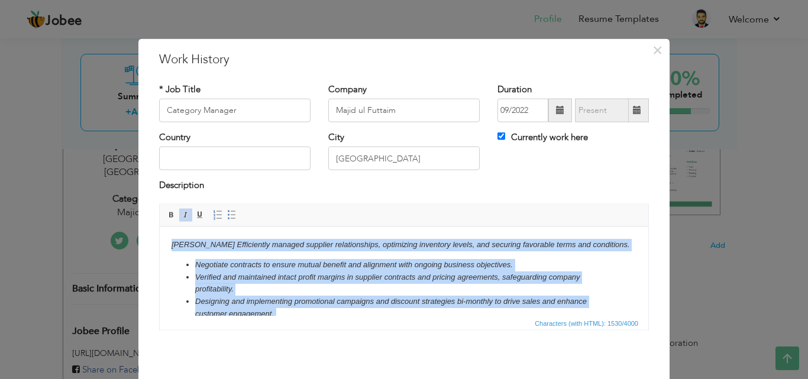
click at [295, 272] on em "Verified and maintained intact profit margins in supplier contracts and pricing…" at bounding box center [387, 282] width 385 height 21
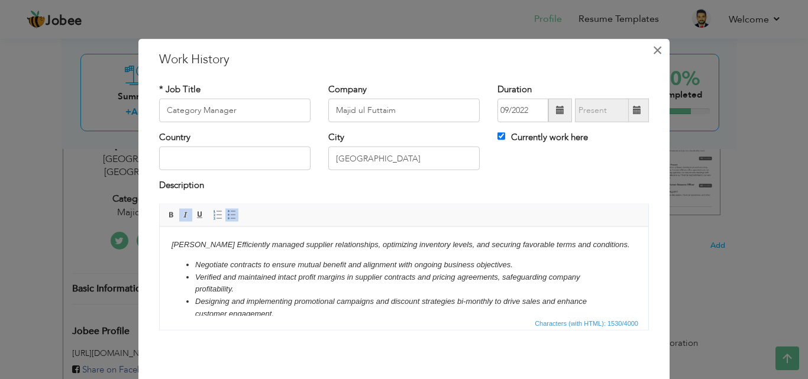
click at [653, 49] on span "×" at bounding box center [657, 49] width 10 height 21
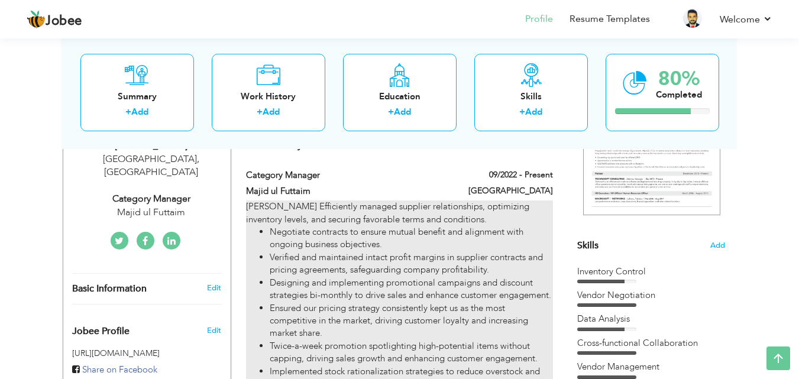
click at [425, 260] on li "Verified and maintained intact profit margins in supplier contracts and pricing…" at bounding box center [411, 263] width 283 height 25
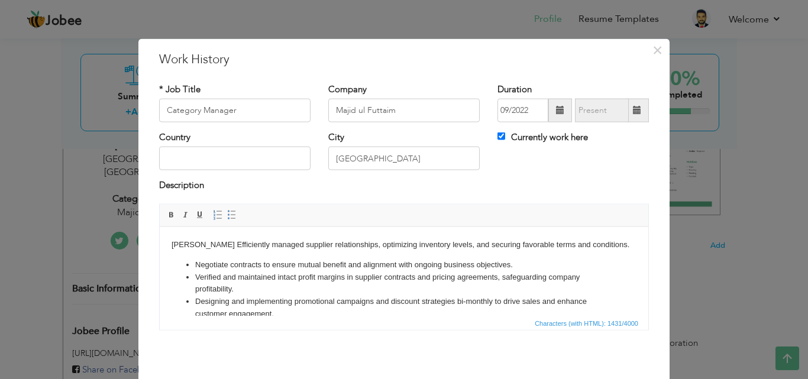
click at [229, 245] on body "[PERSON_NAME] Efficiently managed supplier relationships, optimizing inventory …" at bounding box center [404, 352] width 465 height 229
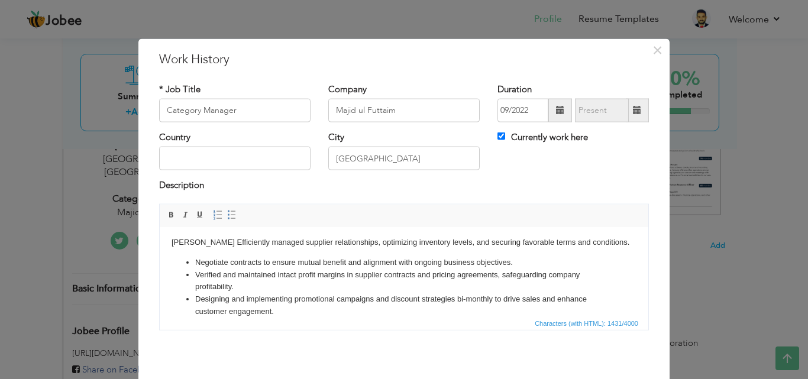
scroll to position [0, 0]
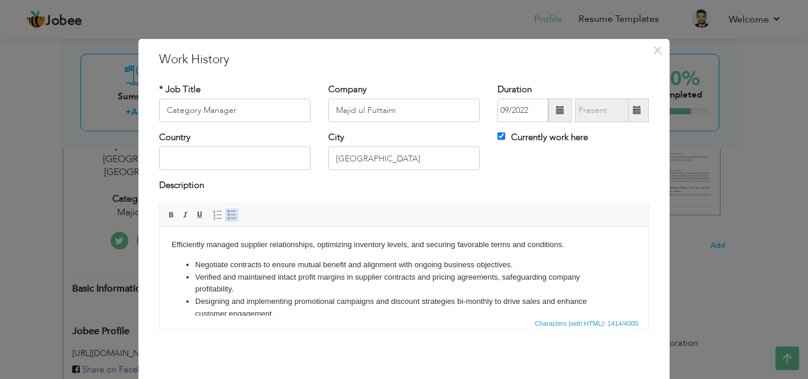
click at [227, 215] on span at bounding box center [231, 214] width 9 height 9
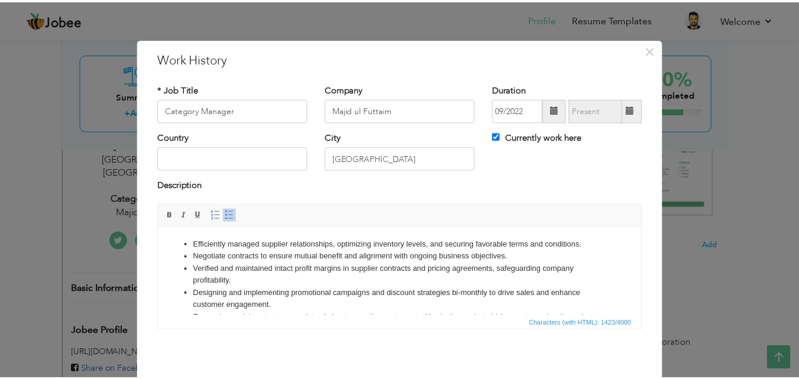
scroll to position [47, 0]
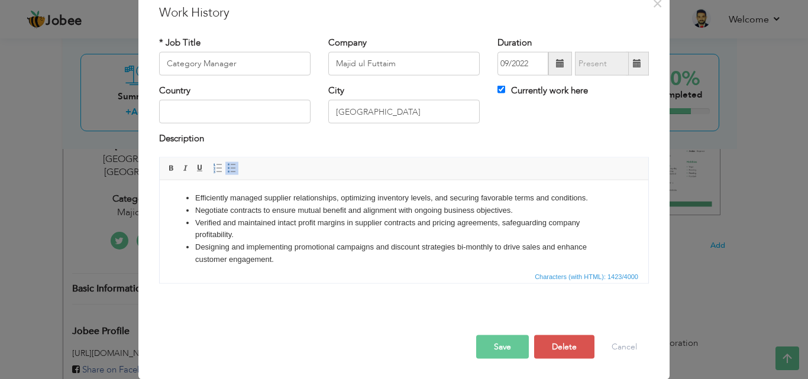
click at [505, 350] on button "Save" at bounding box center [502, 347] width 53 height 24
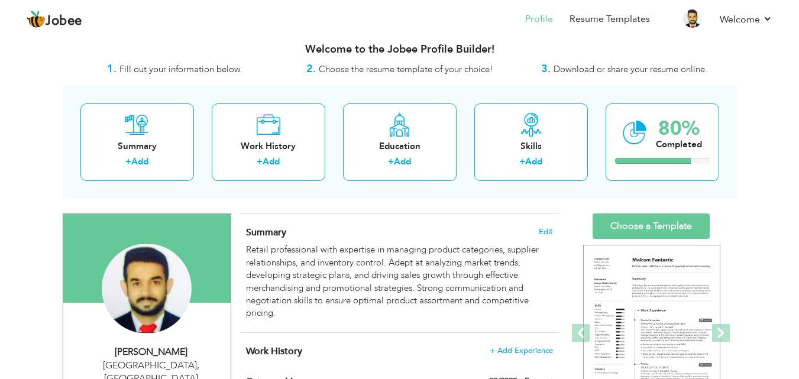
scroll to position [0, 0]
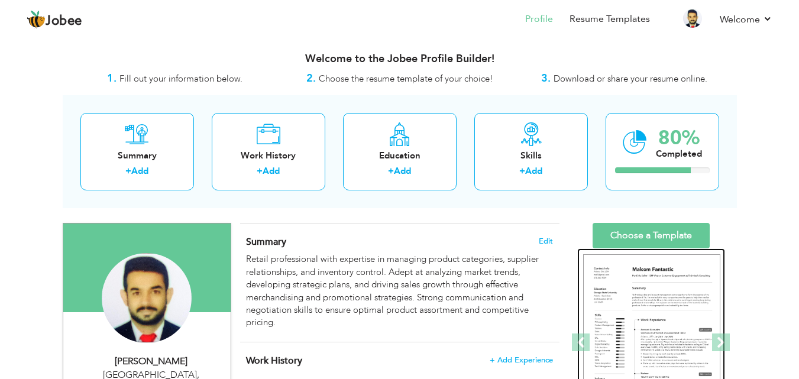
click at [663, 302] on img at bounding box center [651, 342] width 137 height 177
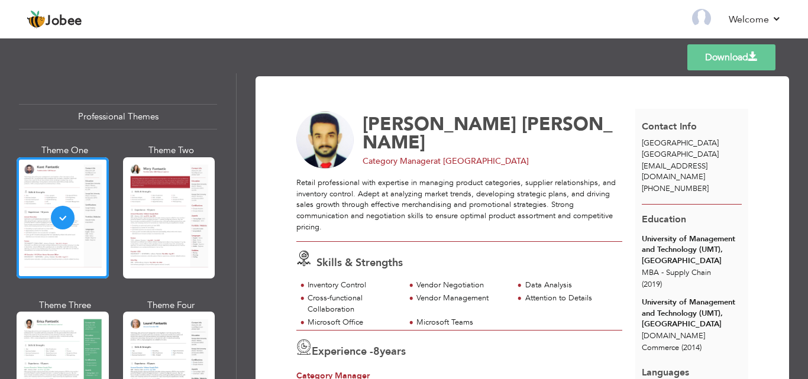
click at [742, 56] on link "Download" at bounding box center [731, 57] width 88 height 26
